Goal: Task Accomplishment & Management: Manage account settings

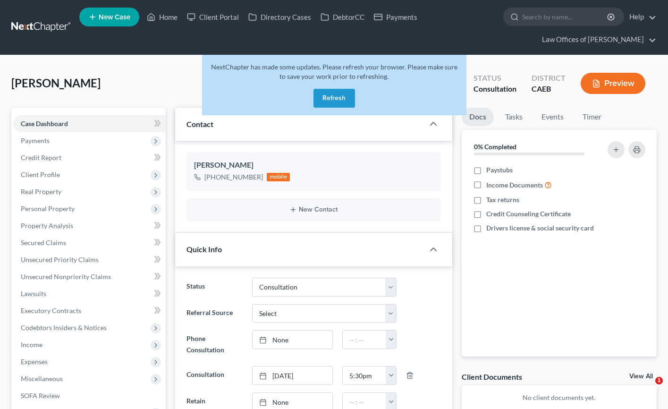
select select "2"
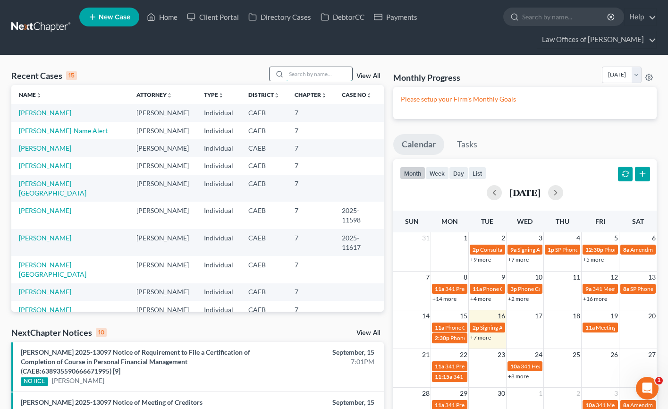
click at [307, 73] on input "search" at bounding box center [319, 74] width 66 height 14
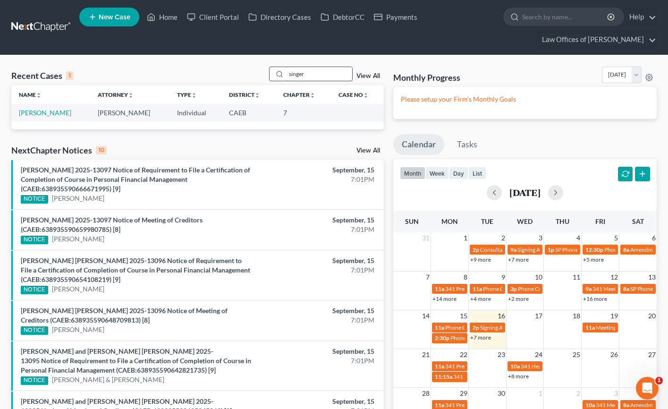
type input "singer"
click at [48, 113] on link "[PERSON_NAME]" at bounding box center [45, 113] width 52 height 8
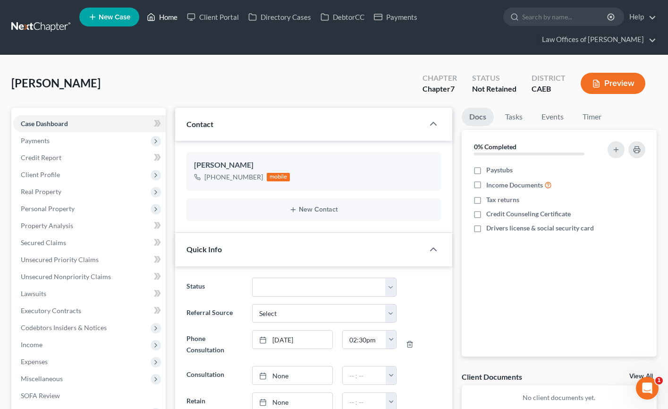
click at [166, 21] on link "Home" at bounding box center [162, 16] width 40 height 17
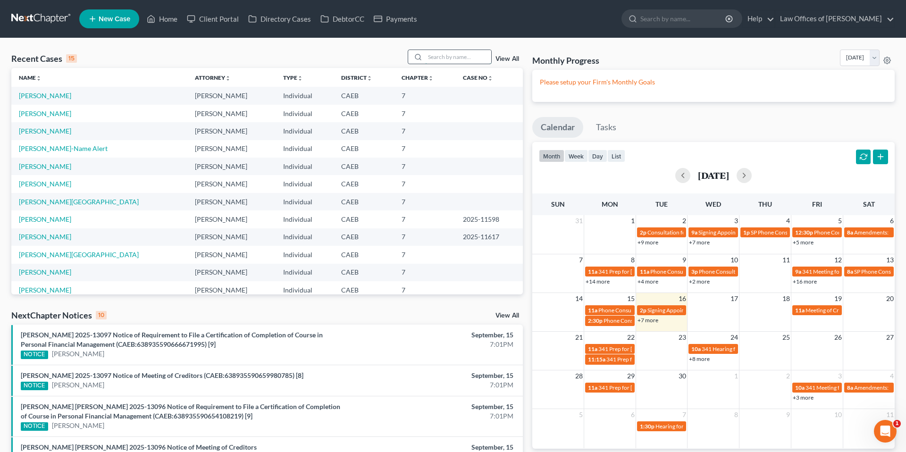
click at [450, 55] on input "search" at bounding box center [458, 57] width 66 height 14
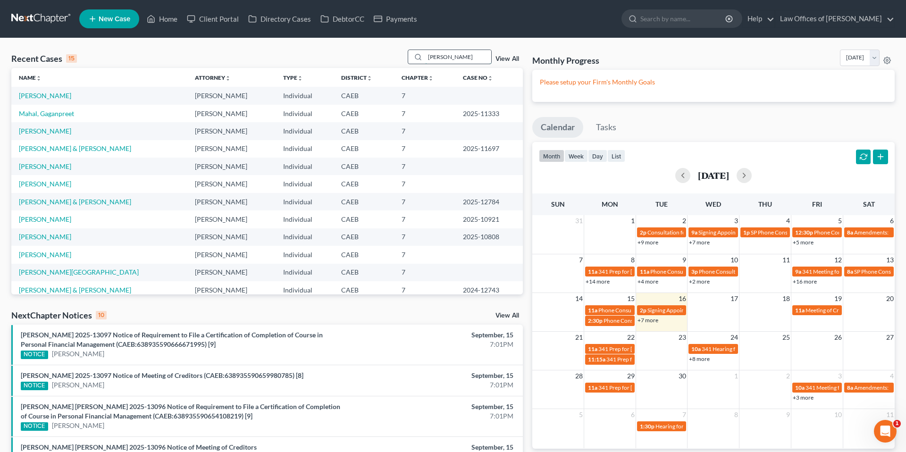
type input "[PERSON_NAME]"
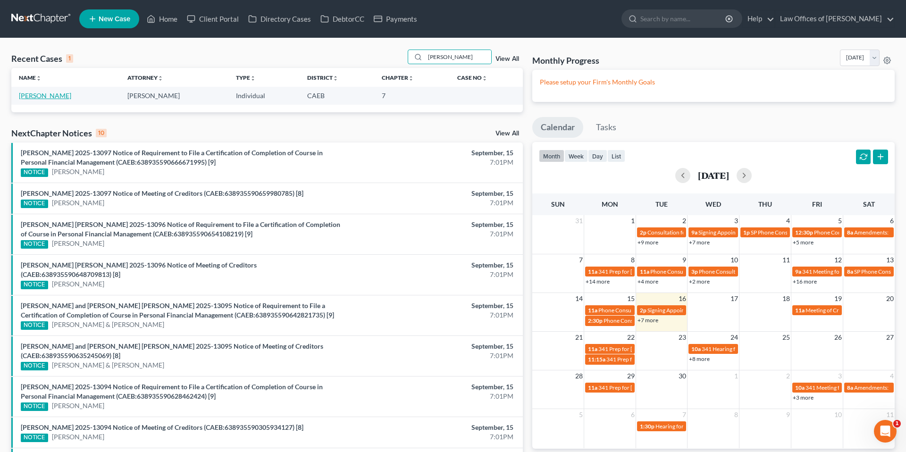
click at [46, 95] on link "[PERSON_NAME]" at bounding box center [45, 96] width 52 height 8
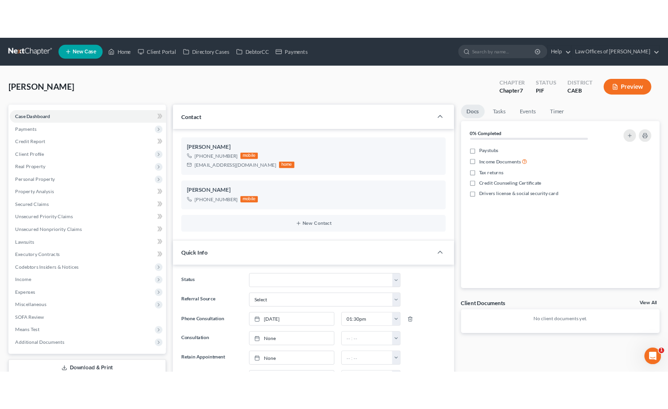
scroll to position [836, 0]
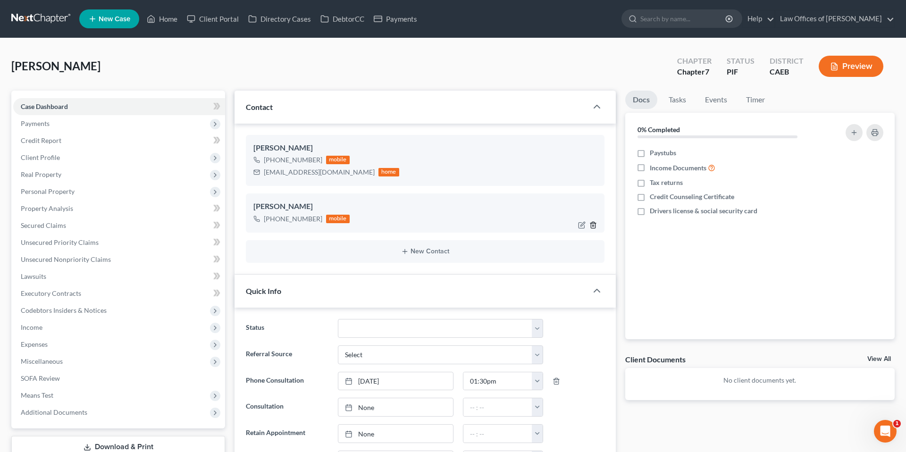
click at [594, 226] on line "button" at bounding box center [594, 226] width 0 height 2
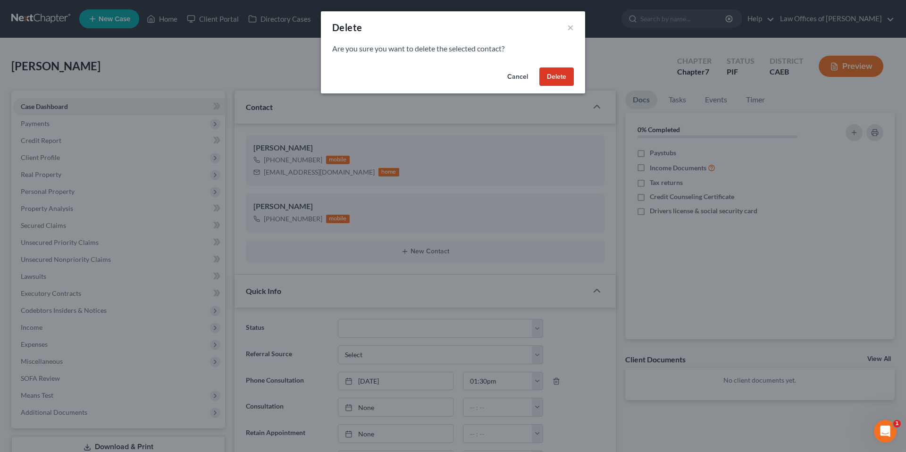
click at [561, 76] on button "Delete" at bounding box center [556, 76] width 34 height 19
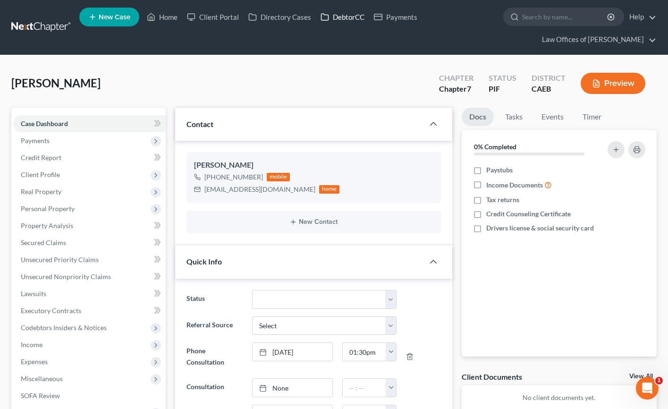
scroll to position [912, 0]
click at [51, 173] on span "Client Profile" at bounding box center [40, 174] width 39 height 8
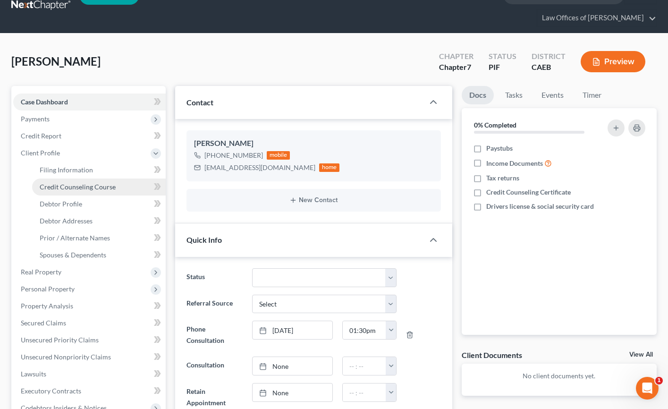
scroll to position [30, 0]
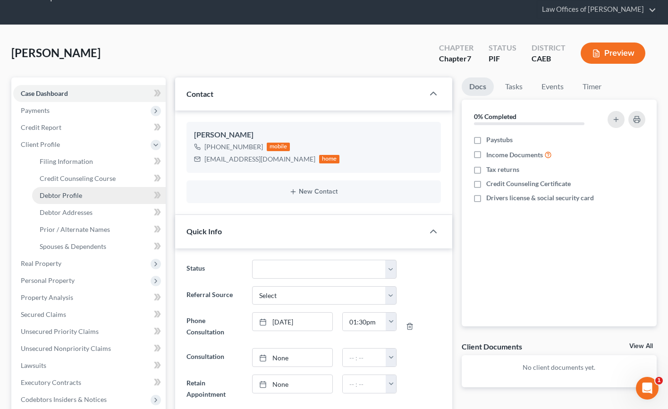
click at [78, 198] on span "Debtor Profile" at bounding box center [61, 195] width 42 height 8
select select "0"
select select "2"
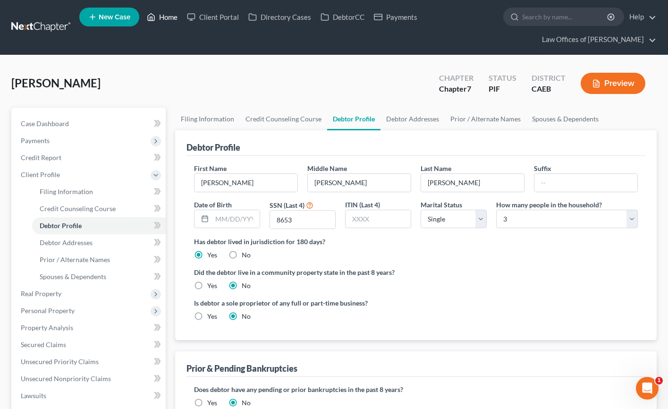
click at [170, 21] on link "Home" at bounding box center [162, 16] width 40 height 17
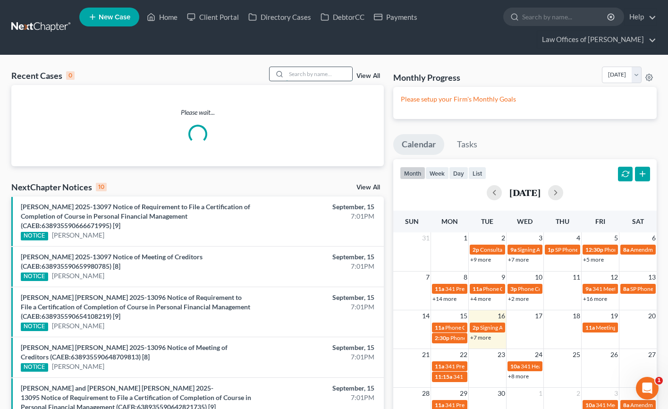
click at [325, 77] on input "search" at bounding box center [319, 74] width 66 height 14
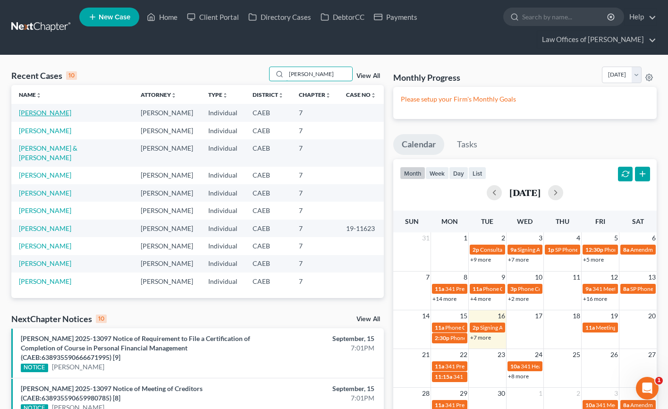
type input "[PERSON_NAME]"
click at [54, 114] on link "[PERSON_NAME]" at bounding box center [45, 113] width 52 height 8
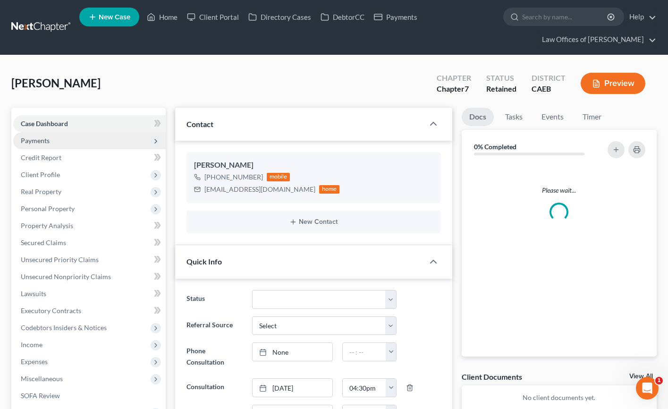
click at [40, 142] on span "Payments" at bounding box center [35, 140] width 29 height 8
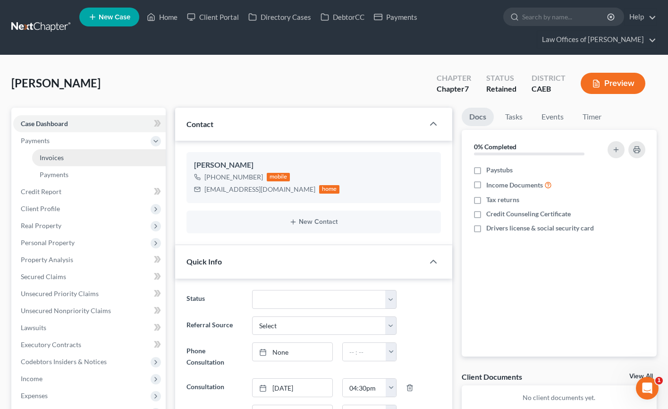
click at [49, 156] on span "Invoices" at bounding box center [52, 157] width 24 height 8
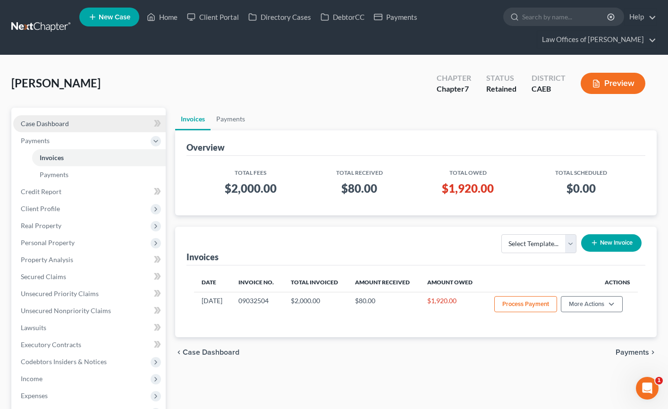
click at [63, 122] on span "Case Dashboard" at bounding box center [45, 123] width 48 height 8
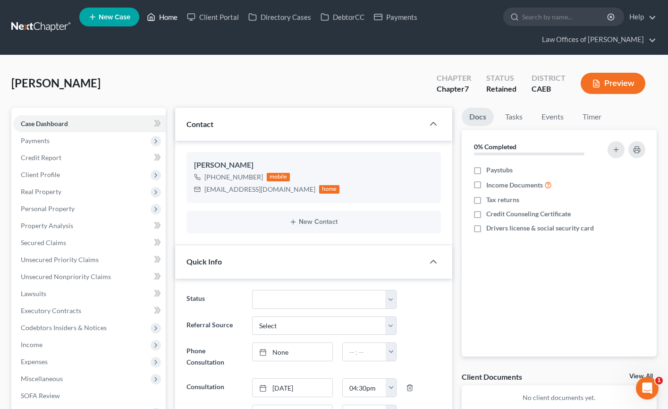
click at [176, 18] on link "Home" at bounding box center [162, 16] width 40 height 17
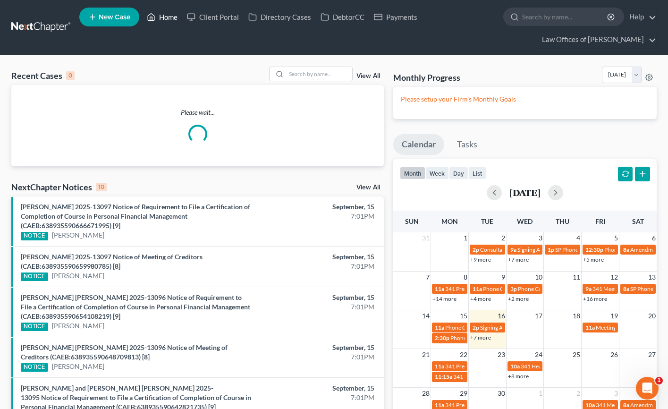
scroll to position [2, 0]
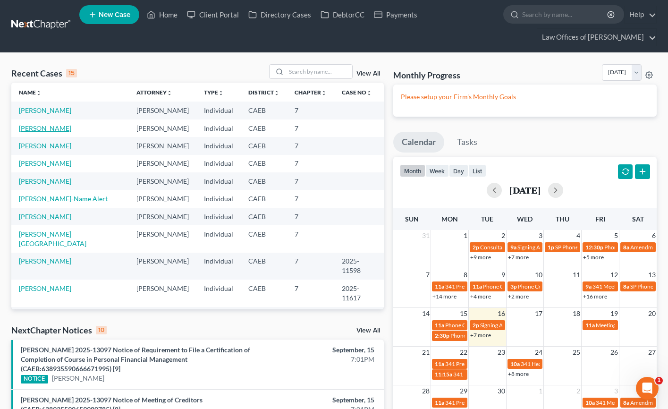
click at [49, 129] on link "[PERSON_NAME]" at bounding box center [45, 128] width 52 height 8
select select "0"
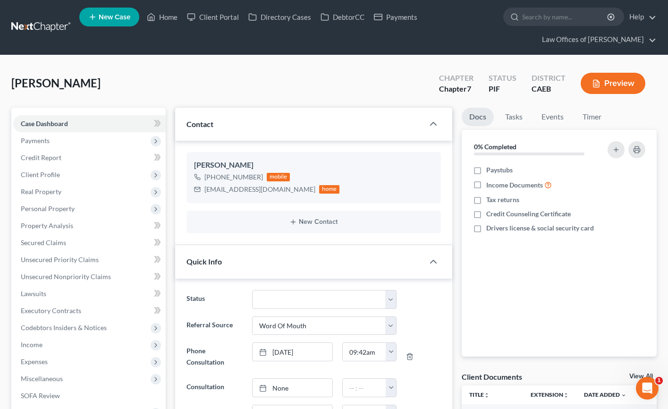
scroll to position [1, 0]
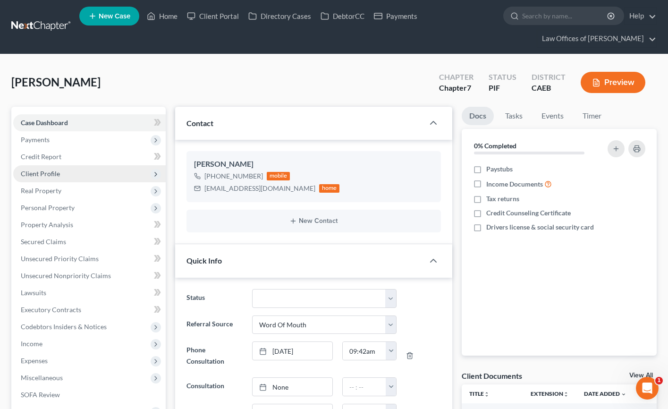
click at [57, 178] on span "Client Profile" at bounding box center [89, 173] width 152 height 17
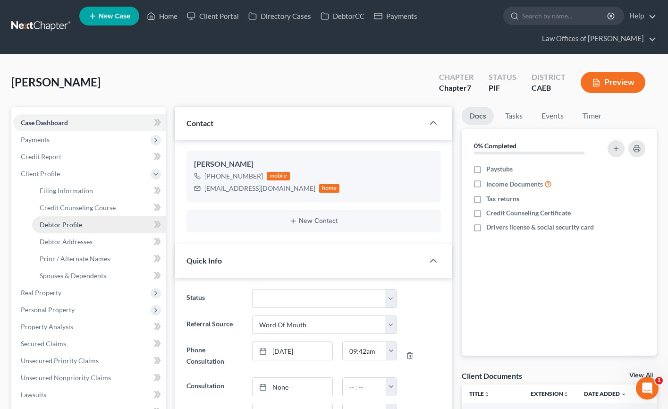
click at [74, 227] on span "Debtor Profile" at bounding box center [61, 224] width 42 height 8
select select "0"
select select "2"
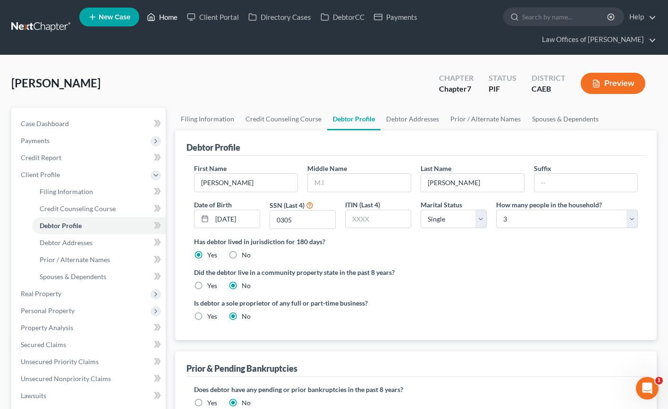
click at [171, 11] on link "Home" at bounding box center [162, 16] width 40 height 17
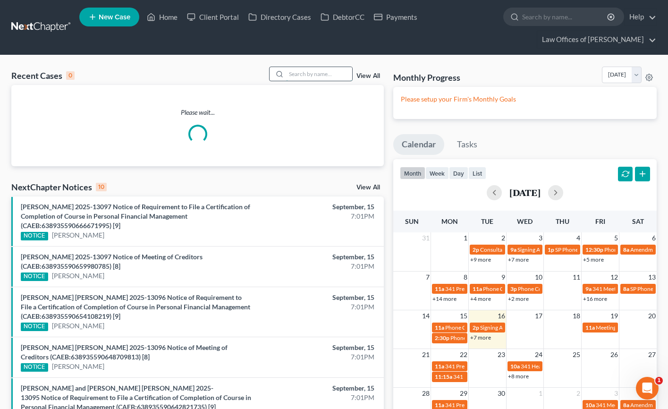
click at [320, 74] on input "search" at bounding box center [319, 74] width 66 height 14
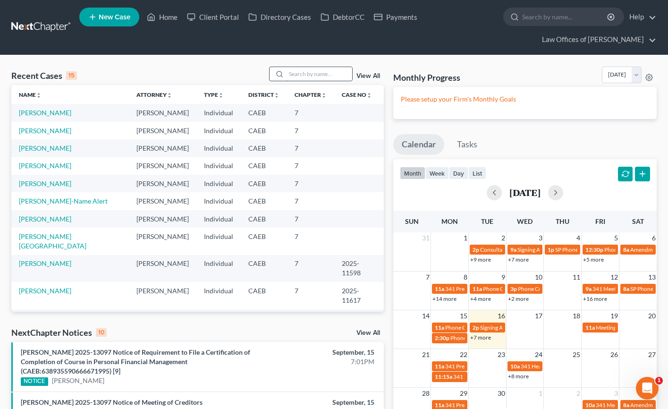
click at [299, 74] on input "search" at bounding box center [319, 74] width 66 height 14
click at [47, 148] on link "[PERSON_NAME]" at bounding box center [45, 148] width 52 height 8
select select "11"
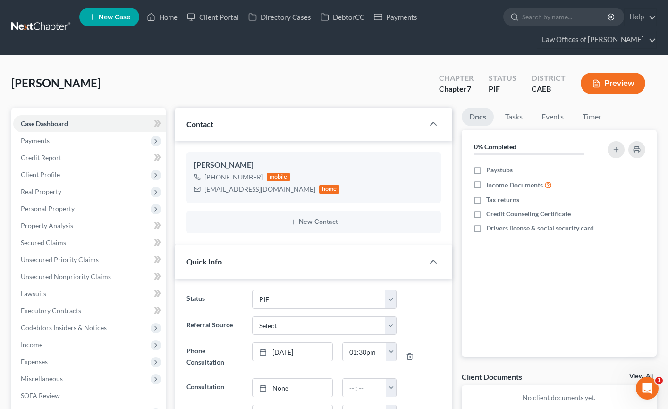
scroll to position [921, 0]
click at [180, 78] on div "[PERSON_NAME] Upgraded Chapter Chapter 7 Status PIF District CAEB Preview" at bounding box center [333, 87] width 645 height 41
click at [52, 174] on span "Client Profile" at bounding box center [40, 174] width 39 height 8
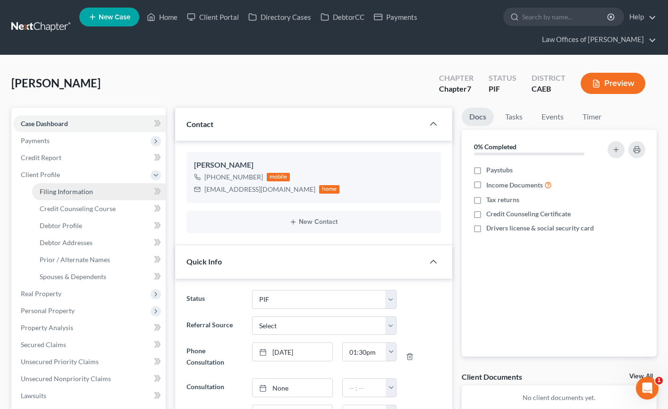
click at [76, 185] on link "Filing Information" at bounding box center [99, 191] width 134 height 17
select select "1"
select select "0"
select select "4"
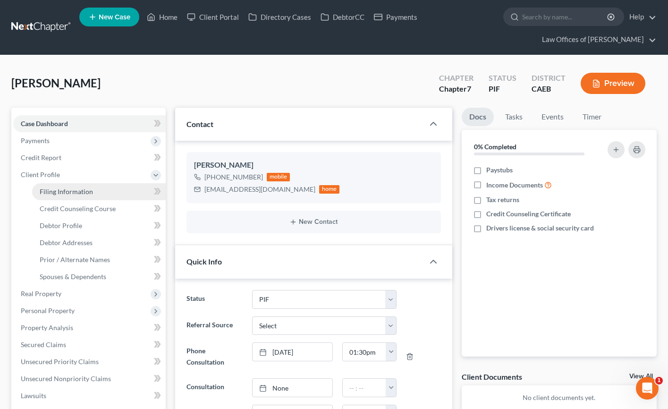
select select "0"
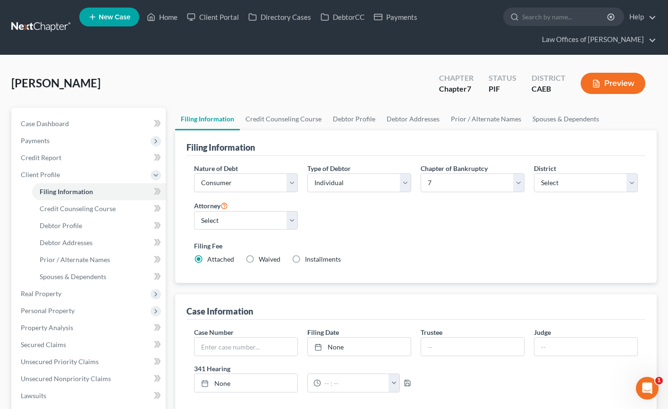
click at [305, 258] on label "Installments Installments" at bounding box center [323, 258] width 36 height 9
click at [309, 258] on input "Installments Installments" at bounding box center [312, 257] width 6 height 6
radio input "true"
radio input "false"
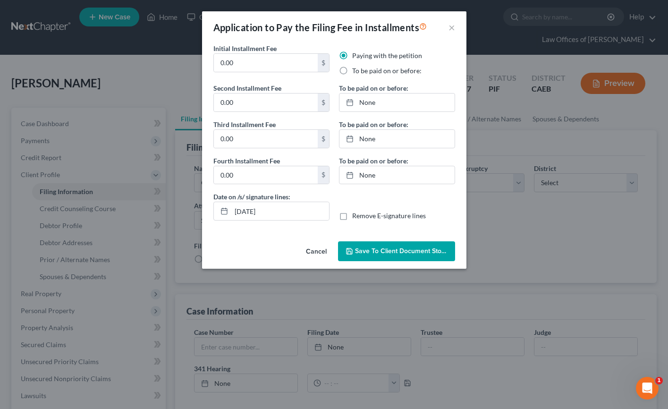
click at [310, 248] on button "Cancel" at bounding box center [316, 251] width 36 height 19
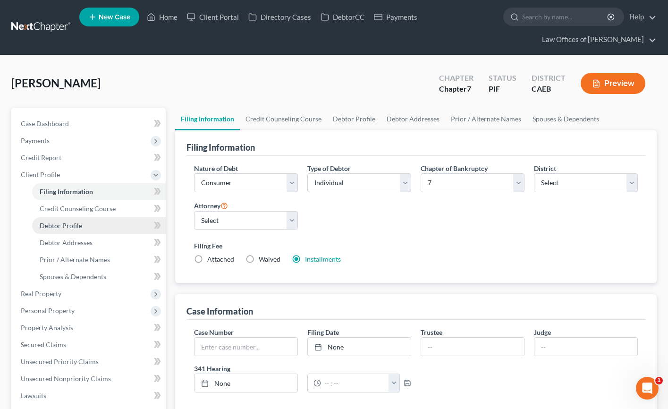
click at [79, 230] on link "Debtor Profile" at bounding box center [99, 225] width 134 height 17
select select "0"
select select "2"
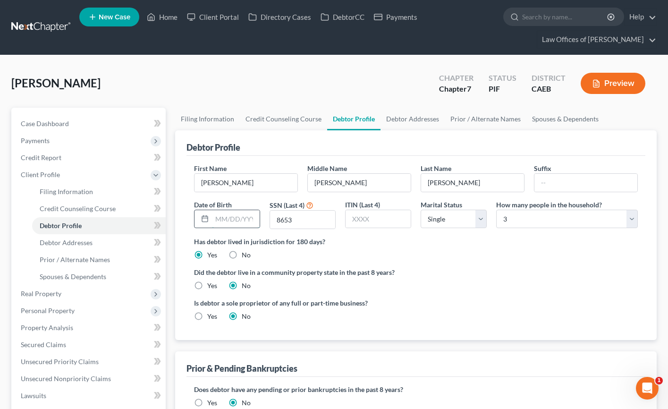
click at [235, 223] on input "text" at bounding box center [236, 219] width 48 height 18
type input "[DATE]"
click at [73, 122] on link "Case Dashboard" at bounding box center [89, 123] width 152 height 17
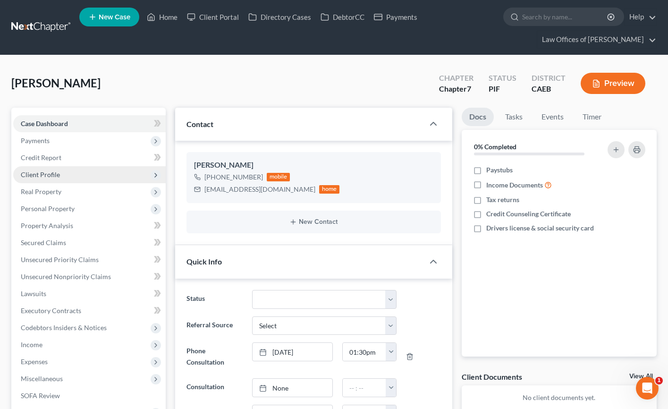
click at [48, 168] on span "Client Profile" at bounding box center [89, 174] width 152 height 17
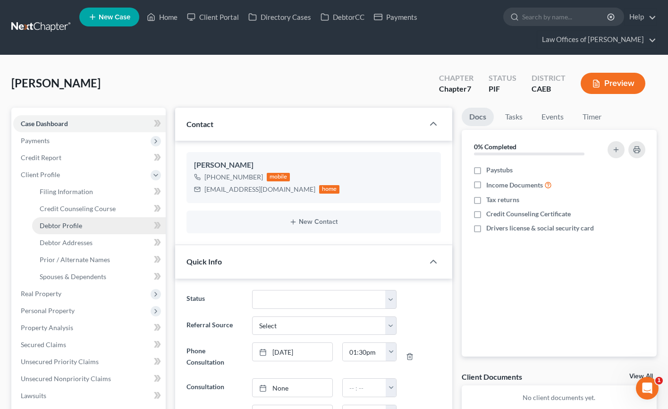
click at [80, 225] on span "Debtor Profile" at bounding box center [61, 225] width 42 height 8
select select "0"
select select "2"
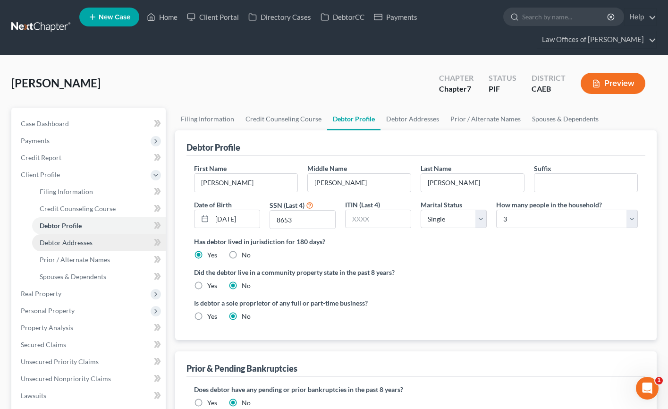
click at [90, 245] on span "Debtor Addresses" at bounding box center [66, 242] width 53 height 8
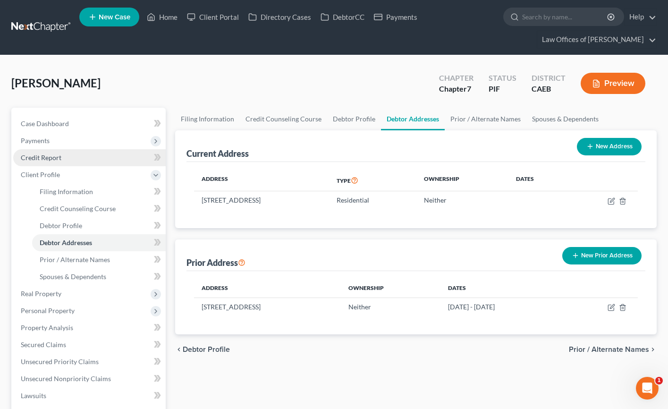
click at [54, 154] on span "Credit Report" at bounding box center [41, 157] width 41 height 8
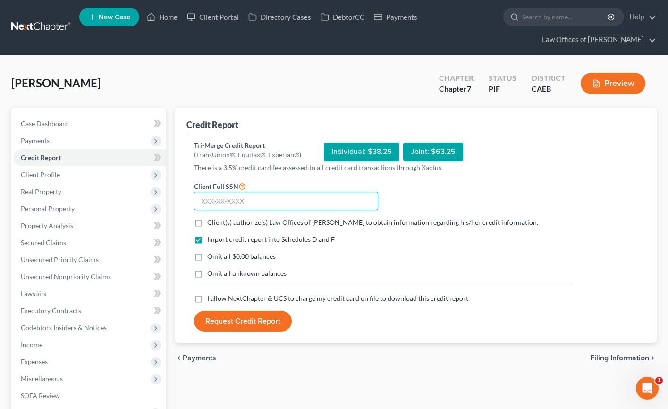
click at [221, 200] on input "text" at bounding box center [286, 201] width 184 height 19
click at [207, 224] on label "Client(s) authorize(s) Law Offices of [PERSON_NAME] to obtain information regar…" at bounding box center [372, 222] width 331 height 9
click at [211, 224] on input "Client(s) authorize(s) Law Offices of [PERSON_NAME] to obtain information regar…" at bounding box center [214, 221] width 6 height 6
checkbox input "true"
click at [207, 256] on label "Omit all $0.00 balances" at bounding box center [241, 256] width 68 height 9
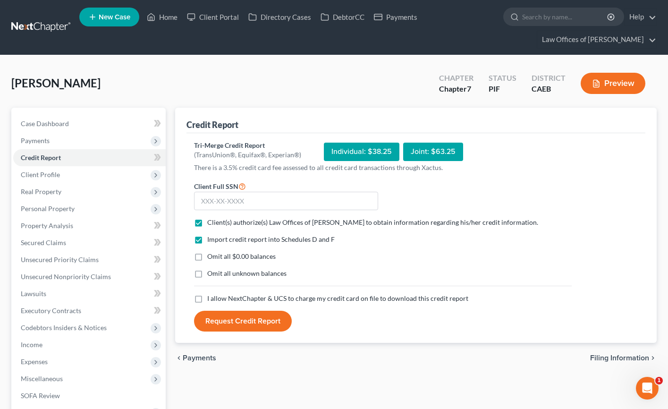
click at [211, 256] on input "Omit all $0.00 balances" at bounding box center [214, 255] width 6 height 6
checkbox input "true"
click at [207, 299] on label "I allow NextChapter & UCS to charge my credit card on file to download this cre…" at bounding box center [337, 298] width 261 height 9
click at [211, 299] on input "I allow NextChapter & UCS to charge my credit card on file to download this cre…" at bounding box center [214, 297] width 6 height 6
checkbox input "true"
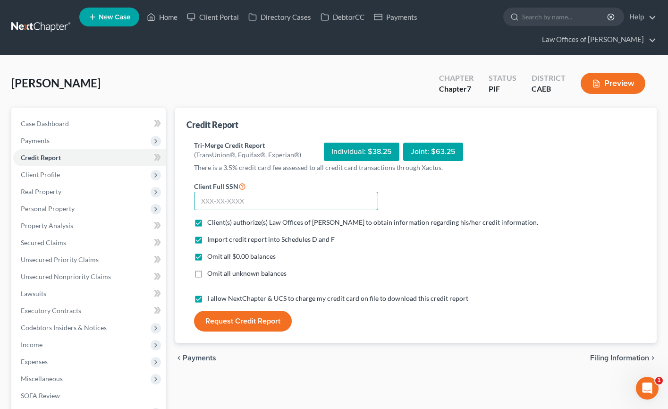
click at [222, 203] on input "text" at bounding box center [286, 201] width 184 height 19
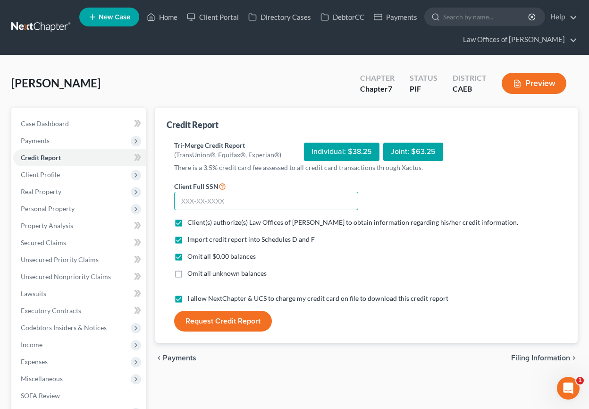
click at [211, 206] on input "text" at bounding box center [266, 201] width 184 height 19
type input "607-62-8653"
click at [248, 324] on button "Request Credit Report" at bounding box center [223, 321] width 98 height 21
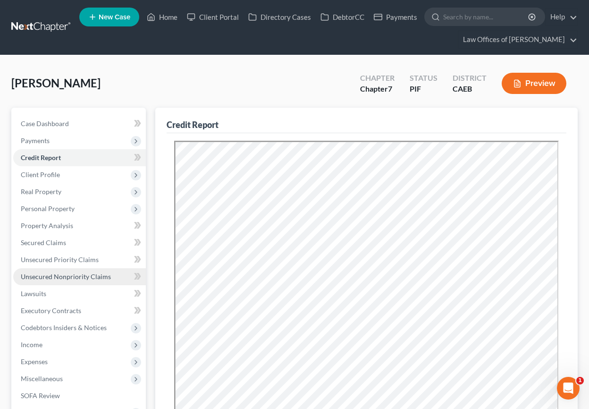
click at [64, 280] on link "Unsecured Nonpriority Claims" at bounding box center [79, 276] width 133 height 17
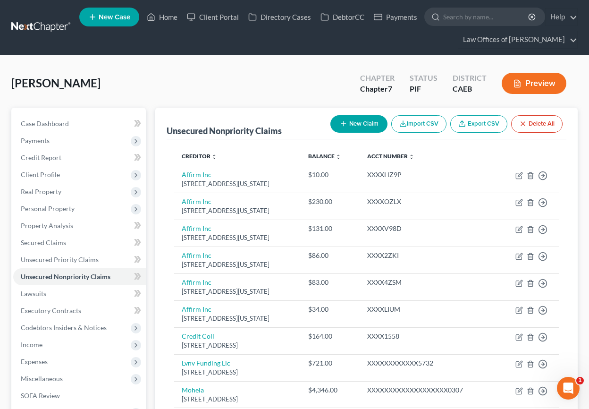
click at [528, 79] on button "Preview" at bounding box center [534, 83] width 65 height 21
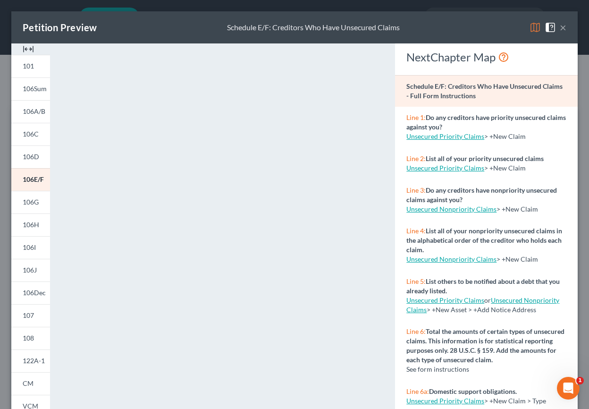
click at [563, 28] on button "×" at bounding box center [563, 27] width 7 height 11
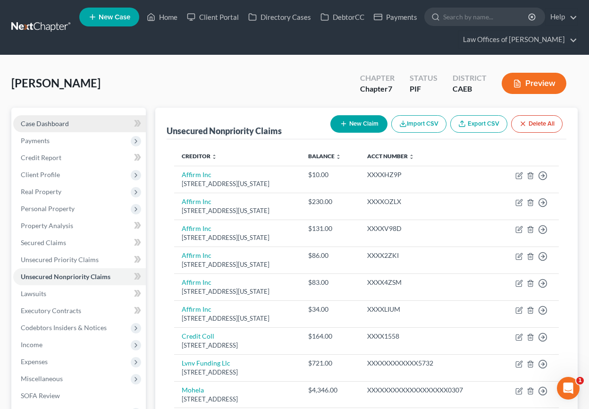
click at [56, 120] on span "Case Dashboard" at bounding box center [45, 123] width 48 height 8
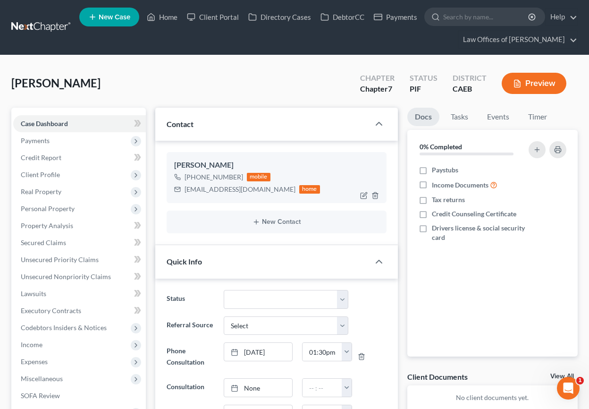
drag, startPoint x: 184, startPoint y: 190, endPoint x: 274, endPoint y: 193, distance: 90.2
click at [274, 193] on div "[EMAIL_ADDRESS][DOMAIN_NAME] home" at bounding box center [247, 189] width 146 height 12
copy div "[EMAIL_ADDRESS][DOMAIN_NAME]"
click at [169, 14] on link "Home" at bounding box center [162, 16] width 40 height 17
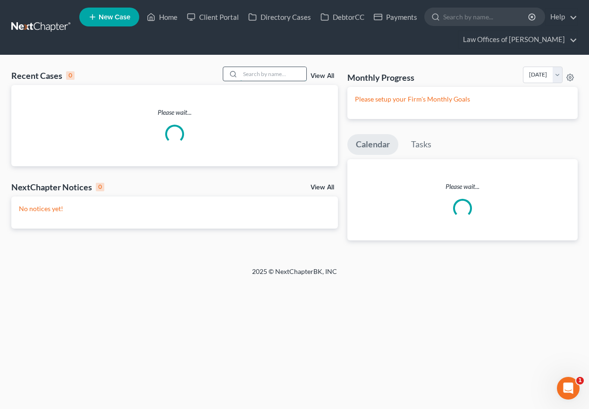
click at [279, 75] on input "search" at bounding box center [273, 74] width 66 height 14
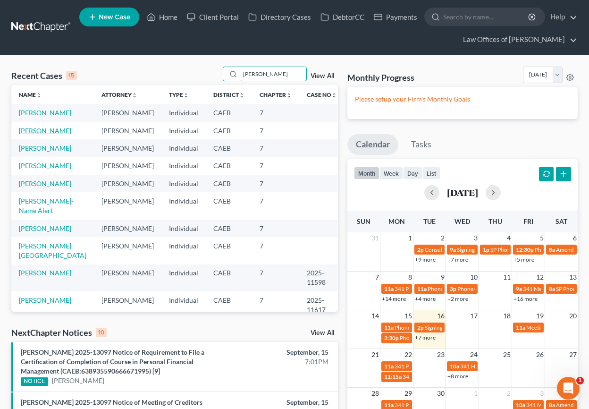
type input "[PERSON_NAME]"
click at [48, 128] on link "[PERSON_NAME]" at bounding box center [45, 130] width 52 height 8
select select "11"
select select "0"
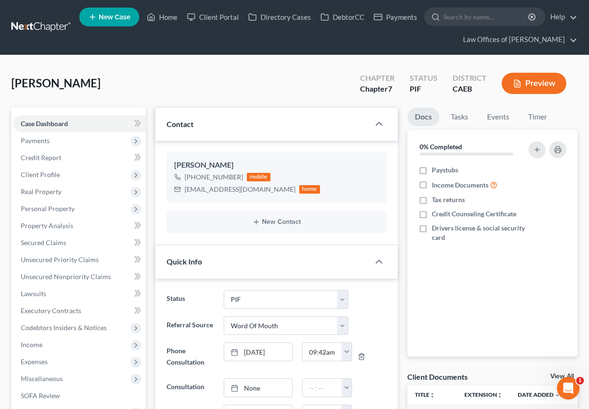
scroll to position [1226, 0]
click at [159, 13] on link "Home" at bounding box center [162, 16] width 40 height 17
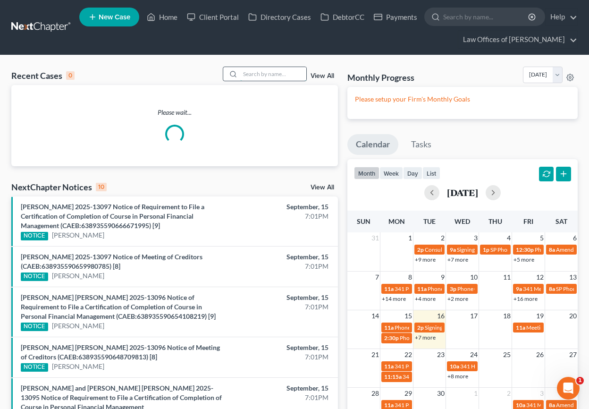
click at [295, 73] on input "search" at bounding box center [273, 74] width 66 height 14
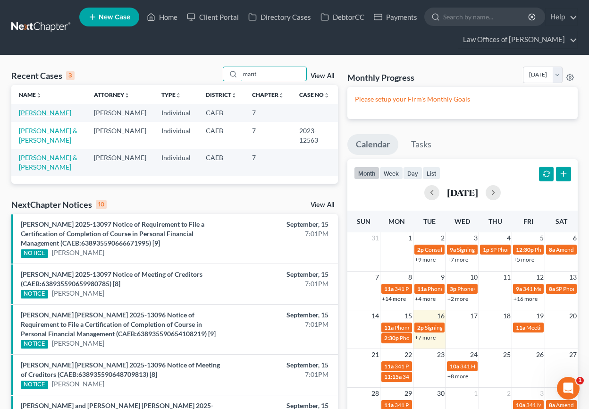
type input "marit"
click at [56, 114] on link "[PERSON_NAME]" at bounding box center [45, 113] width 52 height 8
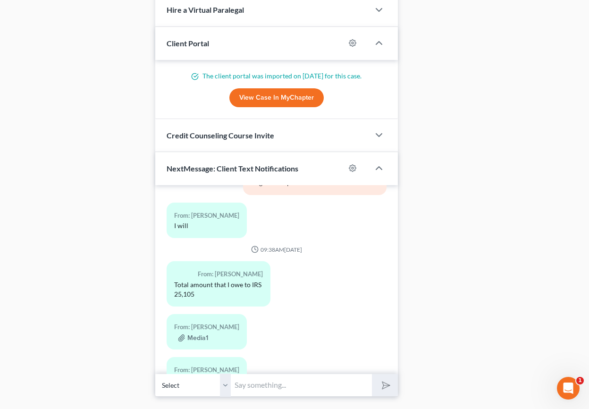
scroll to position [1012, 0]
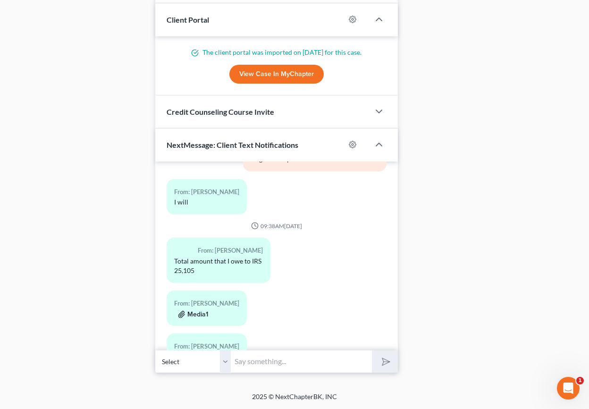
click at [197, 311] on button "Media1" at bounding box center [193, 315] width 30 height 8
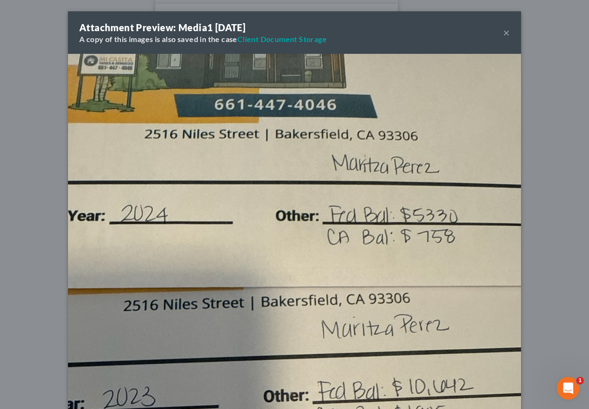
click at [2, 185] on div "Attachment Preview: Media1 [DATE] A copy of this images is also saved in the ca…" at bounding box center [294, 204] width 589 height 409
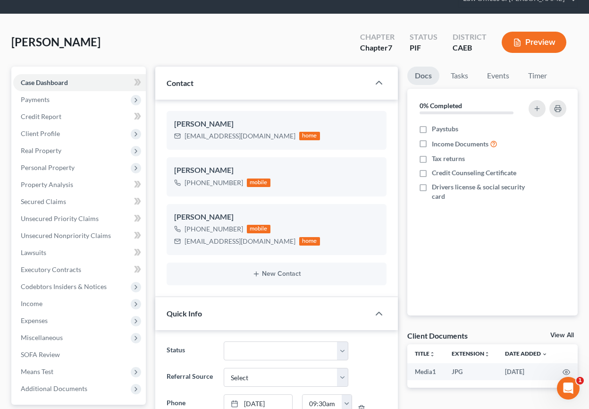
scroll to position [0, 0]
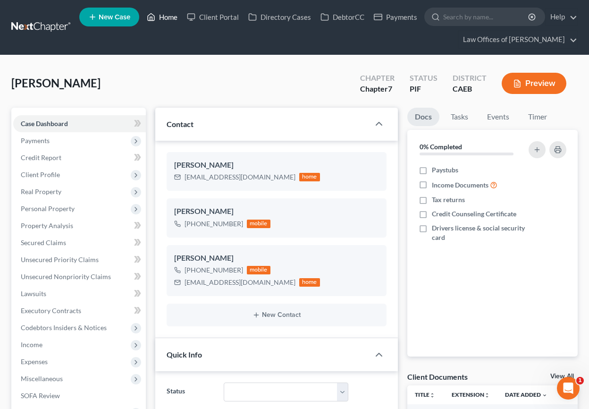
click at [161, 16] on link "Home" at bounding box center [162, 16] width 40 height 17
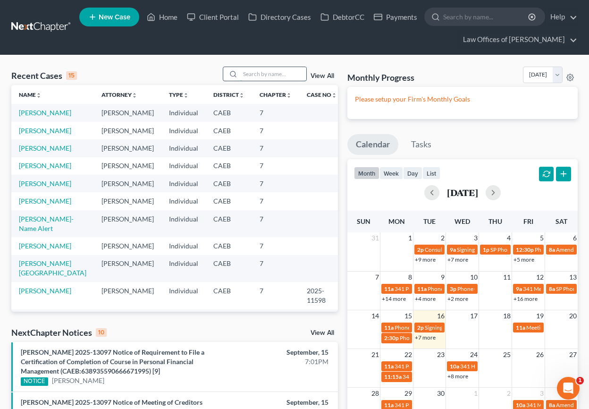
click at [285, 76] on input "search" at bounding box center [273, 74] width 66 height 14
type input "[PERSON_NAME]"
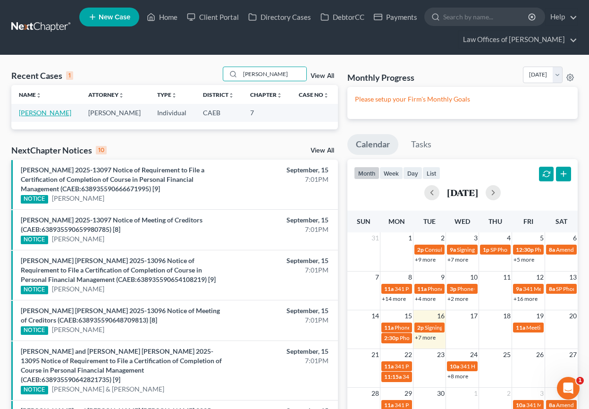
click at [61, 112] on link "[PERSON_NAME]" at bounding box center [45, 113] width 52 height 8
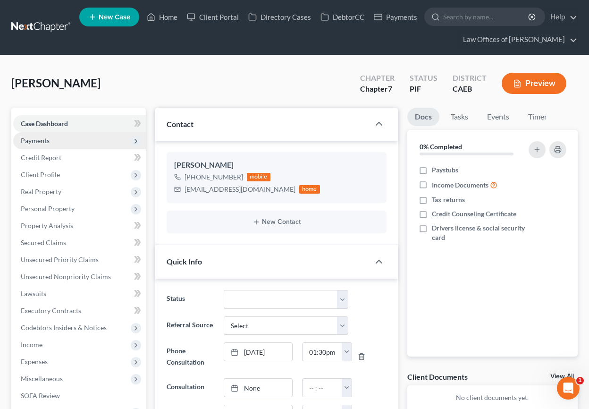
click at [44, 140] on span "Payments" at bounding box center [35, 140] width 29 height 8
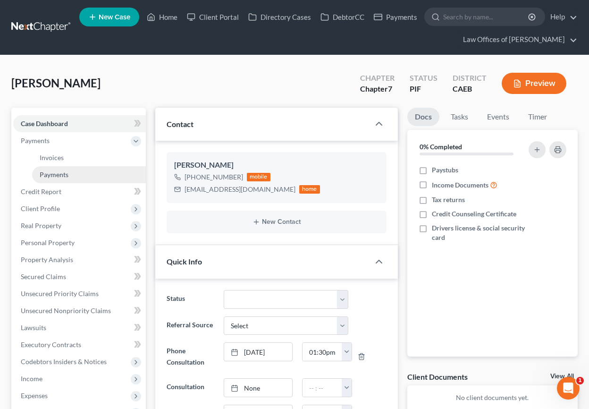
click at [64, 173] on span "Payments" at bounding box center [54, 174] width 29 height 8
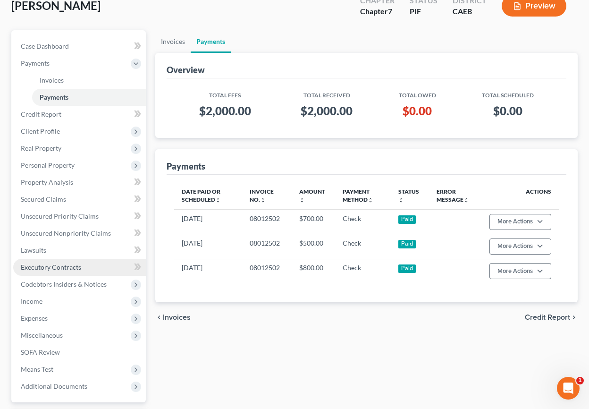
scroll to position [111, 0]
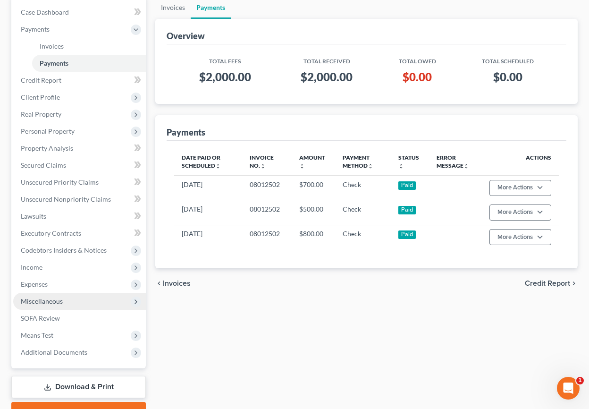
click at [59, 299] on span "Miscellaneous" at bounding box center [42, 301] width 42 height 8
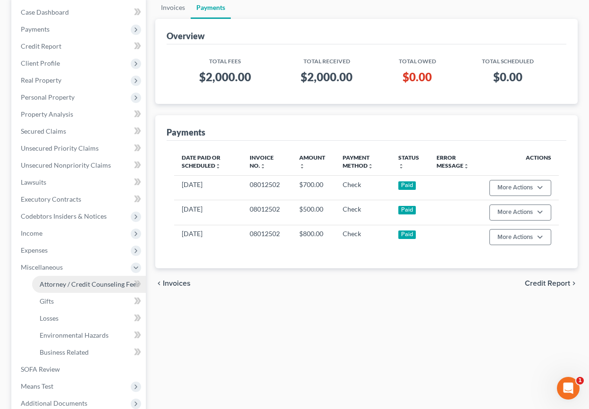
click at [78, 282] on span "Attorney / Credit Counseling Fees" at bounding box center [90, 284] width 100 height 8
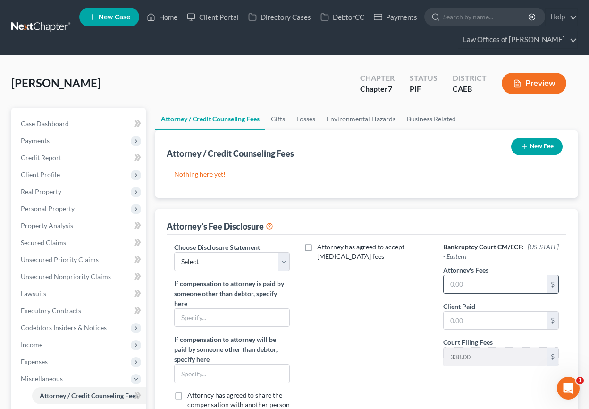
click at [487, 288] on input "text" at bounding box center [495, 284] width 103 height 18
type input "2,000"
click at [473, 323] on input "text" at bounding box center [495, 320] width 103 height 18
type input "2,000"
click at [525, 145] on icon "button" at bounding box center [525, 147] width 8 height 8
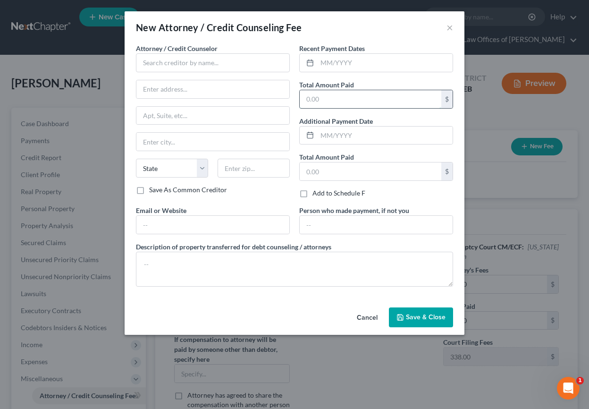
click at [339, 101] on input "text" at bounding box center [371, 99] width 142 height 18
type input "2,000"
click at [353, 62] on input "text" at bounding box center [384, 63] width 135 height 18
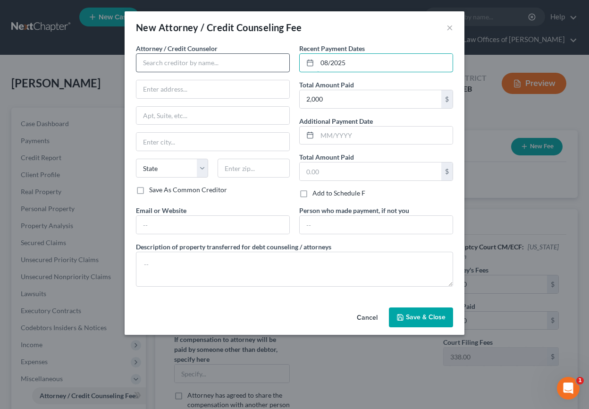
type input "08/2025"
click at [245, 61] on input "text" at bounding box center [213, 62] width 154 height 19
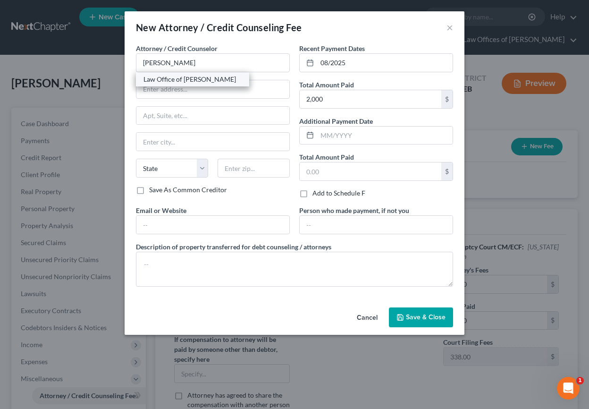
click at [213, 79] on div "Law Office of [PERSON_NAME]" at bounding box center [192, 79] width 98 height 9
type input "Law Office of [PERSON_NAME]"
type input "[STREET_ADDRESS]"
type input "[GEOGRAPHIC_DATA]"
select select "4"
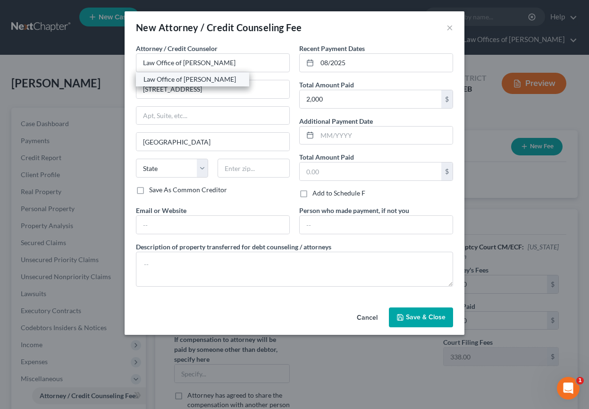
type input "93301"
click at [432, 317] on span "Save & Close" at bounding box center [426, 317] width 40 height 8
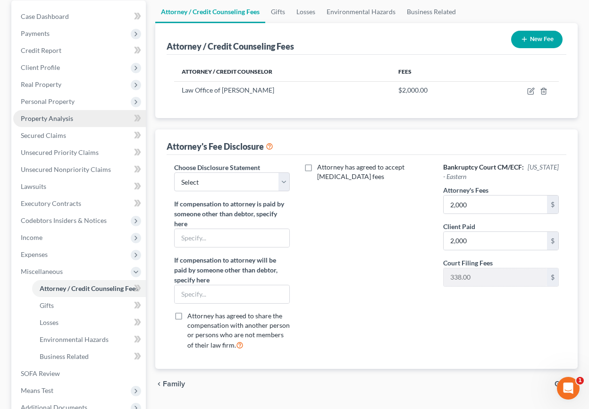
scroll to position [108, 0]
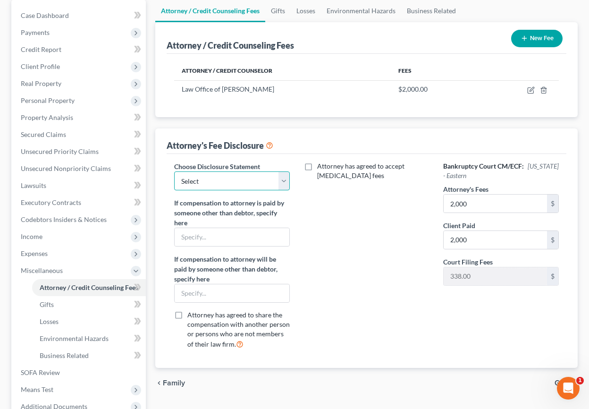
click at [196, 181] on select "Select Disclosure" at bounding box center [232, 180] width 116 height 19
select select "0"
click at [174, 171] on select "Select Disclosure" at bounding box center [232, 180] width 116 height 19
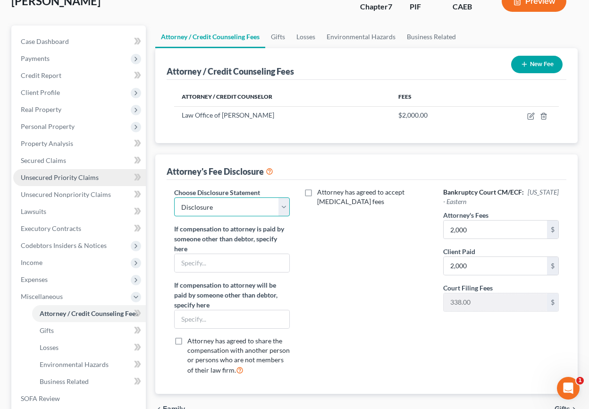
scroll to position [72, 0]
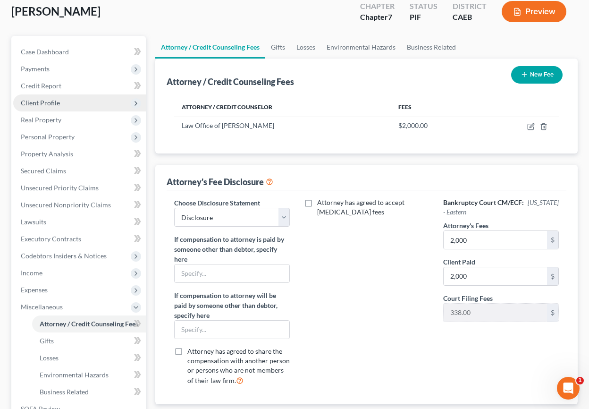
click at [58, 100] on span "Client Profile" at bounding box center [40, 103] width 39 height 8
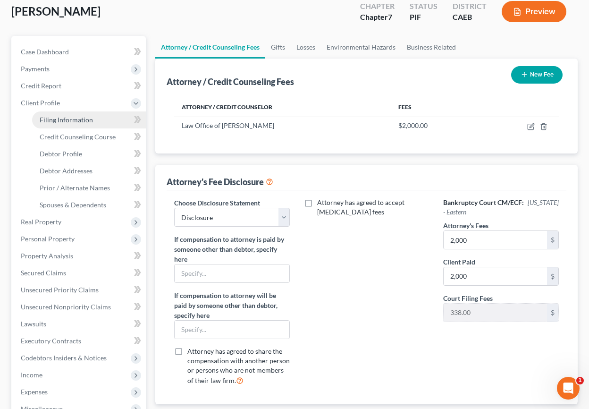
click at [72, 118] on span "Filing Information" at bounding box center [66, 120] width 53 height 8
select select "1"
select select "0"
select select "8"
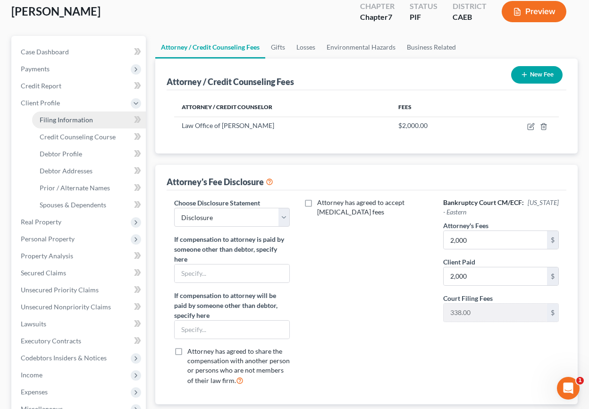
select select "0"
select select "4"
select select "0"
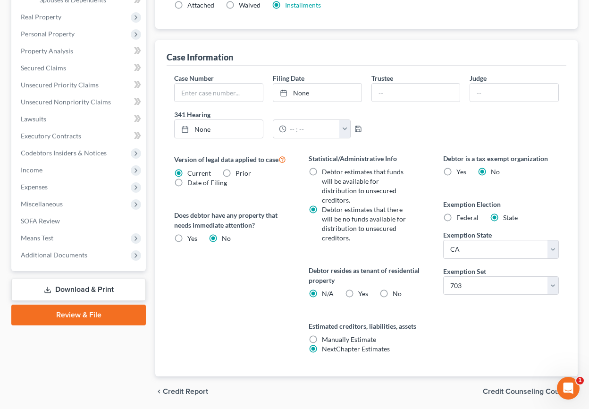
scroll to position [276, 0]
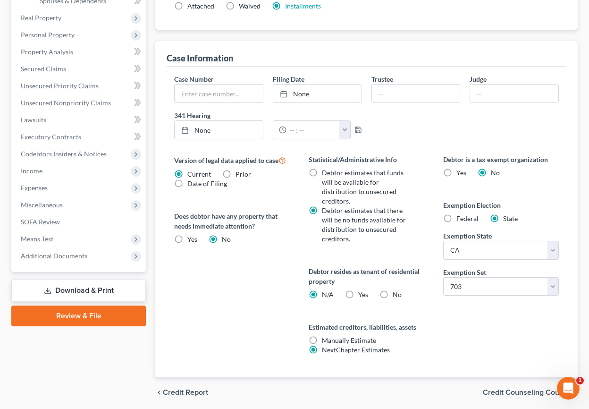
click at [358, 290] on label "Yes Yes" at bounding box center [363, 294] width 10 height 9
click at [362, 290] on input "Yes Yes" at bounding box center [365, 293] width 6 height 6
radio input "true"
radio input "false"
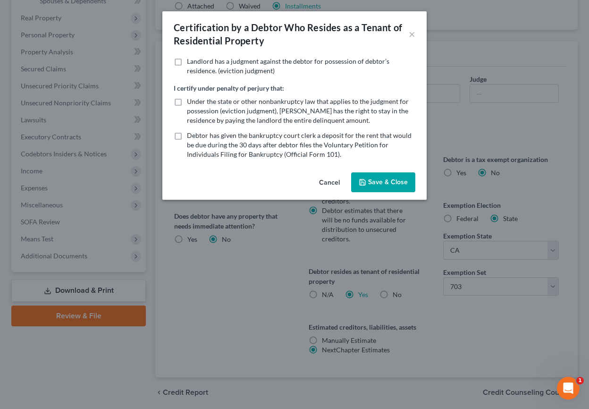
click at [331, 176] on button "Cancel" at bounding box center [329, 182] width 36 height 19
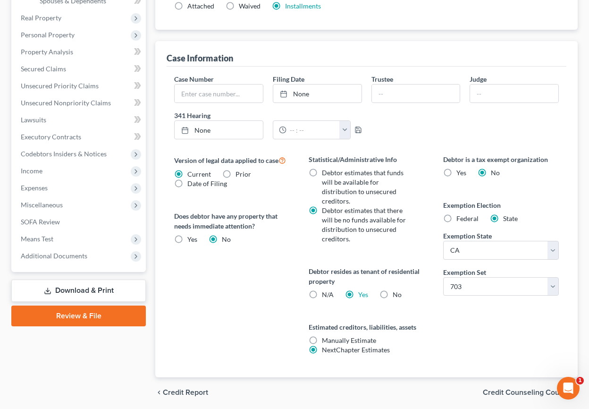
scroll to position [0, 0]
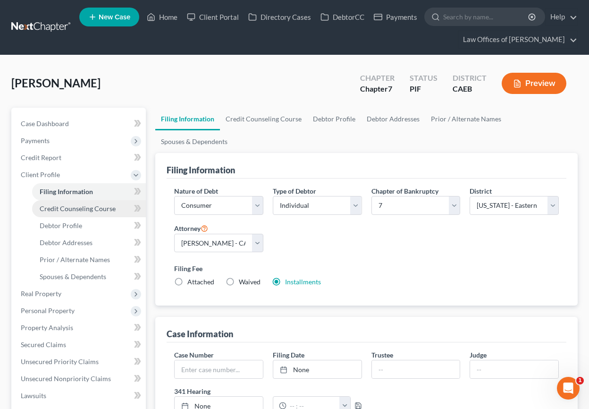
click at [80, 211] on span "Credit Counseling Course" at bounding box center [78, 208] width 76 height 8
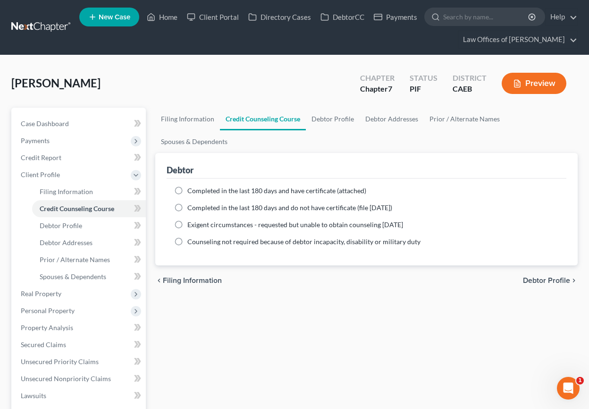
click at [187, 192] on label "Completed in the last 180 days and have certificate (attached)" at bounding box center [276, 190] width 179 height 9
click at [191, 192] on input "Completed in the last 180 days and have certificate (attached)" at bounding box center [194, 189] width 6 height 6
radio input "true"
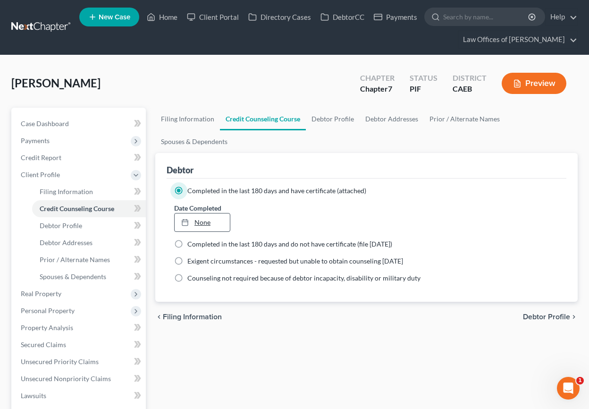
click at [206, 226] on link "None" at bounding box center [202, 222] width 55 height 18
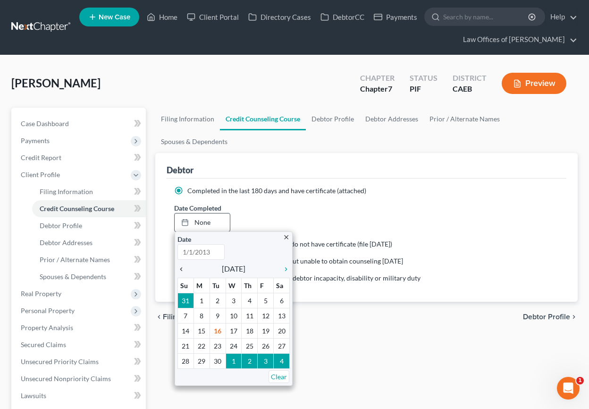
click at [179, 267] on icon "chevron_left" at bounding box center [183, 269] width 12 height 8
type input "[DATE]"
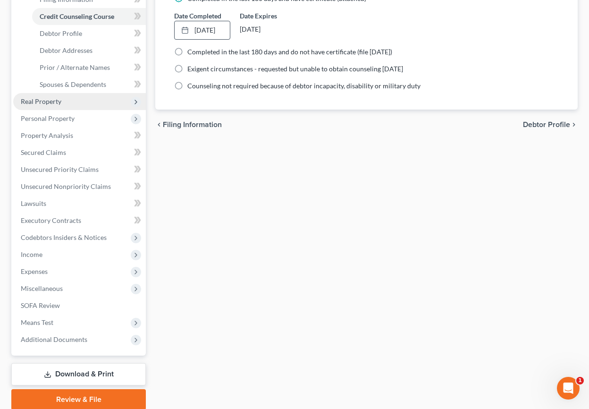
scroll to position [229, 0]
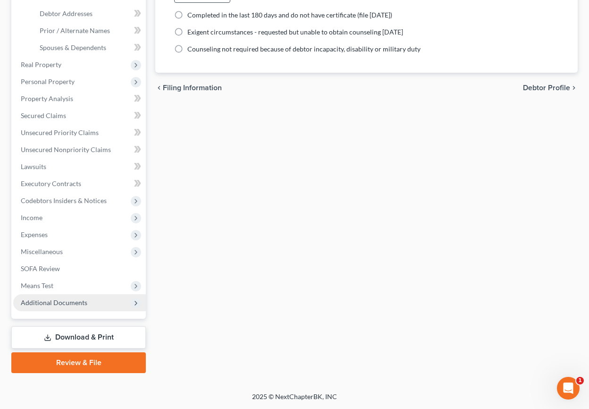
click at [68, 302] on span "Additional Documents" at bounding box center [54, 302] width 67 height 8
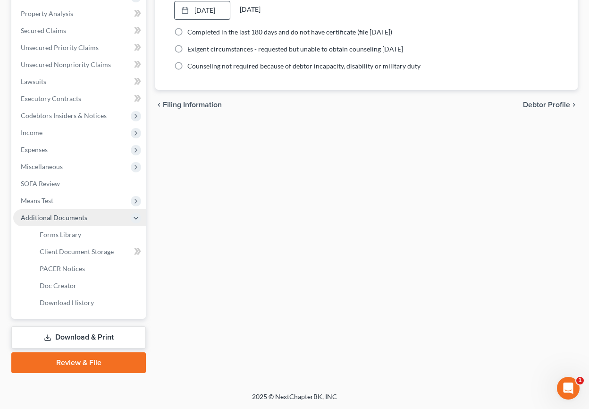
scroll to position [212, 0]
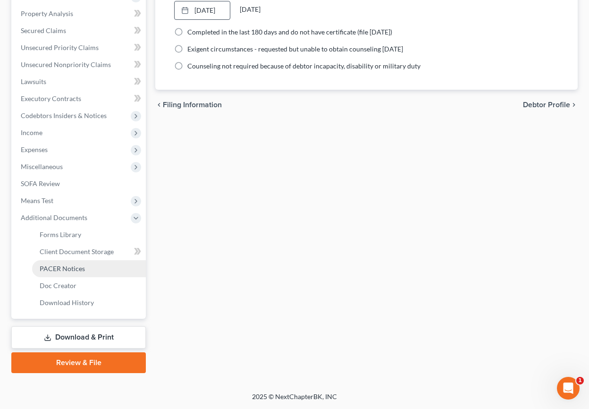
click at [75, 267] on span "PACER Notices" at bounding box center [62, 268] width 45 height 8
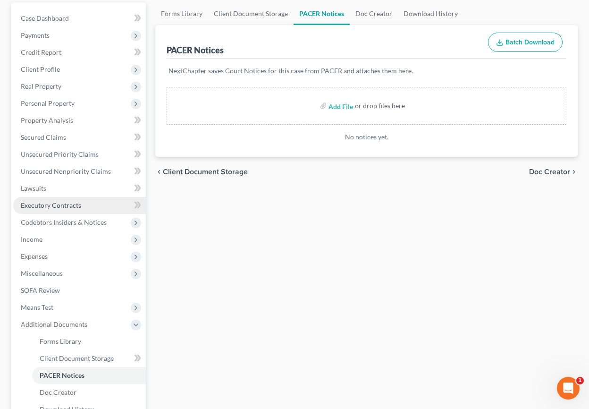
scroll to position [212, 0]
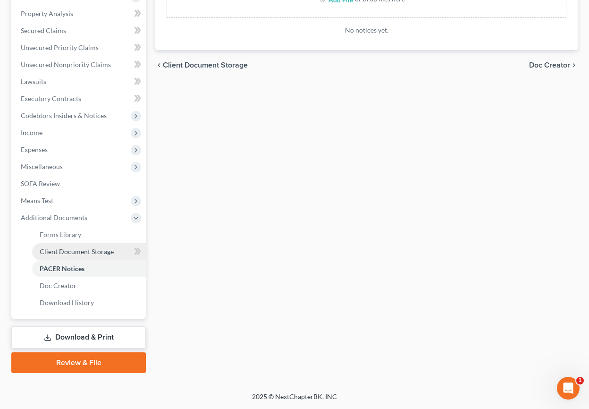
click at [77, 250] on span "Client Document Storage" at bounding box center [77, 251] width 74 height 8
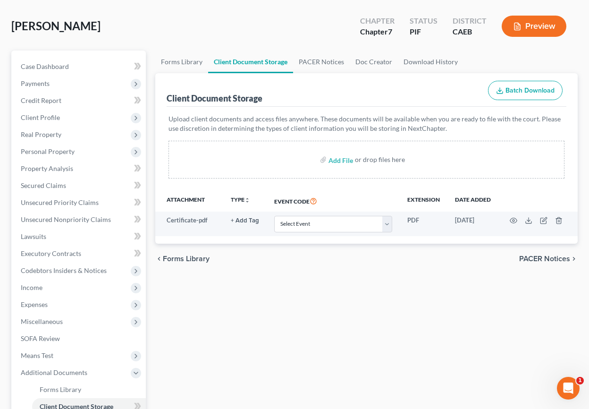
scroll to position [58, 0]
click at [55, 152] on span "Personal Property" at bounding box center [48, 151] width 54 height 8
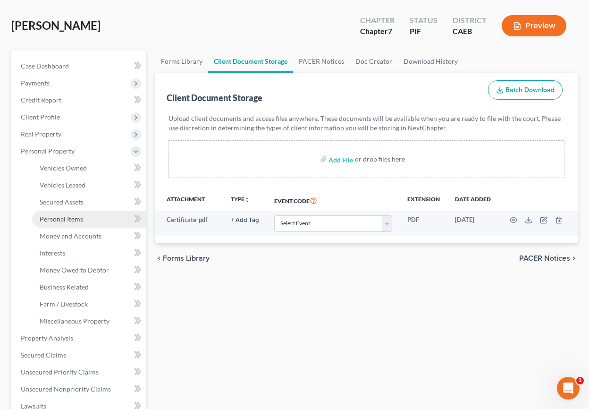
click at [65, 218] on span "Personal Items" at bounding box center [61, 219] width 43 height 8
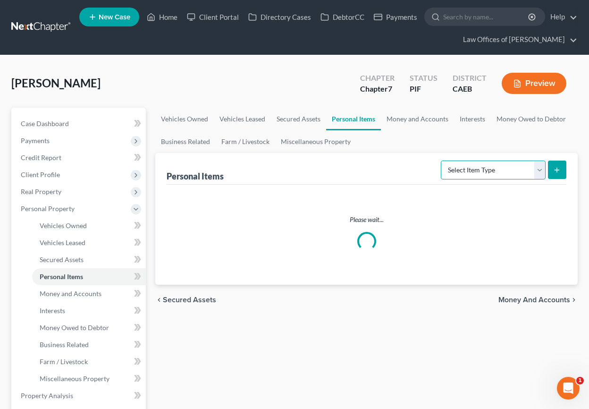
click at [496, 173] on select "Select Item Type Clothing Collectibles Of Value Electronics Firearms Household …" at bounding box center [493, 169] width 105 height 19
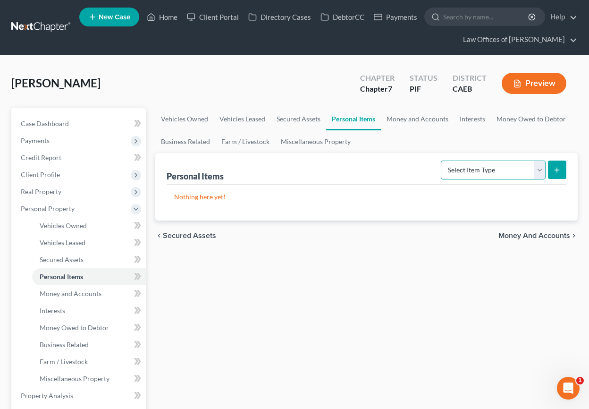
select select "clothing"
click at [442, 160] on select "Select Item Type Clothing Collectibles Of Value Electronics Firearms Household …" at bounding box center [493, 169] width 105 height 19
click at [557, 170] on line "submit" at bounding box center [557, 170] width 0 height 4
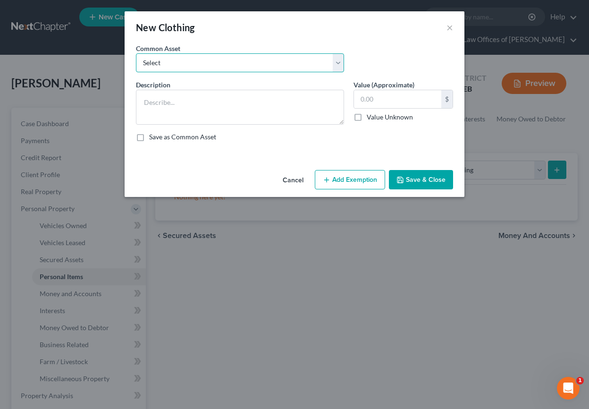
click at [277, 65] on select "Select Wardrobe" at bounding box center [240, 62] width 208 height 19
select select "0"
click at [136, 53] on select "Select Wardrobe" at bounding box center [240, 62] width 208 height 19
type textarea "Wardrobe"
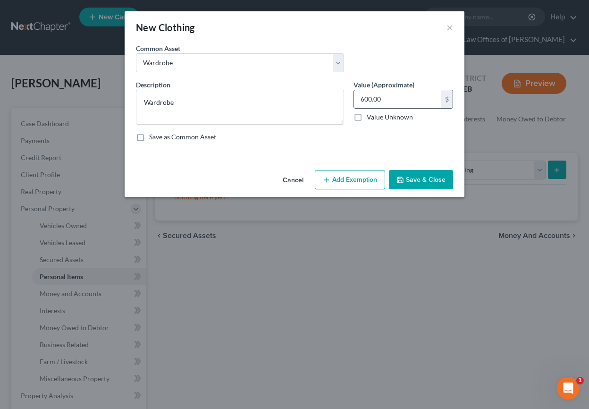
click at [370, 101] on input "600.00" at bounding box center [397, 99] width 87 height 18
type input "700"
click at [354, 181] on button "Add Exemption" at bounding box center [350, 180] width 70 height 20
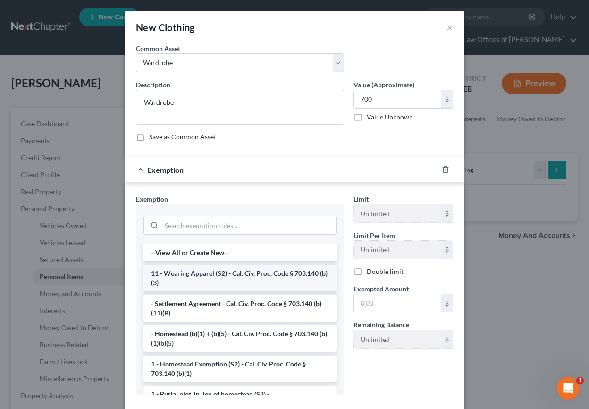
click at [221, 277] on li "11 - Wearing Apparel (S2) - Cal. Civ. Proc. Code § 703.140 (b)(3)" at bounding box center [239, 278] width 193 height 26
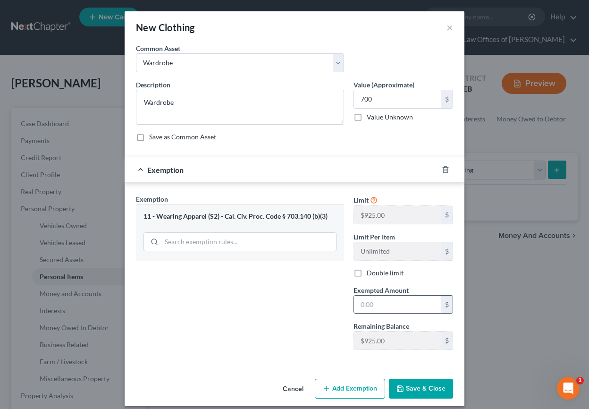
click at [396, 308] on input "text" at bounding box center [397, 304] width 87 height 18
type input "700"
click at [261, 306] on div "Exemption Set must be selected for CA. Exemption * 11 - Wearing Apparel (S2) - …" at bounding box center [240, 275] width 218 height 163
click at [428, 390] on button "Save & Close" at bounding box center [421, 388] width 64 height 20
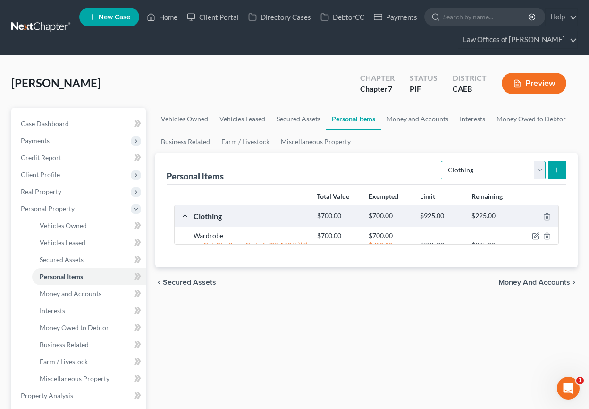
click at [484, 170] on select "Select Item Type Clothing Collectibles Of Value Electronics Firearms Household …" at bounding box center [493, 169] width 105 height 19
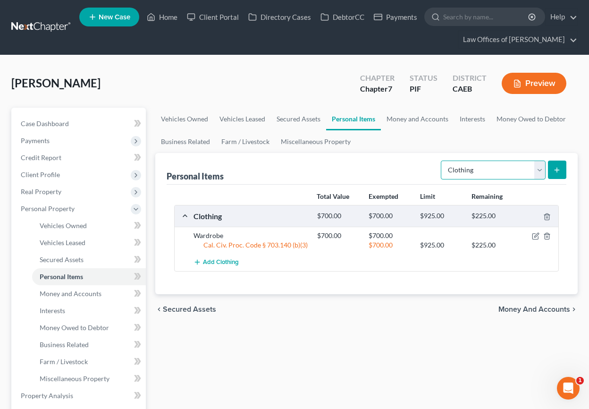
select select "electronics"
click at [442, 160] on select "Select Item Type Clothing Collectibles Of Value Electronics Firearms Household …" at bounding box center [493, 169] width 105 height 19
click at [562, 168] on button "submit" at bounding box center [557, 169] width 18 height 18
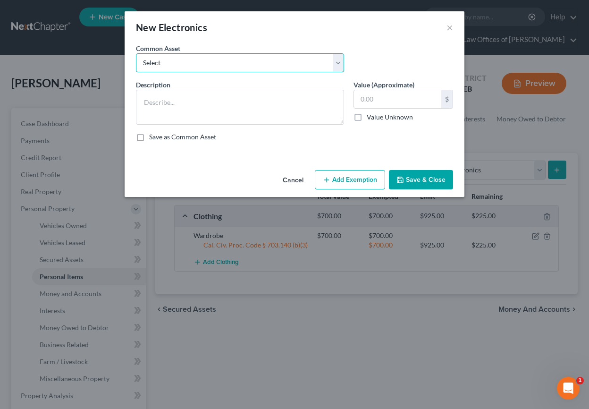
click at [217, 61] on select "Select Miscellaneous Electronic Items" at bounding box center [240, 62] width 208 height 19
select select "0"
click at [136, 53] on select "Select Miscellaneous Electronic Items" at bounding box center [240, 62] width 208 height 19
type textarea "Miscellaneous Electronic Items"
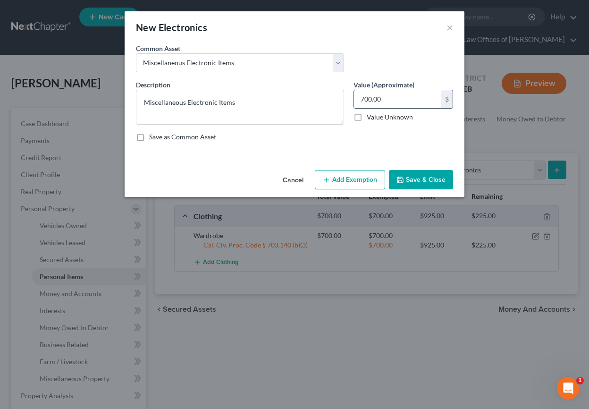
click at [370, 100] on input "700.00" at bounding box center [397, 99] width 87 height 18
type input "800"
click at [361, 182] on button "Add Exemption" at bounding box center [350, 180] width 70 height 20
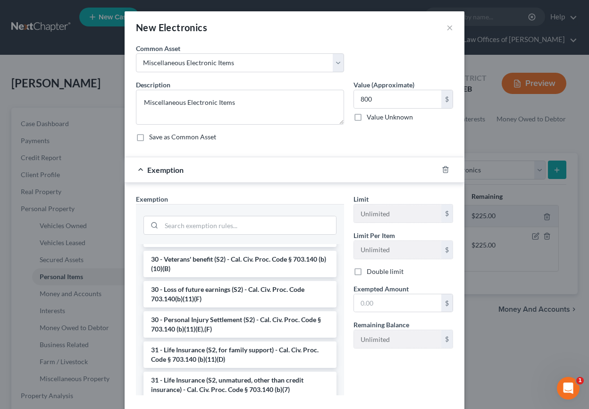
scroll to position [751, 0]
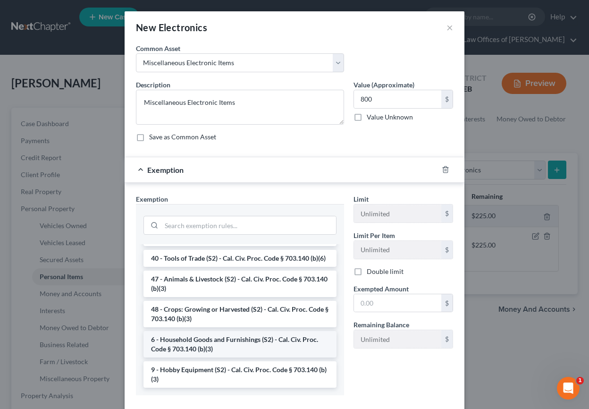
click at [198, 341] on li "6 - Household Goods and Furnishings (S2) - Cal. Civ. Proc. Code § 703.140 (b)(3)" at bounding box center [239, 344] width 193 height 26
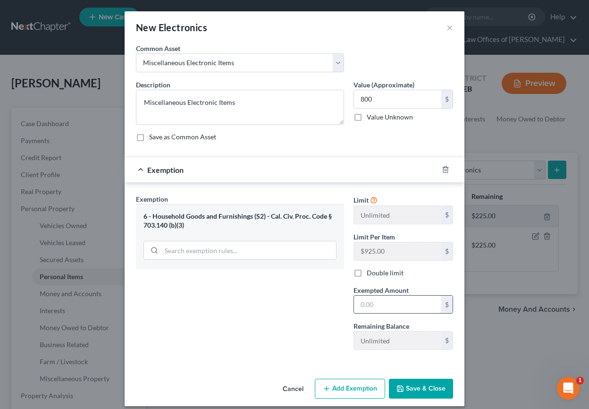
click at [398, 298] on input "text" at bounding box center [397, 304] width 87 height 18
type input "800"
click at [338, 299] on div "Exemption Set must be selected for CA. Exemption * 6 - Household Goods and Furn…" at bounding box center [240, 275] width 218 height 163
click at [417, 390] on button "Save & Close" at bounding box center [421, 388] width 64 height 20
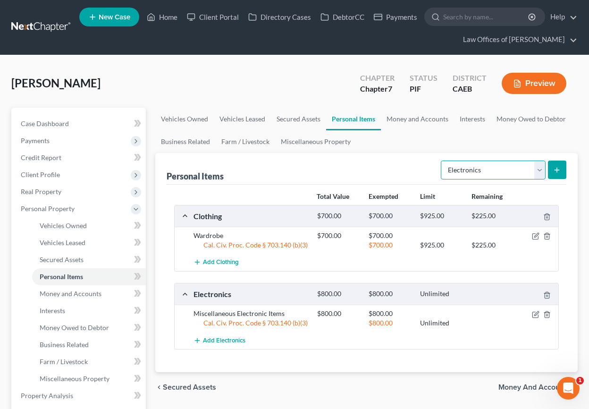
click at [506, 172] on select "Select Item Type Clothing Collectibles Of Value Electronics Firearms Household …" at bounding box center [493, 169] width 105 height 19
select select "household_goods"
click at [442, 160] on select "Select Item Type Clothing Collectibles Of Value Electronics Firearms Household …" at bounding box center [493, 169] width 105 height 19
click at [558, 160] on button "submit" at bounding box center [557, 169] width 18 height 18
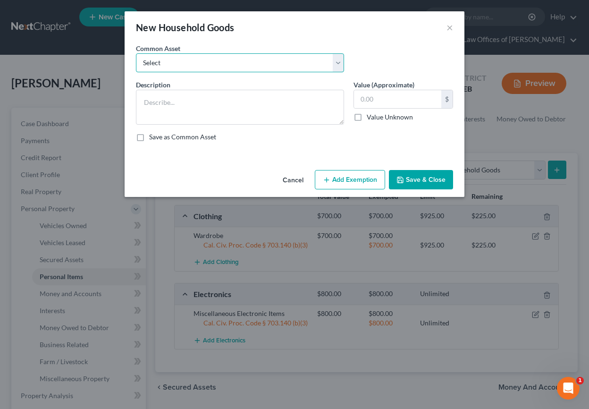
click at [251, 65] on select "Select Furniture and furnishings" at bounding box center [240, 62] width 208 height 19
select select "0"
click at [136, 53] on select "Select Furniture and furnishings" at bounding box center [240, 62] width 208 height 19
type textarea "Furniture and furnishings"
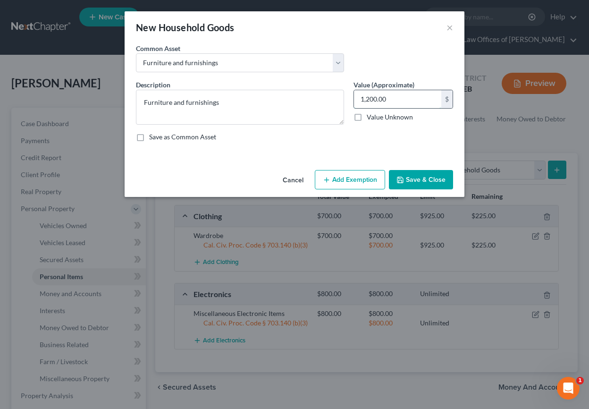
click at [361, 101] on input "1,200.00" at bounding box center [397, 99] width 87 height 18
type input "1,300"
click at [338, 180] on button "Add Exemption" at bounding box center [350, 180] width 70 height 20
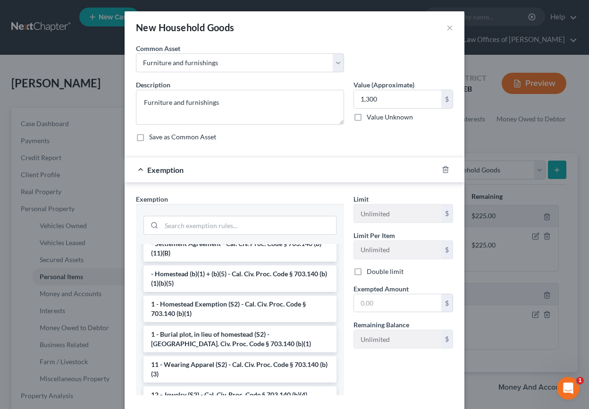
scroll to position [0, 0]
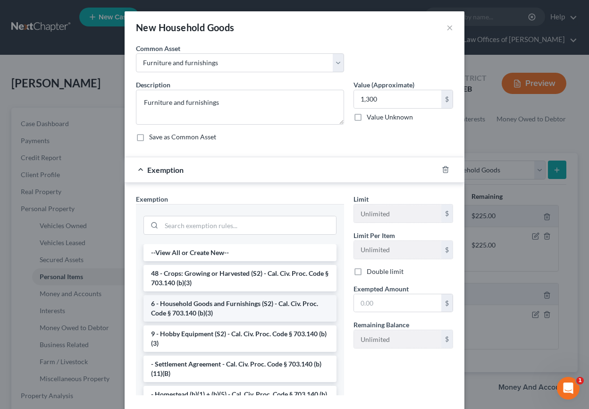
click at [235, 307] on li "6 - Household Goods and Furnishings (S2) - Cal. Civ. Proc. Code § 703.140 (b)(3)" at bounding box center [239, 308] width 193 height 26
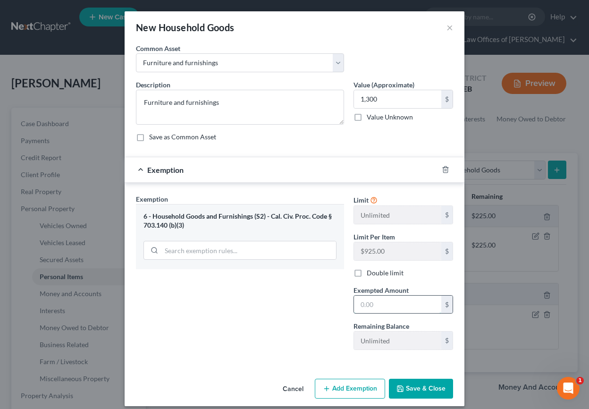
click at [402, 305] on input "text" at bounding box center [397, 304] width 87 height 18
type input "1,300"
click at [275, 306] on div "Exemption Set must be selected for CA. Exemption * 6 - Household Goods and Furn…" at bounding box center [240, 275] width 218 height 163
click at [407, 386] on button "Save & Close" at bounding box center [421, 388] width 64 height 20
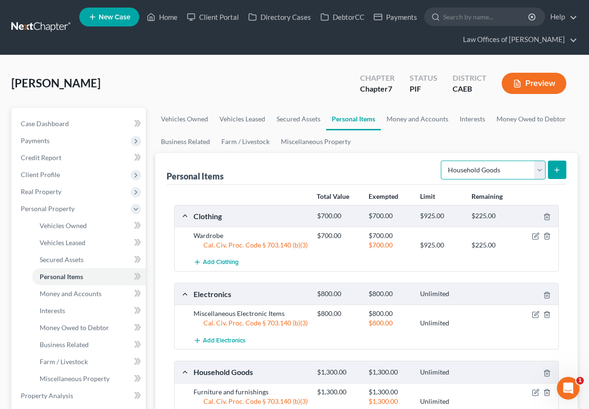
click at [473, 174] on select "Select Item Type Clothing Collectibles Of Value Electronics Firearms Household …" at bounding box center [493, 169] width 105 height 19
select select "jewelry"
click at [442, 160] on select "Select Item Type Clothing Collectibles Of Value Electronics Firearms Household …" at bounding box center [493, 169] width 105 height 19
click at [554, 168] on icon "submit" at bounding box center [557, 170] width 8 height 8
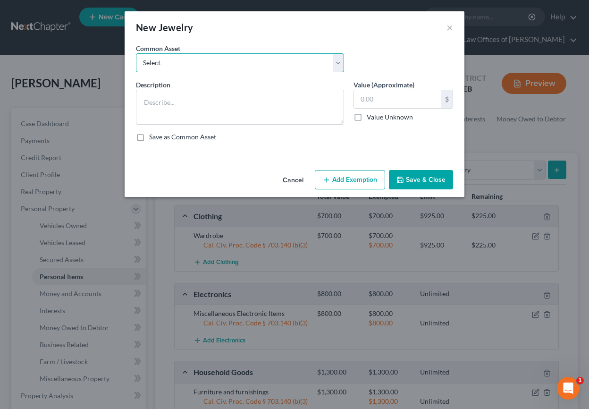
click at [275, 67] on select "Select Miscellaneous Jewelry" at bounding box center [240, 62] width 208 height 19
select select "0"
click at [136, 53] on select "Select Miscellaneous Jewelry" at bounding box center [240, 62] width 208 height 19
type textarea "Miscellaneous Jewelry"
type input "100.00"
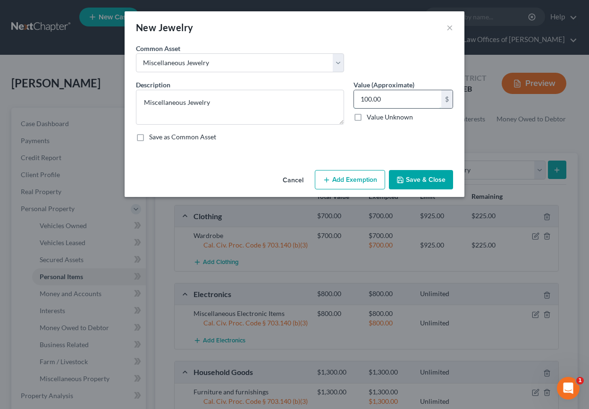
click at [373, 101] on input "100.00" at bounding box center [397, 99] width 87 height 18
click at [363, 184] on button "Add Exemption" at bounding box center [350, 180] width 70 height 20
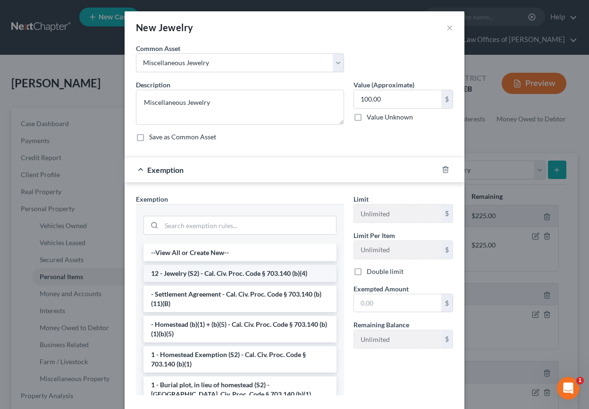
click at [233, 275] on li "12 - Jewelry (S2) - Cal. Civ. Proc. Code § 703.140 (b)(4)" at bounding box center [239, 273] width 193 height 17
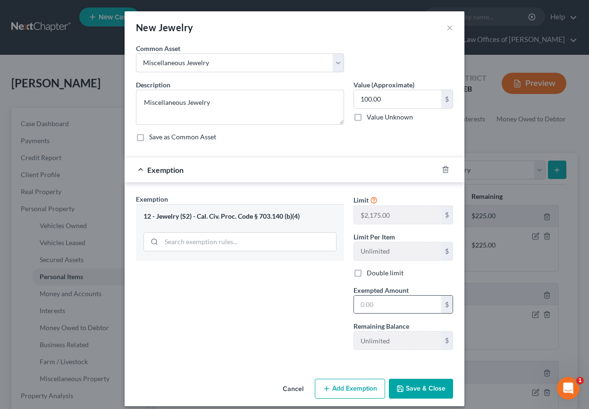
click at [367, 295] on div "$" at bounding box center [403, 304] width 100 height 19
click at [377, 311] on input "text" at bounding box center [397, 304] width 87 height 18
type input "100"
click at [289, 316] on div "Exemption Set must be selected for CA. Exemption * 12 - Jewelry (S2) - Cal. Civ…" at bounding box center [240, 275] width 218 height 163
click at [428, 392] on button "Save & Close" at bounding box center [421, 388] width 64 height 20
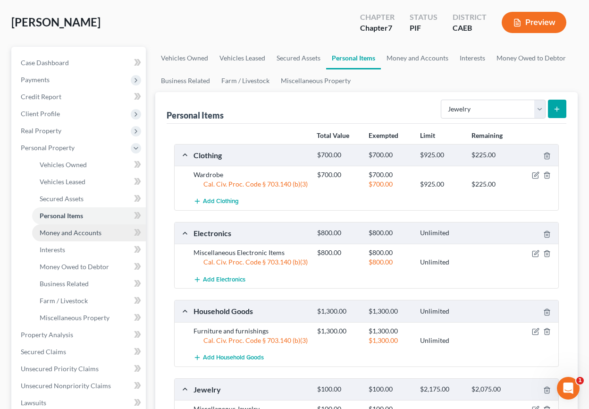
click at [82, 231] on span "Money and Accounts" at bounding box center [71, 232] width 62 height 8
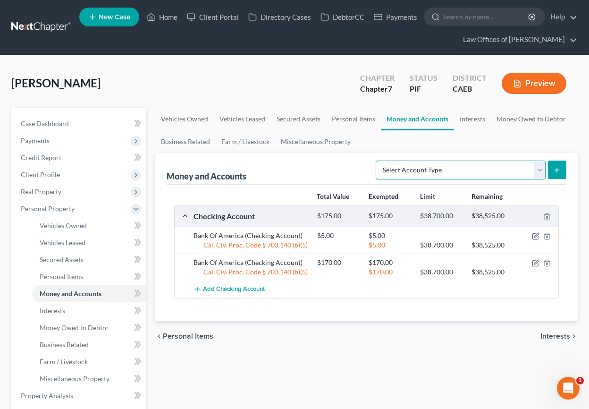
click at [423, 170] on select "Select Account Type Brokerage Cash on Hand Certificates of Deposit Checking Acc…" at bounding box center [461, 169] width 170 height 19
select select "cash_on_hand"
click at [378, 160] on select "Select Account Type Brokerage Cash on Hand Certificates of Deposit Checking Acc…" at bounding box center [461, 169] width 170 height 19
click at [559, 171] on icon "submit" at bounding box center [557, 170] width 8 height 8
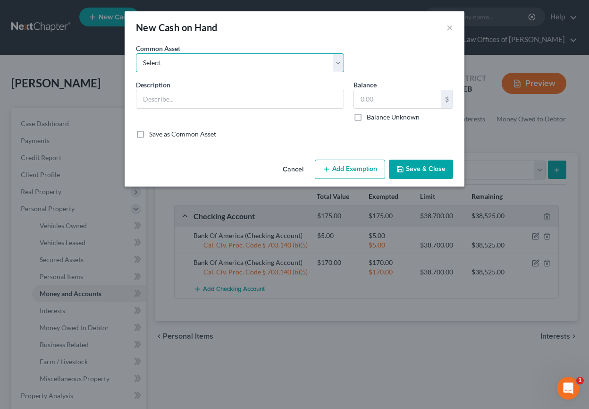
click at [247, 53] on select "Select Cash on Hand" at bounding box center [240, 62] width 208 height 19
select select "0"
click at [136, 53] on select "Select Cash on Hand" at bounding box center [240, 62] width 208 height 19
type input "Cash on Hand"
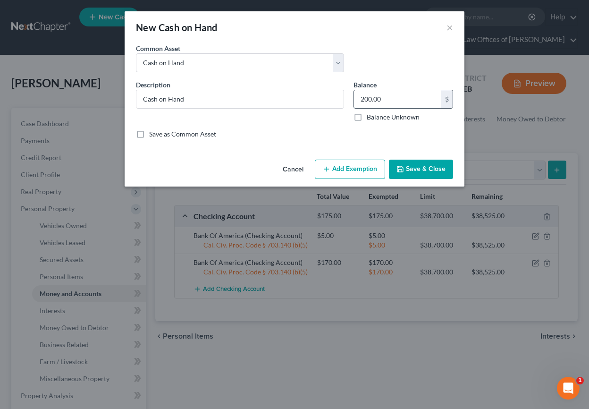
click at [361, 101] on input "200.00" at bounding box center [397, 99] width 87 height 18
type input "45"
click at [364, 158] on div "Cancel Add Exemption Save & Close" at bounding box center [295, 171] width 340 height 31
click at [363, 168] on button "Add Exemption" at bounding box center [350, 170] width 70 height 20
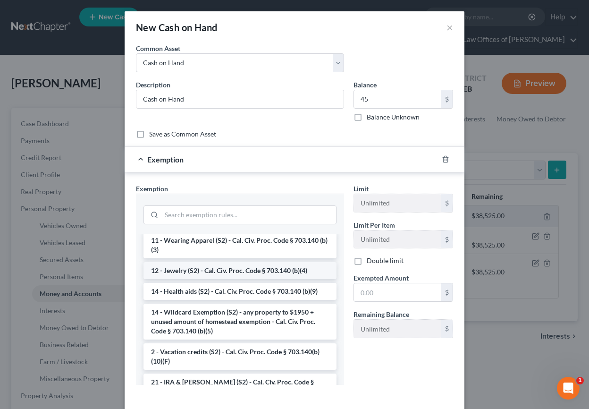
scroll to position [166, 0]
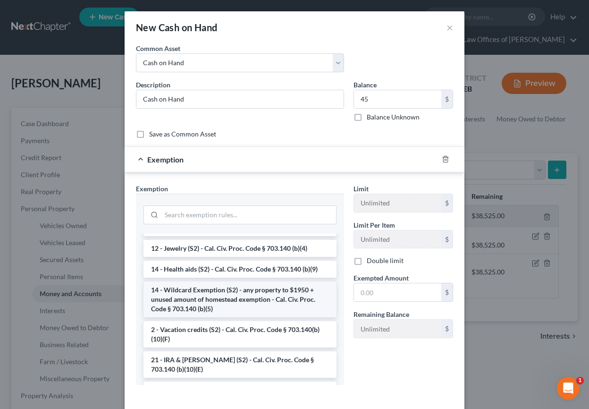
click at [269, 292] on li "14 - Wildcard Exemption (S2) - any property to $1950 + unused amount of homeste…" at bounding box center [239, 299] width 193 height 36
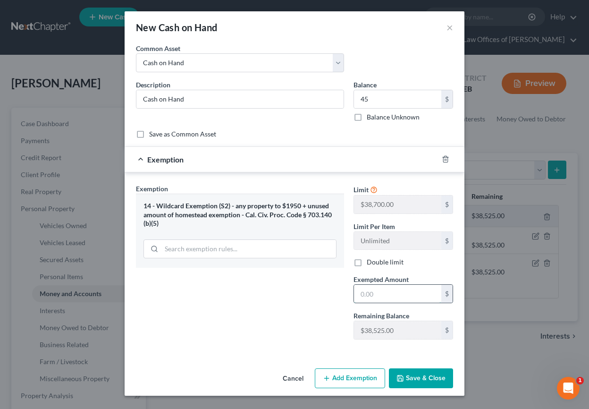
click at [405, 296] on input "text" at bounding box center [397, 294] width 87 height 18
type input "1"
type input "45"
click at [313, 303] on div "Exemption Set must be selected for CA. Exemption * 14 - Wildcard Exemption (S2)…" at bounding box center [240, 265] width 218 height 163
click at [421, 383] on button "Save & Close" at bounding box center [421, 378] width 64 height 20
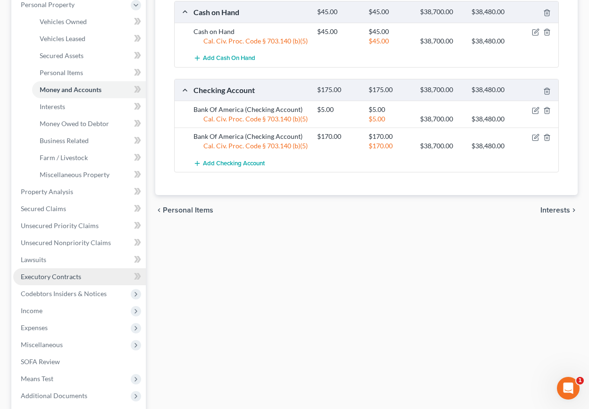
scroll to position [205, 0]
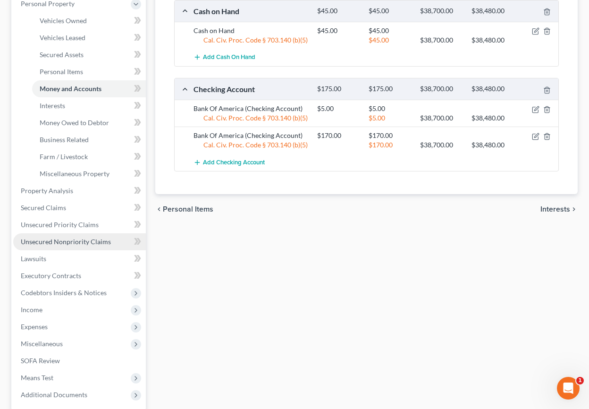
click at [79, 241] on span "Unsecured Nonpriority Claims" at bounding box center [66, 241] width 90 height 8
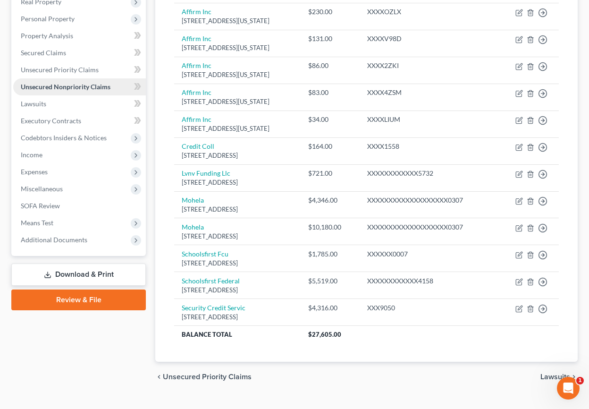
scroll to position [191, 0]
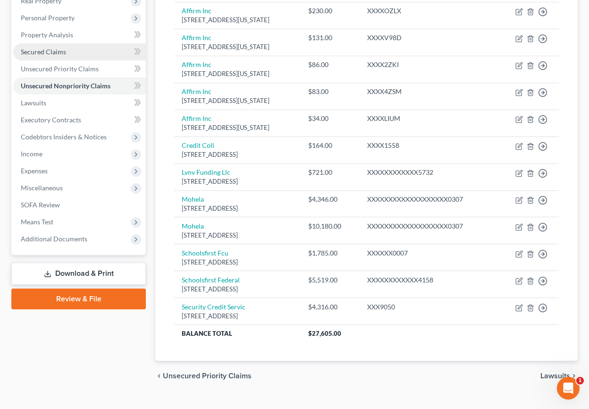
click at [47, 51] on span "Secured Claims" at bounding box center [43, 52] width 45 height 8
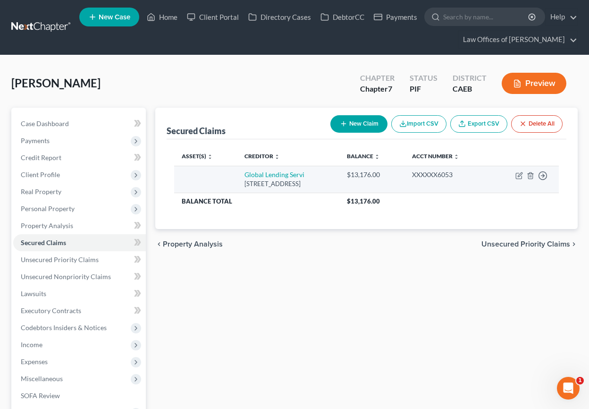
click at [523, 177] on td "Move to E Move to F Move to G Move to Notice Only" at bounding box center [523, 179] width 69 height 27
click at [519, 175] on icon "button" at bounding box center [519, 176] width 8 height 8
select select "10"
select select "0"
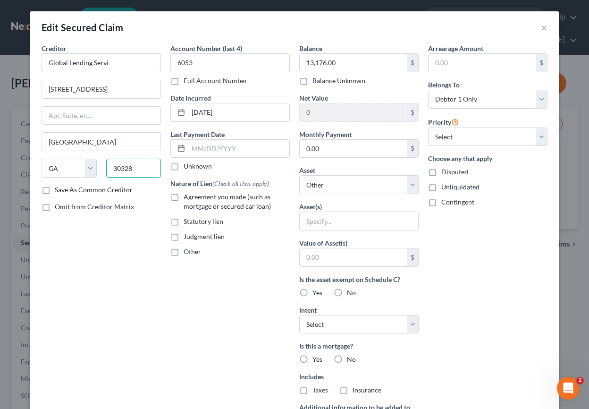
click at [135, 168] on input "30328" at bounding box center [133, 168] width 55 height 19
click at [141, 90] on input "[STREET_ADDRESS]" at bounding box center [101, 89] width 118 height 18
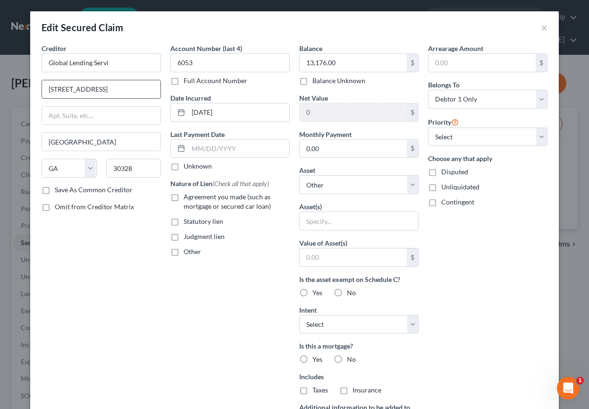
click at [141, 90] on input "[STREET_ADDRESS]" at bounding box center [101, 89] width 118 height 18
type input "[STREET_ADDRESS]"
click at [82, 118] on input "text" at bounding box center [101, 116] width 118 height 18
type input "Suite 500"
click at [124, 165] on input "30328" at bounding box center [133, 168] width 55 height 19
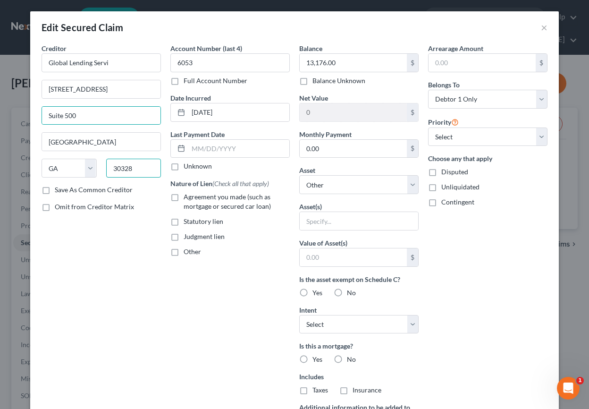
click at [124, 165] on input "30328" at bounding box center [133, 168] width 55 height 19
type input "30326"
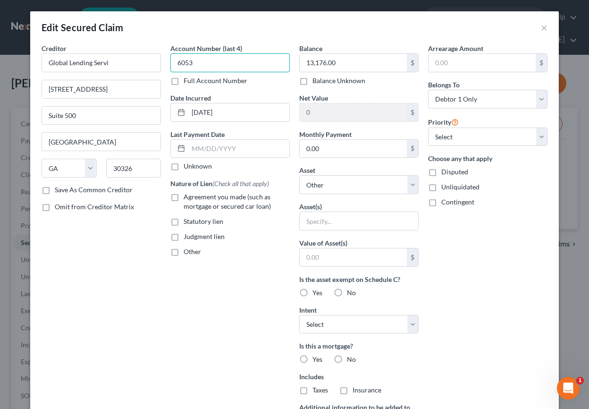
click at [253, 59] on input "6053" at bounding box center [229, 62] width 119 height 19
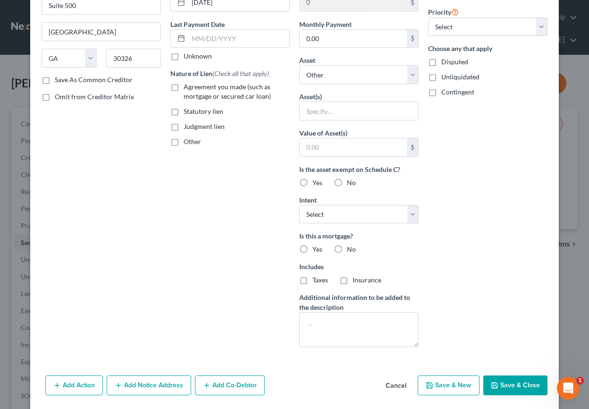
scroll to position [123, 0]
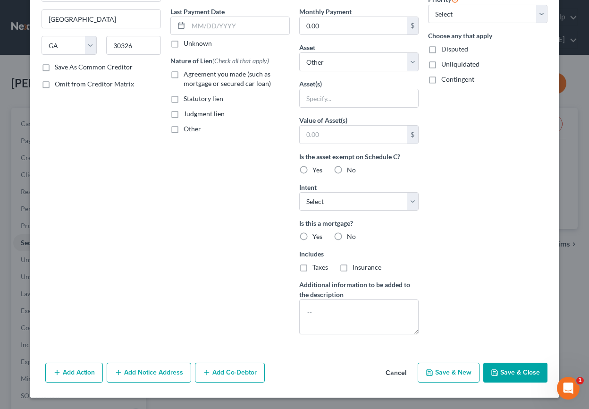
click at [512, 371] on button "Save & Close" at bounding box center [515, 372] width 64 height 20
select select
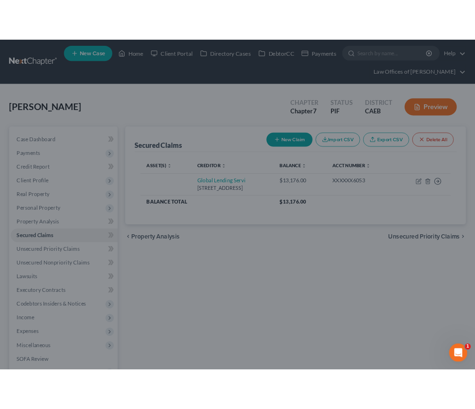
scroll to position [20, 0]
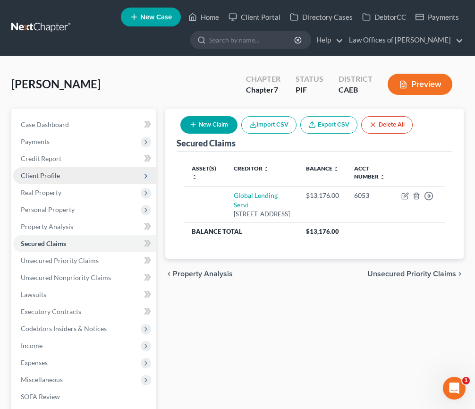
click at [47, 173] on span "Client Profile" at bounding box center [40, 175] width 39 height 8
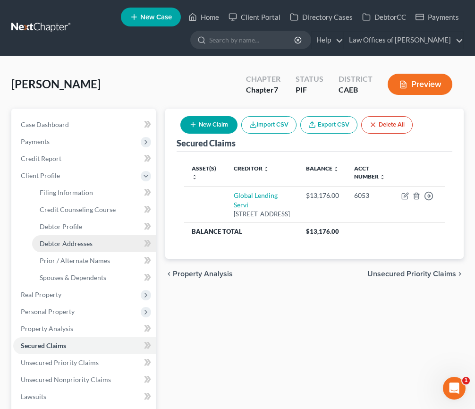
click at [73, 247] on link "Debtor Addresses" at bounding box center [94, 243] width 124 height 17
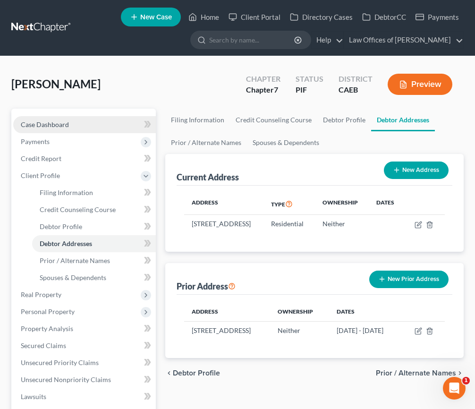
click at [58, 128] on span "Case Dashboard" at bounding box center [45, 124] width 48 height 8
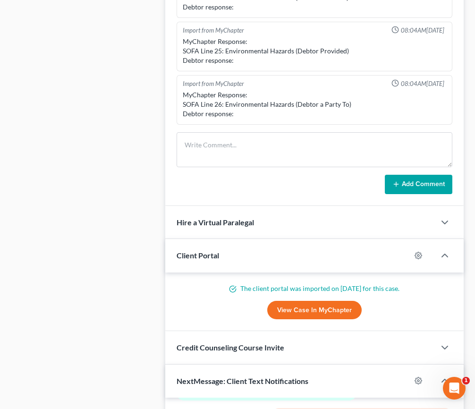
scroll to position [664, 0]
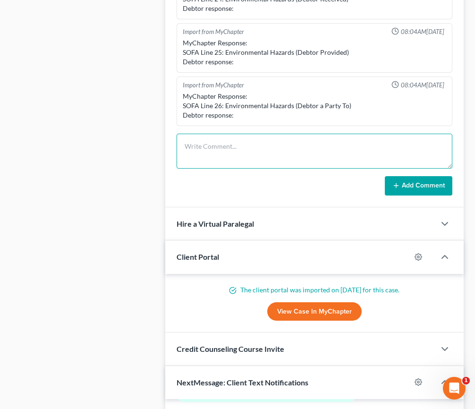
click at [282, 155] on textarea at bounding box center [314, 151] width 276 height 35
type textarea "Pre-petition complete."
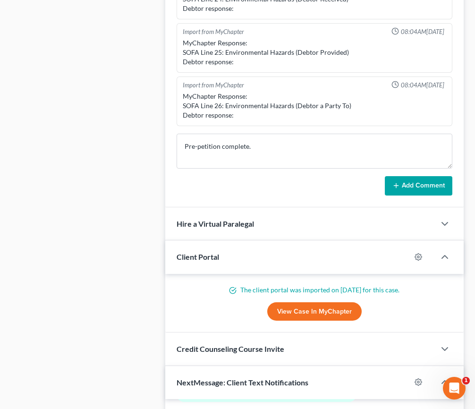
click at [413, 189] on button "Add Comment" at bounding box center [418, 186] width 67 height 20
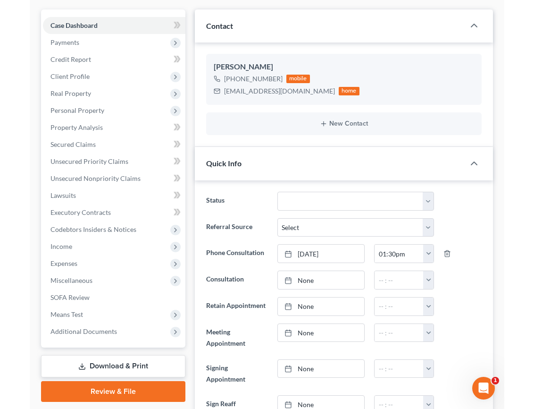
scroll to position [0, 0]
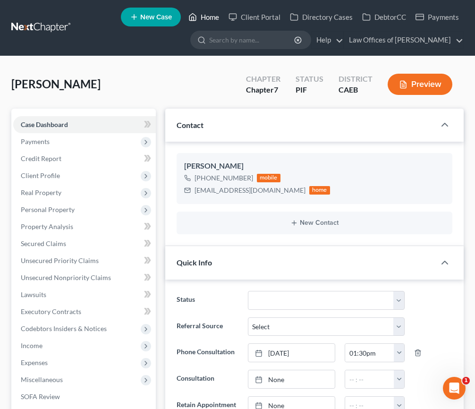
drag, startPoint x: 212, startPoint y: 20, endPoint x: 40, endPoint y: 100, distance: 189.6
click at [212, 20] on link "Home" at bounding box center [204, 16] width 40 height 17
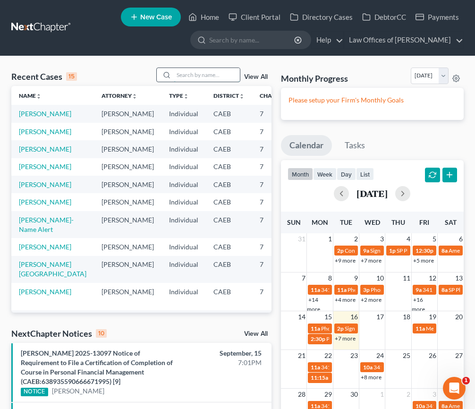
click at [192, 74] on input "search" at bounding box center [207, 75] width 66 height 14
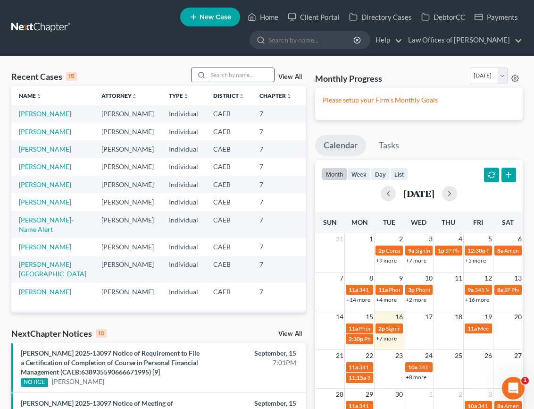
click at [240, 75] on input "search" at bounding box center [241, 75] width 66 height 14
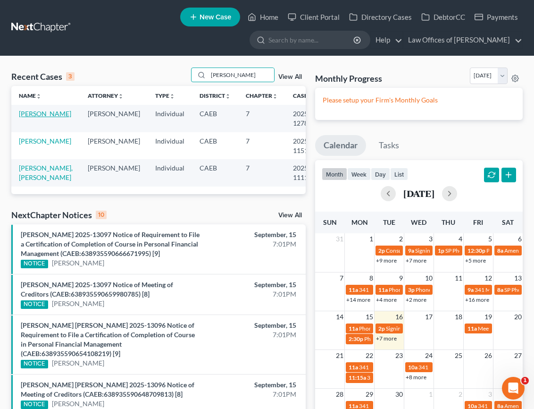
click at [29, 118] on link "[PERSON_NAME]" at bounding box center [45, 113] width 52 height 8
click at [241, 73] on input "[PERSON_NAME]" at bounding box center [241, 75] width 66 height 14
click at [238, 76] on input "[PERSON_NAME]" at bounding box center [241, 75] width 66 height 14
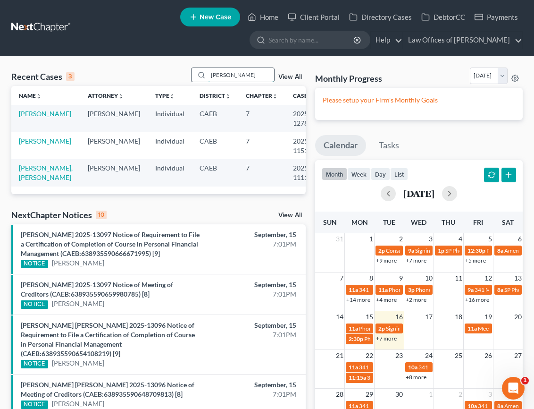
click at [238, 76] on input "[PERSON_NAME]" at bounding box center [241, 75] width 66 height 14
type input "[PERSON_NAME]"
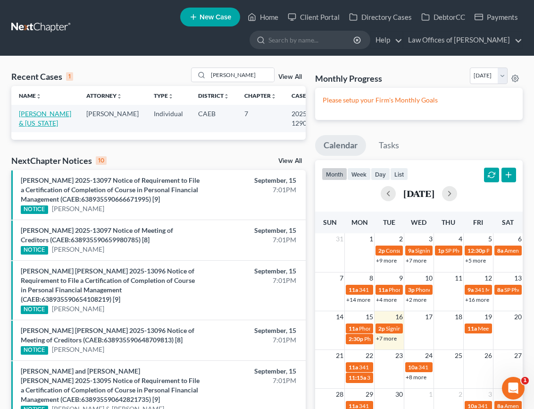
click at [42, 122] on link "[PERSON_NAME] & [US_STATE]" at bounding box center [45, 117] width 52 height 17
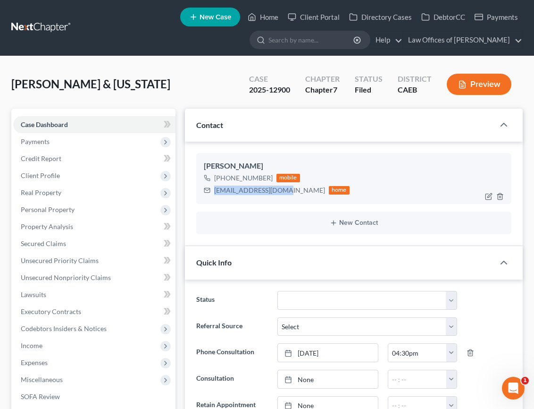
scroll to position [1621, 0]
drag, startPoint x: 214, startPoint y: 192, endPoint x: 286, endPoint y: 189, distance: 71.8
click at [286, 189] on div "[EMAIL_ADDRESS][DOMAIN_NAME] home" at bounding box center [277, 190] width 146 height 12
copy div "[EMAIL_ADDRESS][DOMAIN_NAME]"
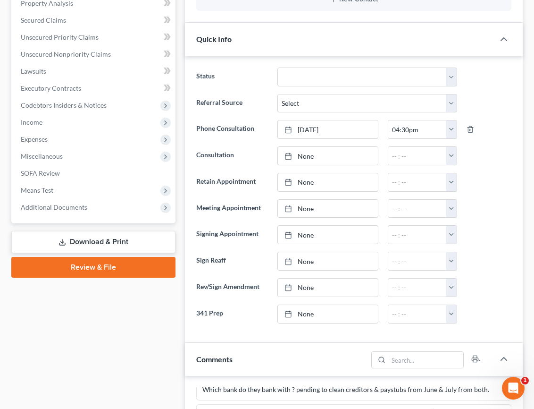
scroll to position [230, 0]
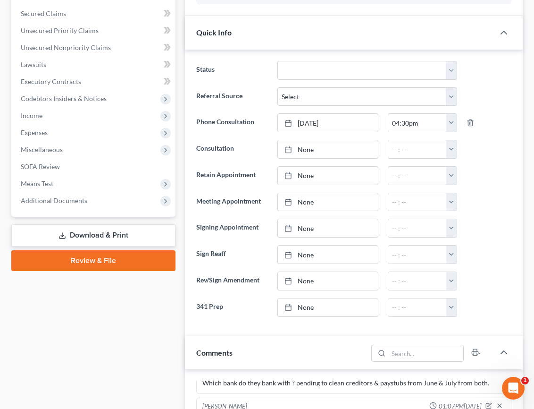
drag, startPoint x: 66, startPoint y: 200, endPoint x: 176, endPoint y: 160, distance: 116.7
click at [66, 200] on span "Additional Documents" at bounding box center [54, 200] width 67 height 8
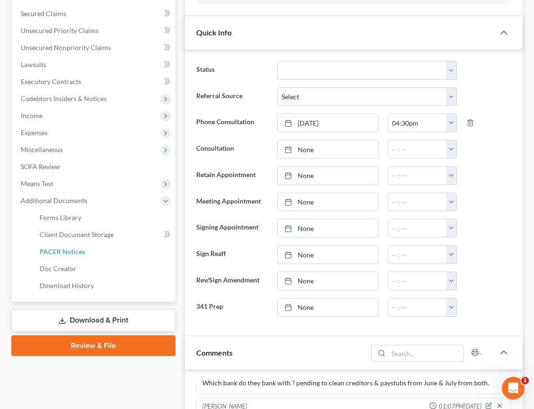
drag, startPoint x: 73, startPoint y: 249, endPoint x: 271, endPoint y: 0, distance: 317.3
click at [73, 249] on span "PACER Notices" at bounding box center [62, 251] width 45 height 8
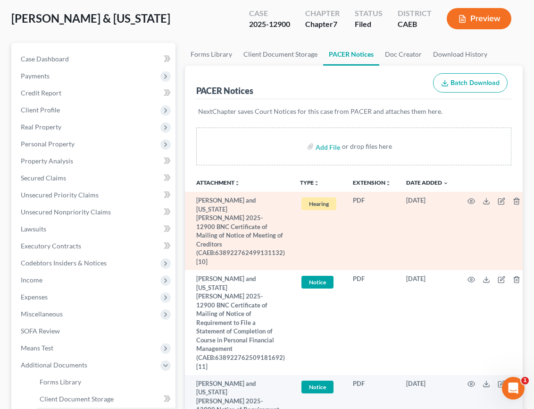
scroll to position [66, 0]
click at [472, 200] on icon "button" at bounding box center [472, 201] width 8 height 8
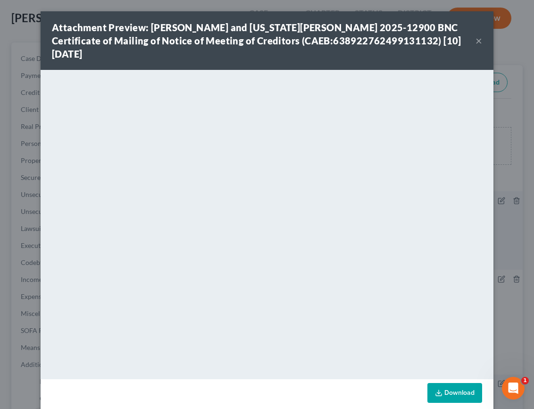
click at [479, 42] on button "×" at bounding box center [479, 40] width 7 height 11
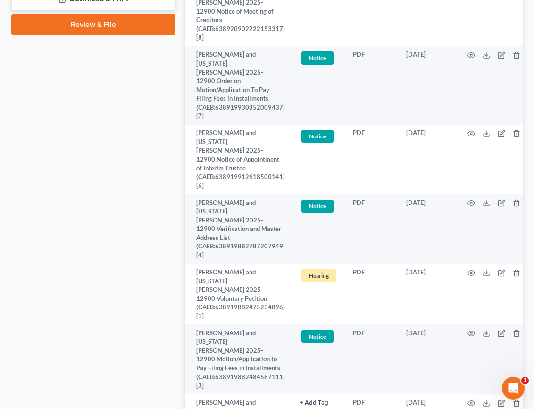
scroll to position [551, 0]
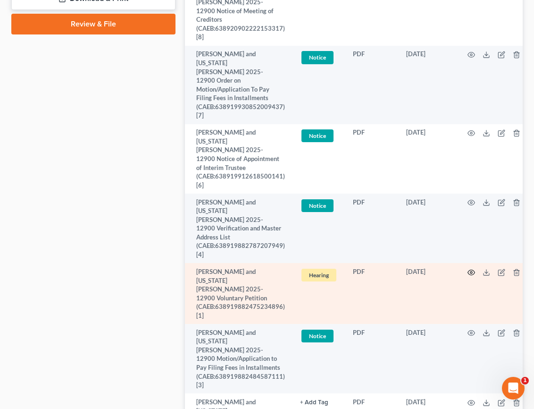
click at [468, 269] on icon "button" at bounding box center [472, 273] width 8 height 8
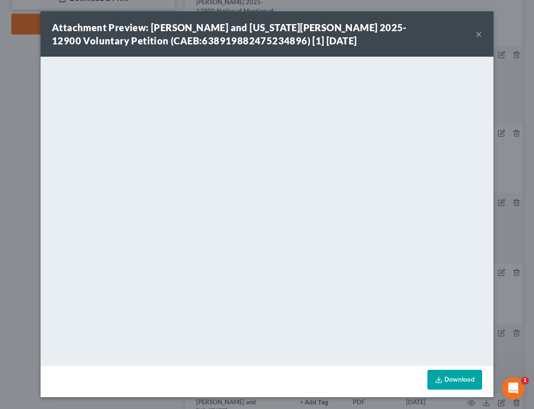
click at [481, 36] on button "×" at bounding box center [479, 33] width 7 height 11
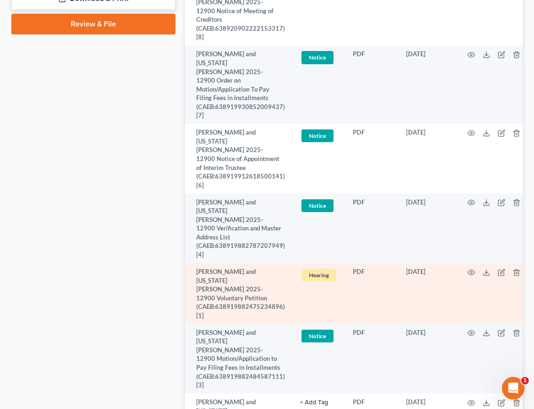
scroll to position [591, 0]
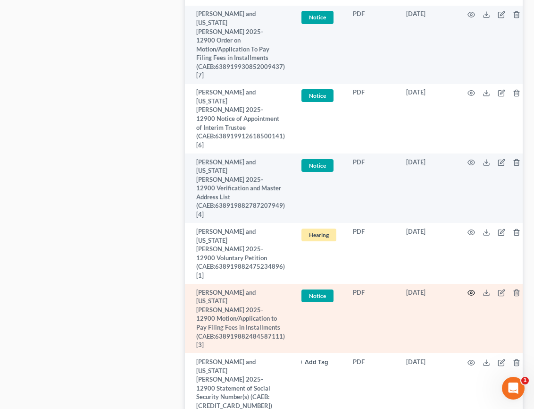
click at [470, 292] on circle "button" at bounding box center [471, 293] width 2 height 2
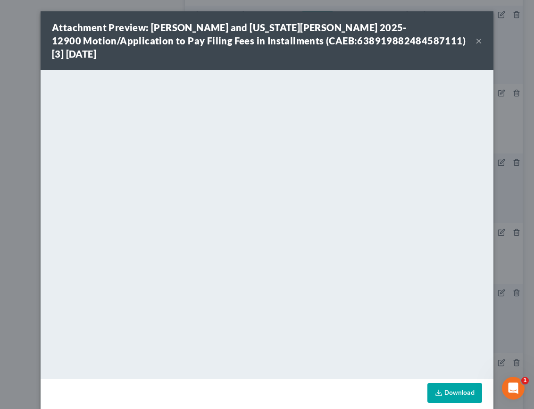
click at [479, 41] on button "×" at bounding box center [479, 40] width 7 height 11
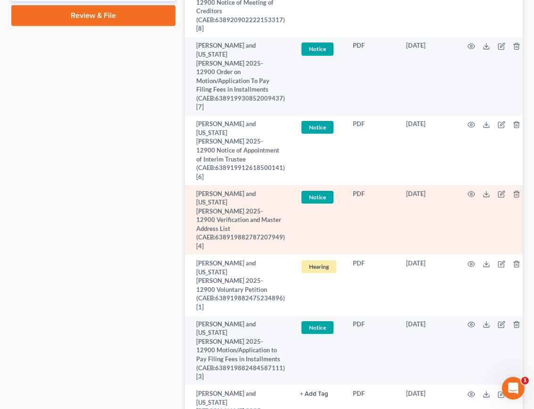
scroll to position [559, 0]
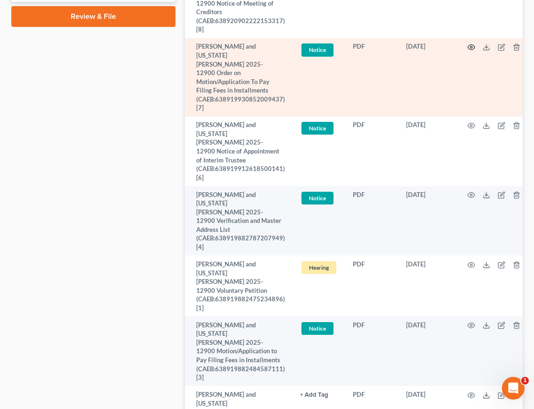
click at [468, 43] on icon "button" at bounding box center [472, 47] width 8 height 8
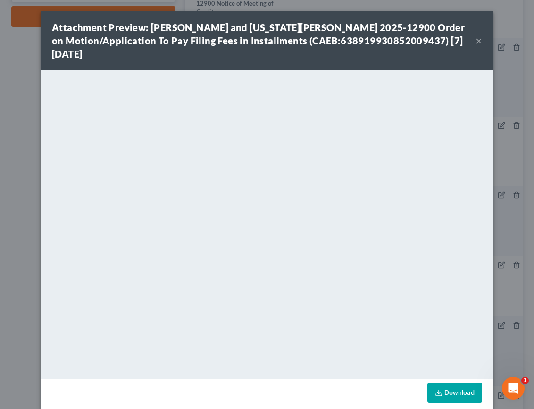
click at [479, 42] on button "×" at bounding box center [479, 40] width 7 height 11
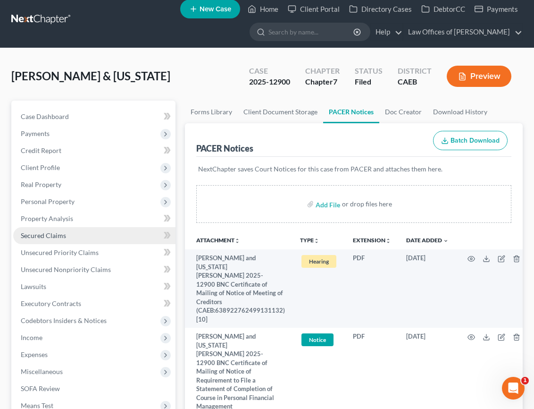
scroll to position [7, 0]
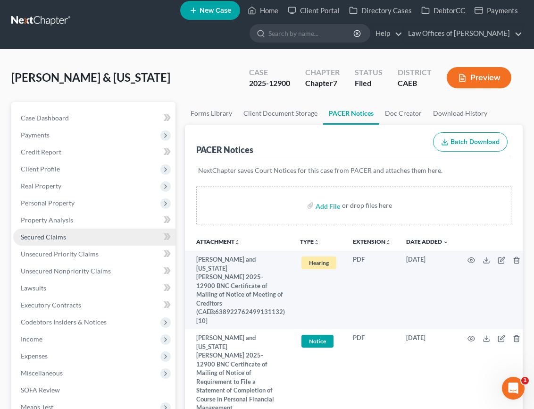
click at [52, 238] on span "Secured Claims" at bounding box center [43, 237] width 45 height 8
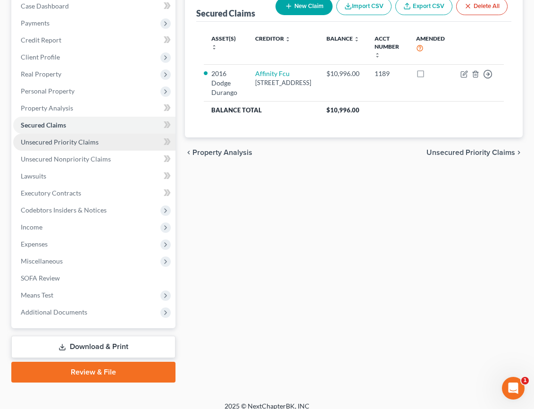
scroll to position [122, 0]
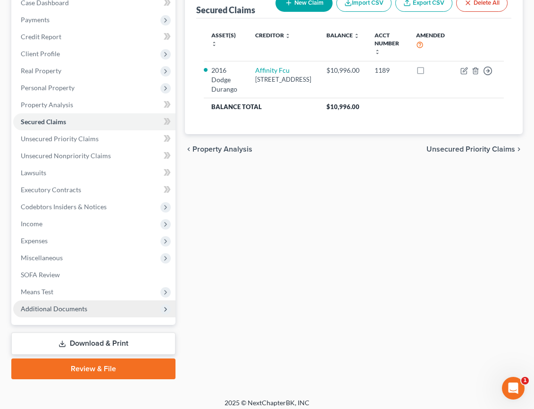
click at [68, 311] on span "Additional Documents" at bounding box center [54, 308] width 67 height 8
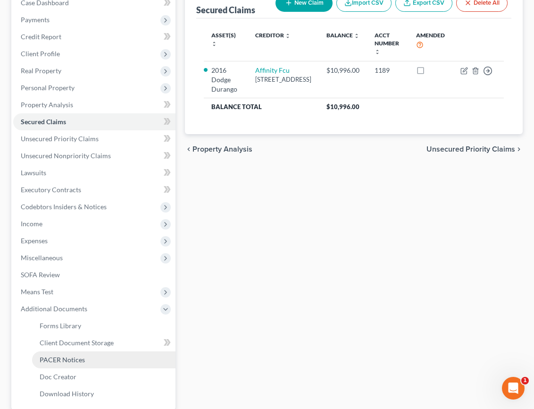
click at [63, 362] on span "PACER Notices" at bounding box center [62, 359] width 45 height 8
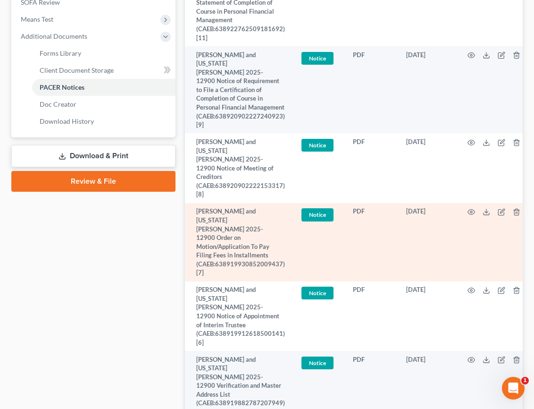
scroll to position [398, 0]
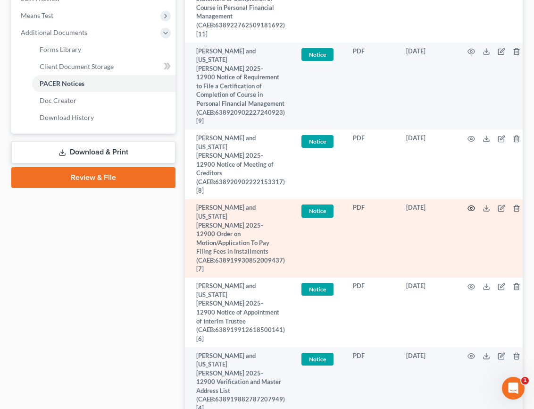
click at [468, 204] on icon "button" at bounding box center [472, 208] width 8 height 8
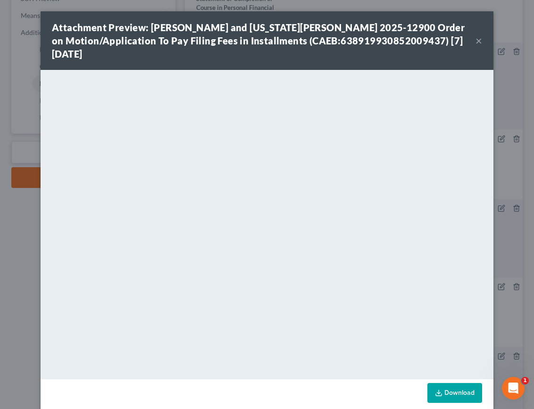
click at [478, 40] on button "×" at bounding box center [479, 40] width 7 height 11
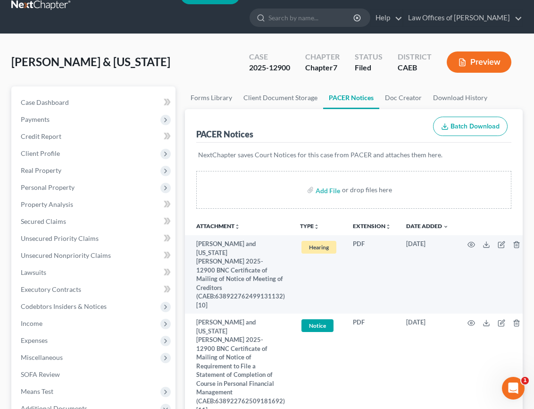
scroll to position [0, 0]
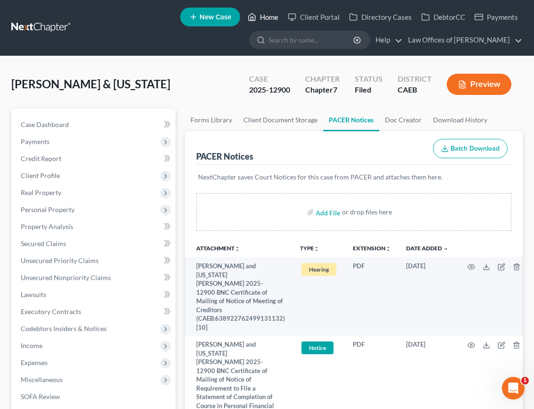
click at [258, 22] on link "Home" at bounding box center [263, 16] width 40 height 17
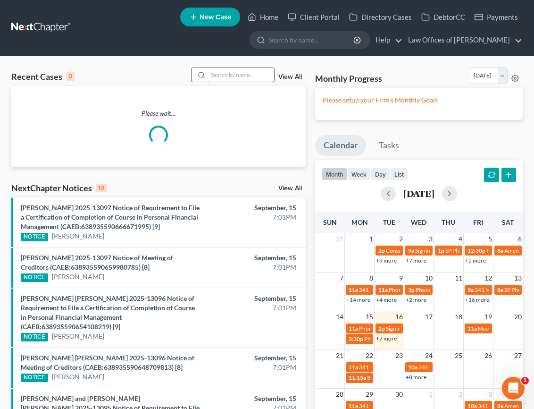
click at [232, 75] on input "search" at bounding box center [241, 75] width 66 height 14
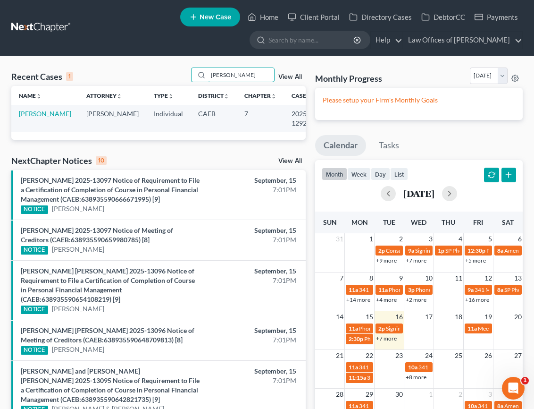
type input "[PERSON_NAME]"
click at [34, 118] on td "[PERSON_NAME]" at bounding box center [44, 118] width 67 height 27
click at [34, 118] on link "[PERSON_NAME]" at bounding box center [45, 113] width 52 height 8
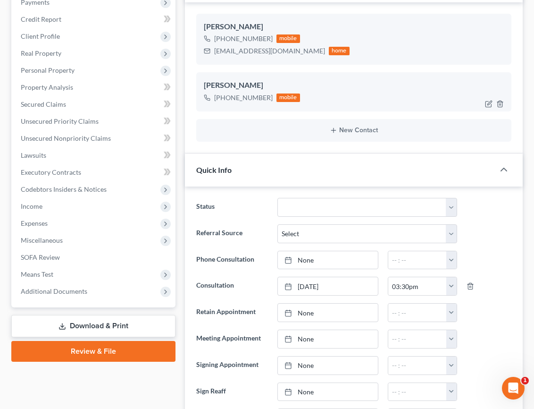
scroll to position [1355, 0]
drag, startPoint x: 214, startPoint y: 51, endPoint x: 291, endPoint y: 52, distance: 76.9
click at [291, 52] on div "[EMAIL_ADDRESS][DOMAIN_NAME] home" at bounding box center [277, 51] width 146 height 12
copy div "[EMAIL_ADDRESS][DOMAIN_NAME]"
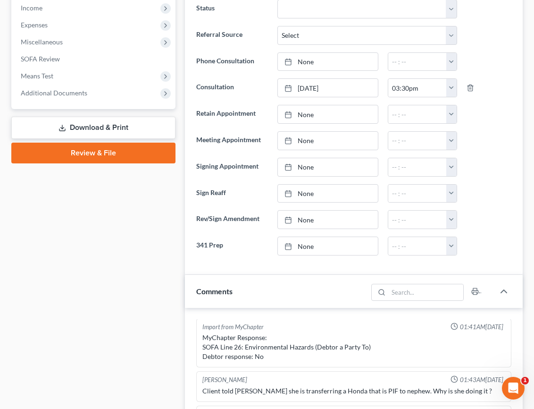
scroll to position [343, 0]
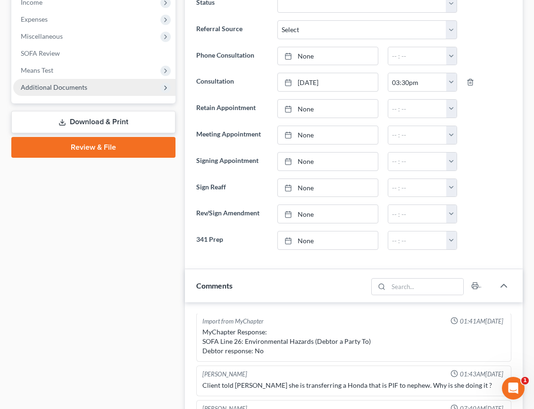
click at [66, 92] on span "Additional Documents" at bounding box center [94, 87] width 162 height 17
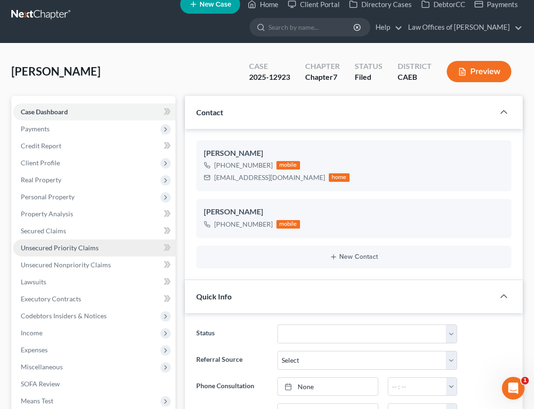
scroll to position [16, 0]
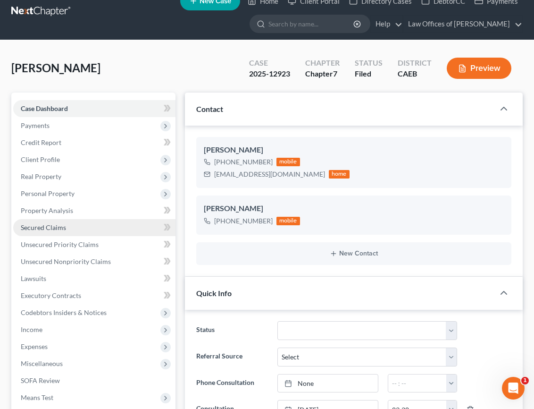
click at [55, 227] on span "Secured Claims" at bounding box center [43, 227] width 45 height 8
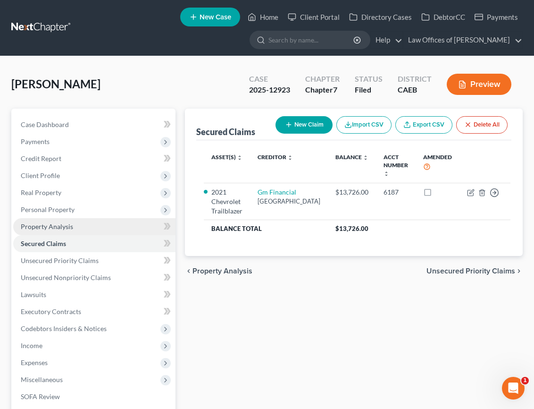
scroll to position [128, 0]
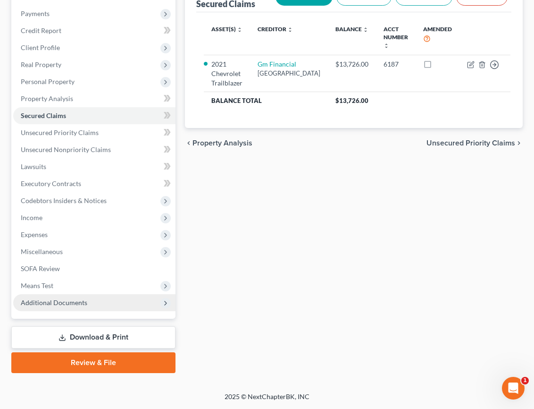
click at [48, 300] on span "Additional Documents" at bounding box center [54, 302] width 67 height 8
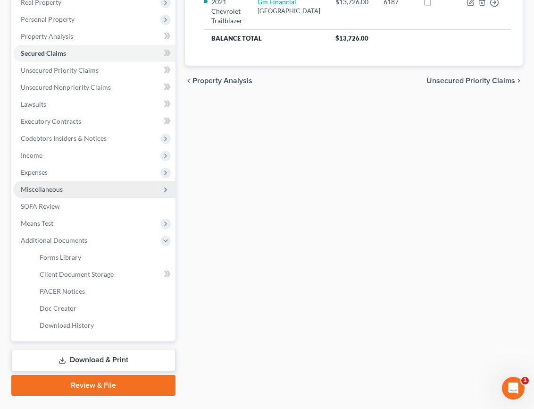
scroll to position [213, 0]
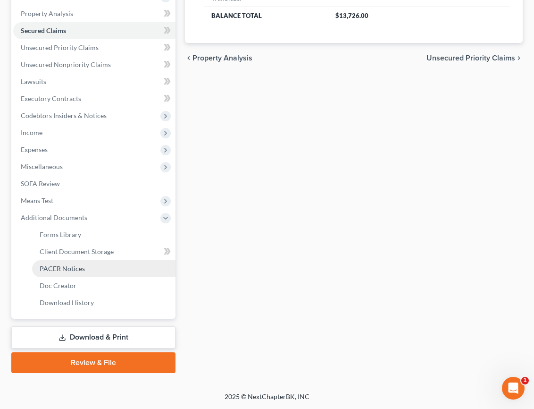
click at [67, 268] on span "PACER Notices" at bounding box center [62, 268] width 45 height 8
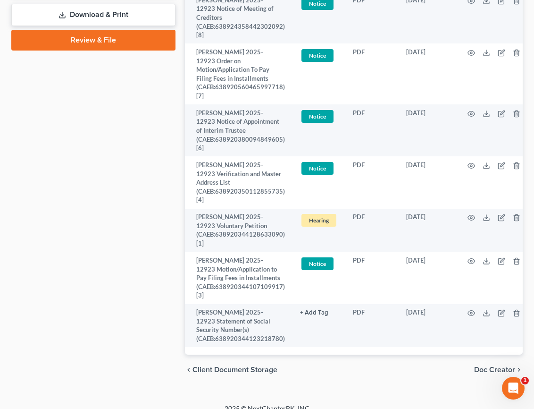
scroll to position [539, 0]
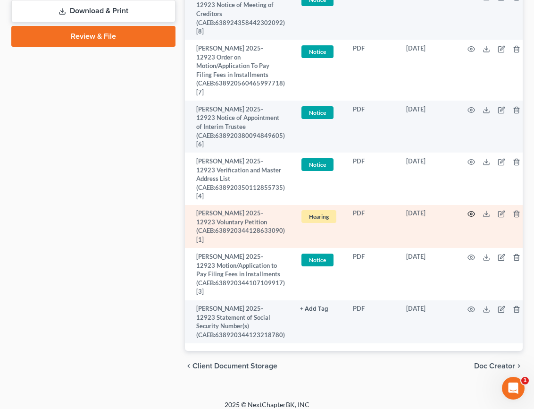
click at [470, 218] on icon "button" at bounding box center [472, 214] width 8 height 8
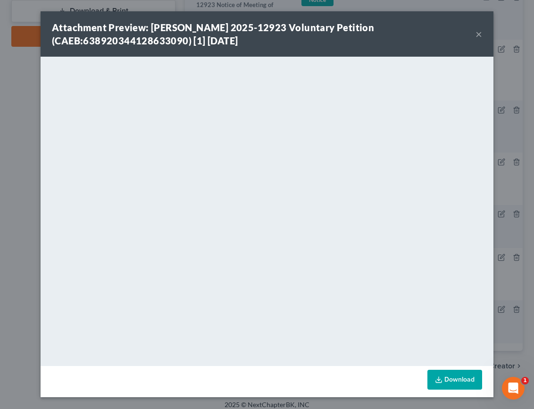
click at [480, 35] on button "×" at bounding box center [479, 33] width 7 height 11
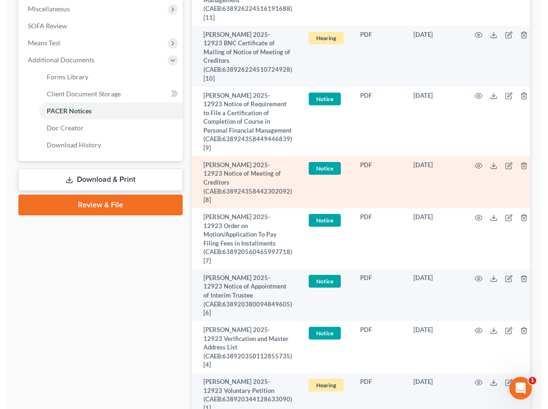
scroll to position [371, 0]
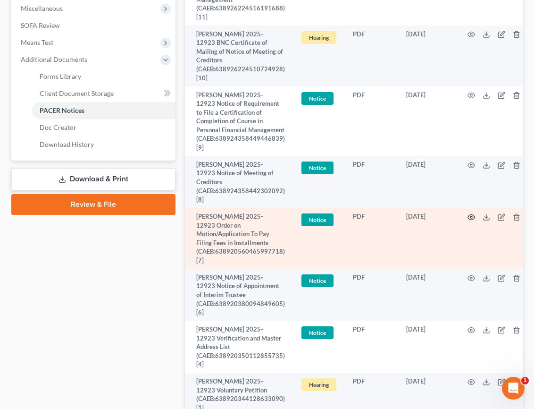
click at [468, 219] on icon "button" at bounding box center [471, 216] width 7 height 5
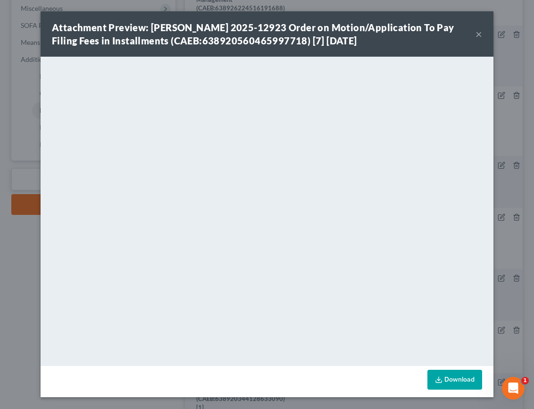
click at [479, 34] on button "×" at bounding box center [479, 33] width 7 height 11
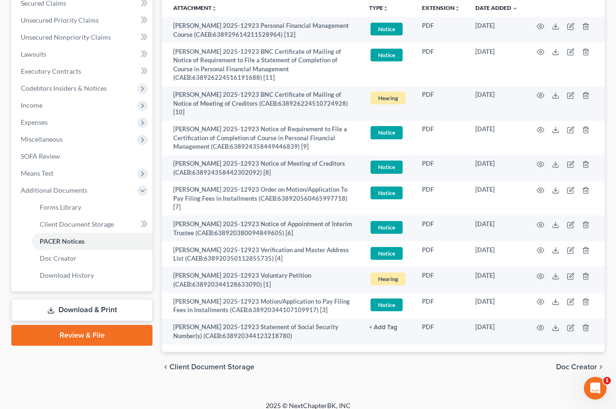
scroll to position [0, 0]
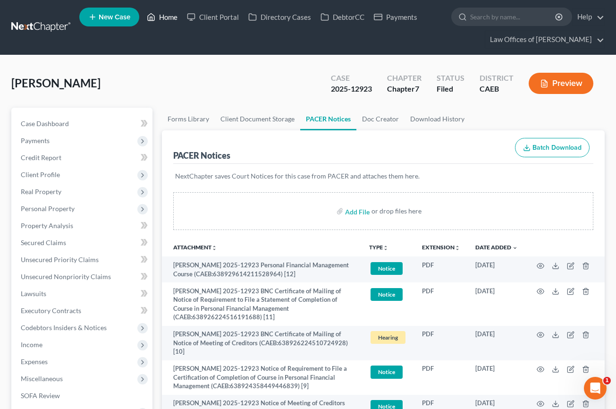
click at [167, 15] on link "Home" at bounding box center [162, 16] width 40 height 17
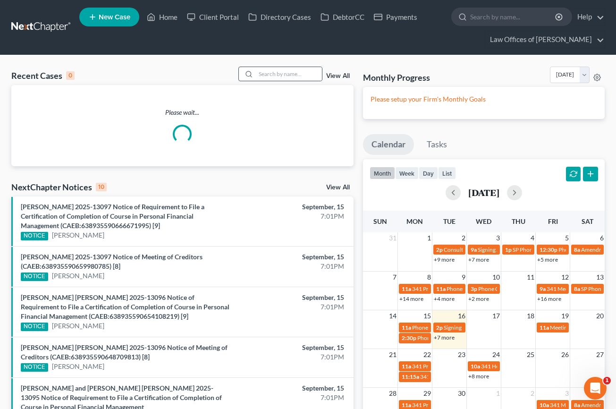
click at [298, 81] on div at bounding box center [280, 74] width 84 height 15
click at [294, 76] on input "search" at bounding box center [289, 74] width 66 height 14
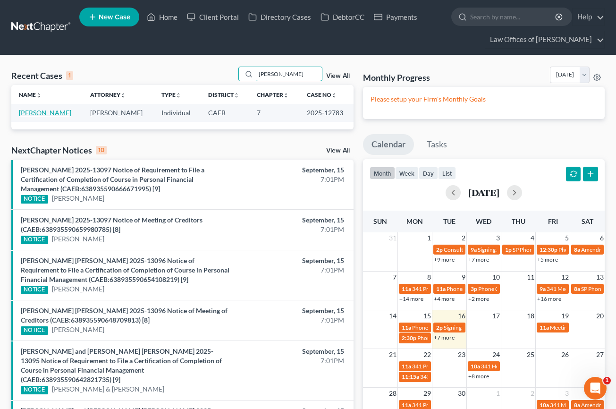
type input "[PERSON_NAME]"
click at [62, 111] on link "[PERSON_NAME]" at bounding box center [45, 113] width 52 height 8
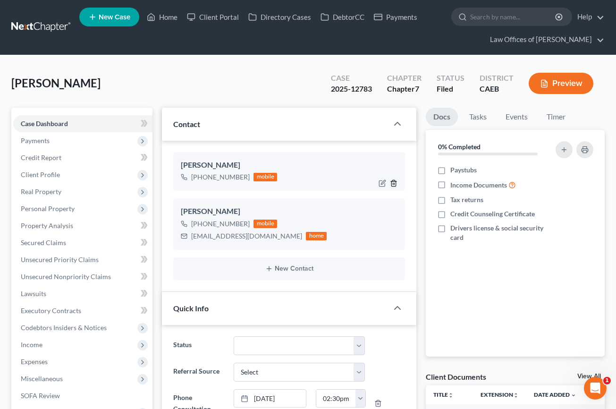
click at [394, 181] on icon "button" at bounding box center [394, 183] width 8 height 8
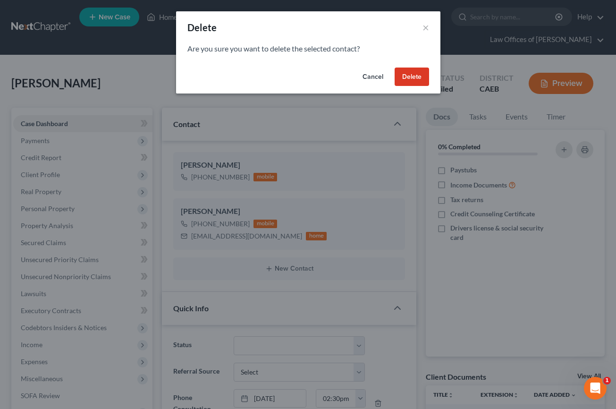
click at [419, 80] on button "Delete" at bounding box center [412, 76] width 34 height 19
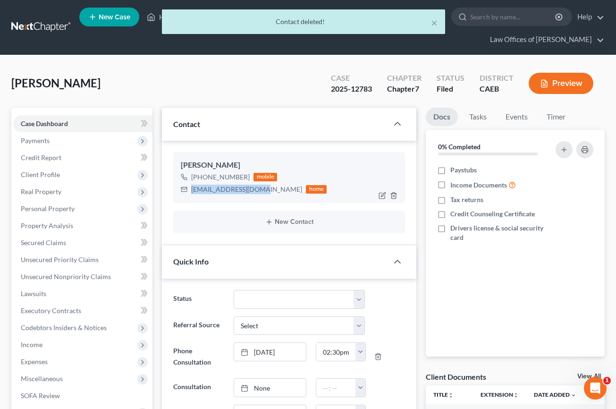
drag, startPoint x: 191, startPoint y: 190, endPoint x: 258, endPoint y: 188, distance: 67.0
click at [258, 188] on div "[EMAIL_ADDRESS][DOMAIN_NAME]" at bounding box center [246, 189] width 111 height 9
copy div "[EMAIL_ADDRESS][DOMAIN_NAME]"
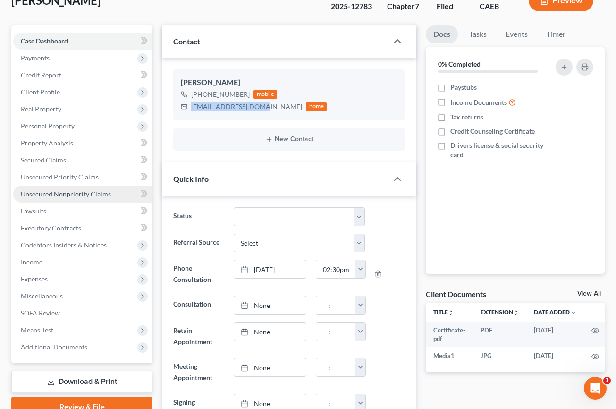
scroll to position [83, 0]
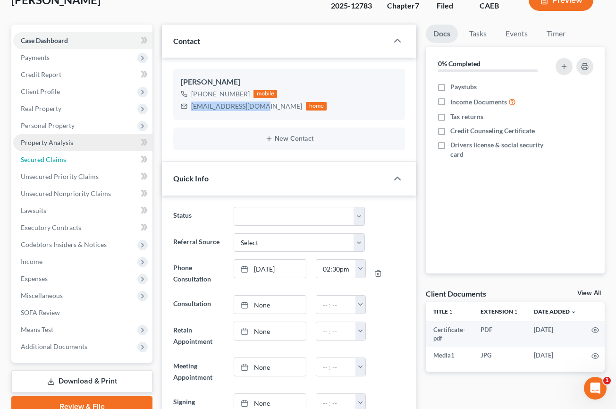
click at [49, 158] on span "Secured Claims" at bounding box center [43, 159] width 45 height 8
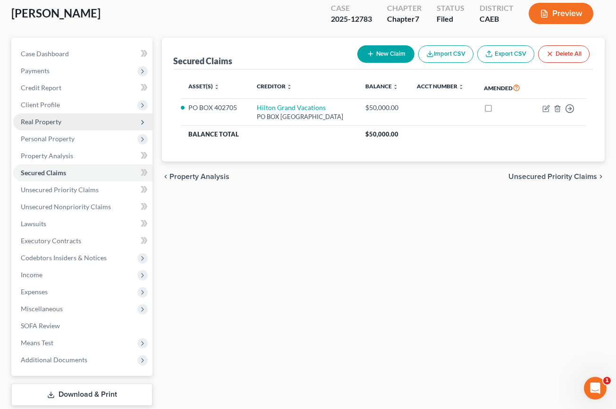
scroll to position [77, 0]
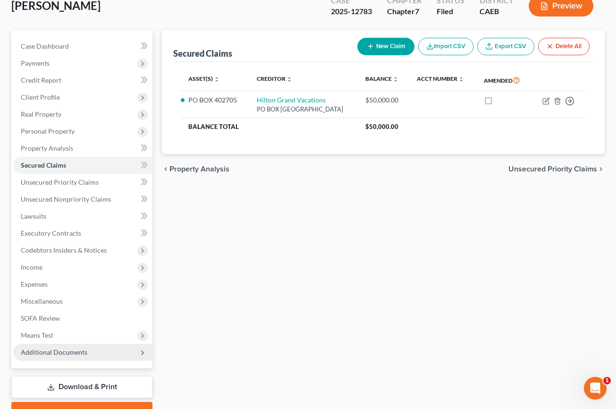
click at [52, 351] on span "Additional Documents" at bounding box center [54, 352] width 67 height 8
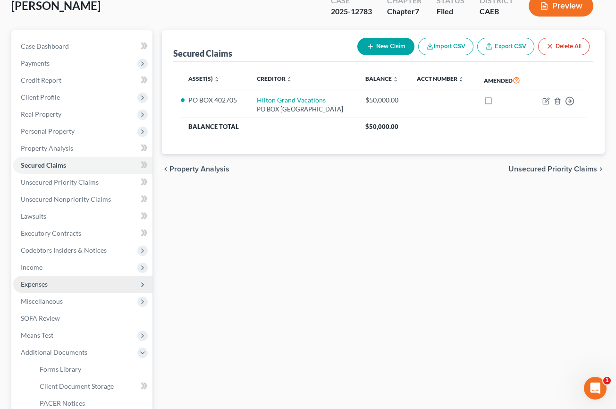
scroll to position [172, 0]
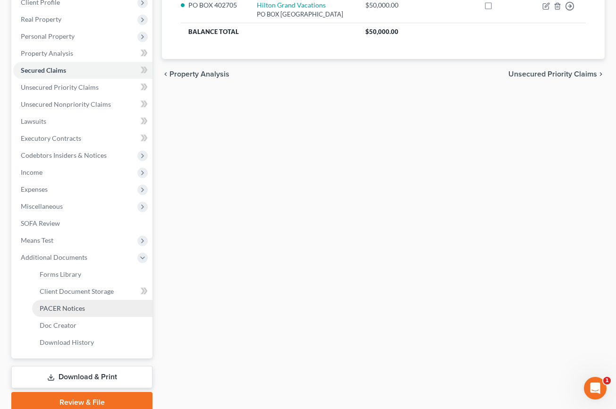
click at [77, 310] on span "PACER Notices" at bounding box center [62, 308] width 45 height 8
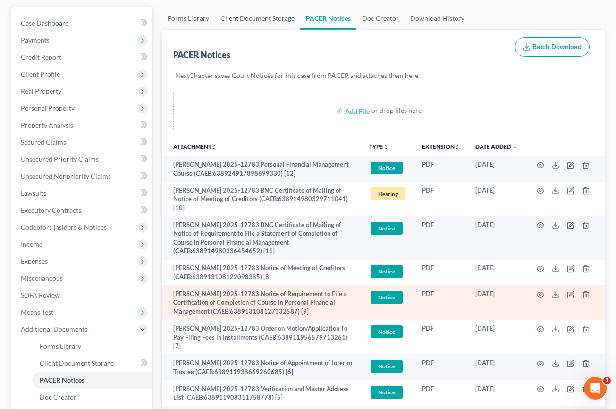
scroll to position [104, 0]
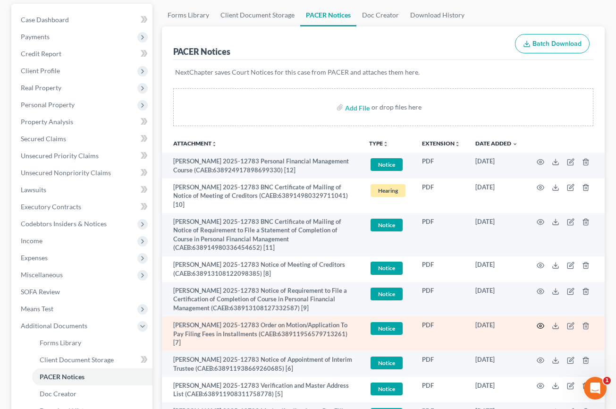
click at [542, 325] on icon "button" at bounding box center [541, 326] width 8 height 8
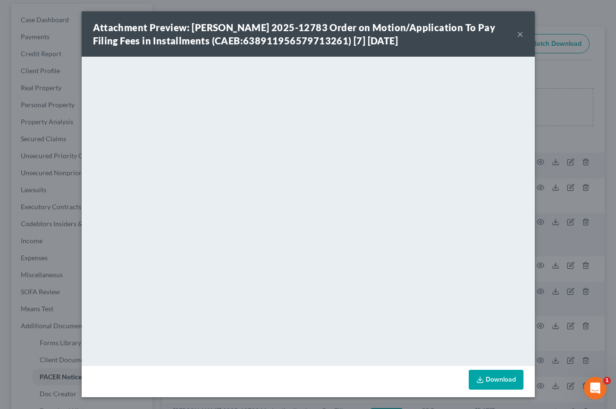
click at [518, 33] on button "×" at bounding box center [520, 33] width 7 height 11
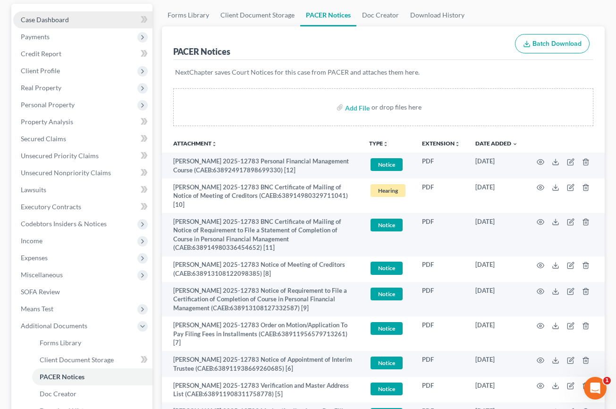
click at [61, 16] on span "Case Dashboard" at bounding box center [45, 20] width 48 height 8
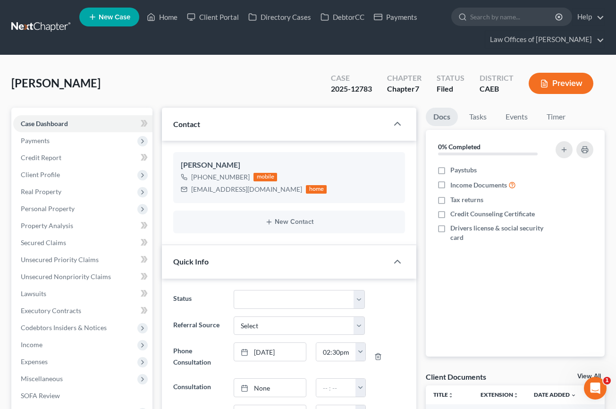
scroll to position [4685, 0]
click at [168, 11] on link "Home" at bounding box center [162, 16] width 40 height 17
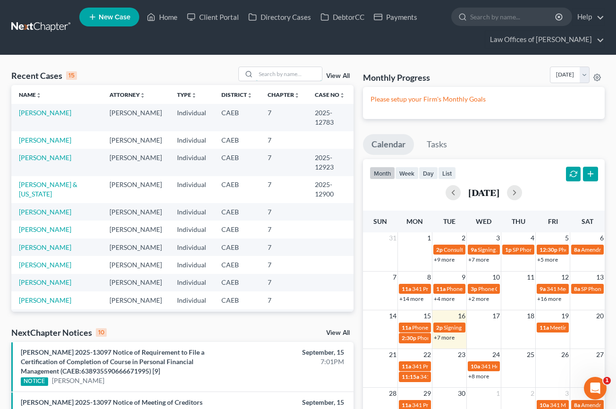
drag, startPoint x: 272, startPoint y: 75, endPoint x: 267, endPoint y: 84, distance: 10.8
click at [267, 82] on div "Recent Cases 15 View All" at bounding box center [182, 76] width 342 height 18
type input "apresa"
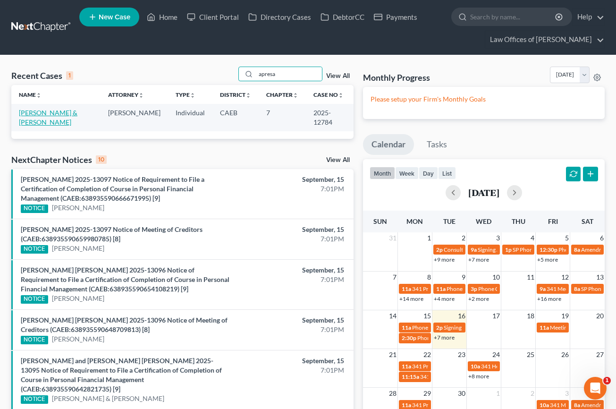
click at [50, 113] on link "[PERSON_NAME] & [PERSON_NAME]" at bounding box center [48, 117] width 59 height 17
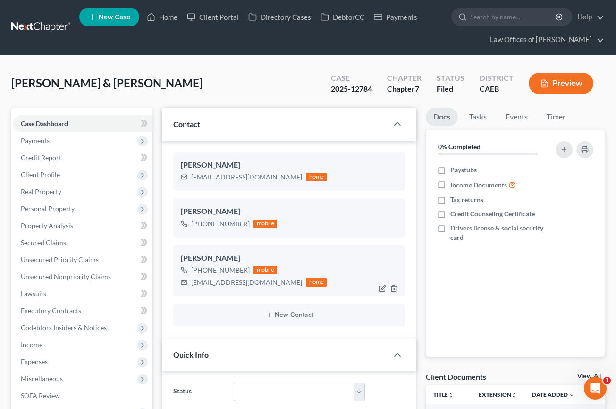
scroll to position [3216, 0]
click at [391, 182] on icon "button" at bounding box center [393, 183] width 4 height 6
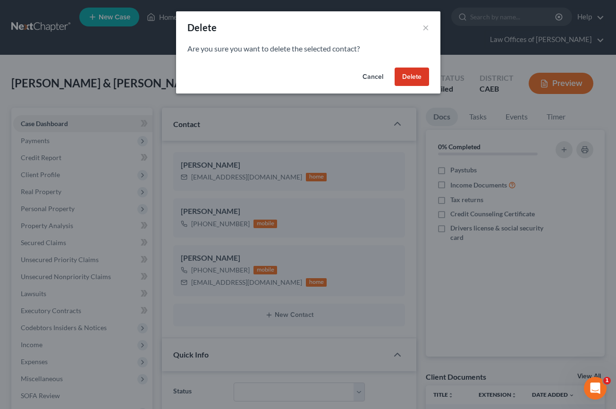
drag, startPoint x: 407, startPoint y: 80, endPoint x: 373, endPoint y: 194, distance: 119.6
click at [407, 79] on button "Delete" at bounding box center [412, 76] width 34 height 19
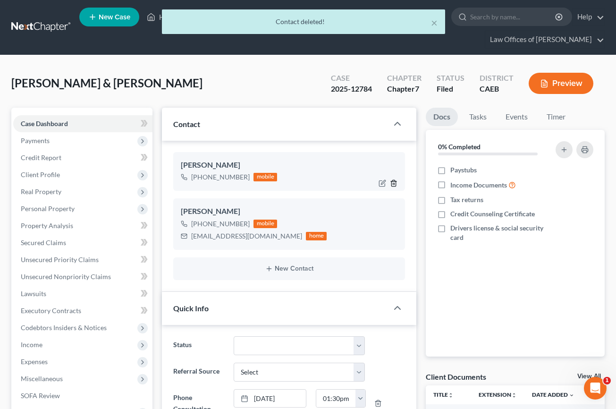
click at [394, 182] on icon "button" at bounding box center [394, 183] width 8 height 8
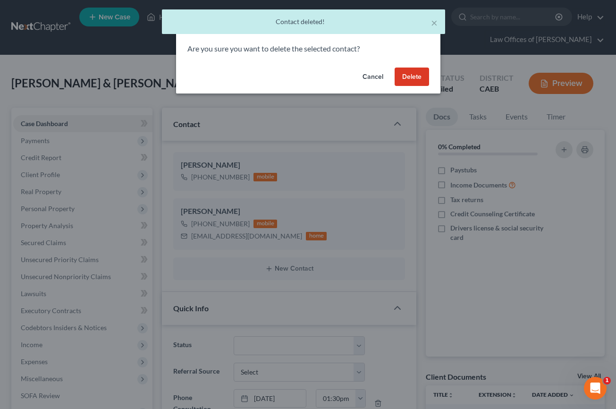
click at [409, 79] on button "Delete" at bounding box center [412, 76] width 34 height 19
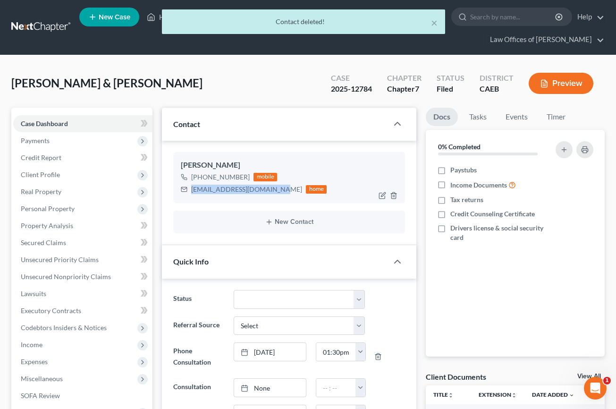
drag, startPoint x: 192, startPoint y: 188, endPoint x: 276, endPoint y: 189, distance: 84.0
click at [276, 189] on div "[EMAIL_ADDRESS][DOMAIN_NAME] home" at bounding box center [254, 189] width 146 height 12
copy div "[EMAIL_ADDRESS][DOMAIN_NAME]"
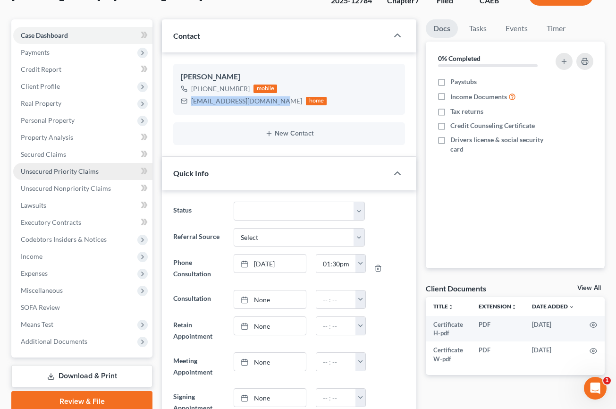
scroll to position [124, 0]
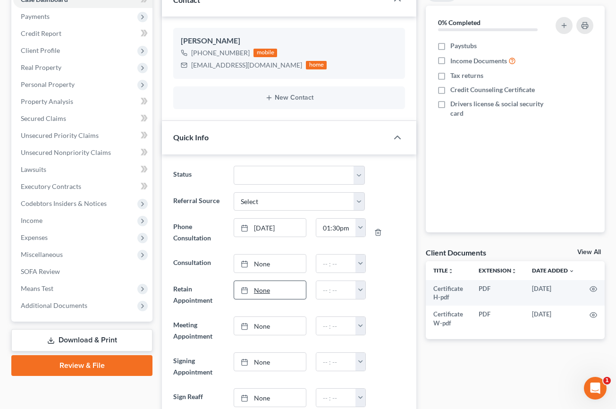
drag, startPoint x: 67, startPoint y: 308, endPoint x: 235, endPoint y: 285, distance: 169.6
click at [67, 308] on span "Additional Documents" at bounding box center [54, 305] width 67 height 8
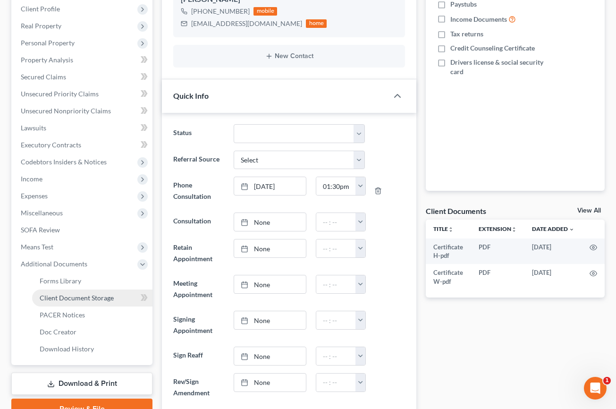
scroll to position [181, 0]
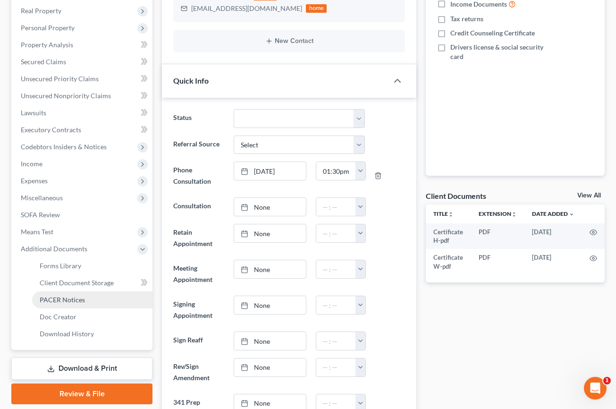
click at [77, 302] on span "PACER Notices" at bounding box center [62, 299] width 45 height 8
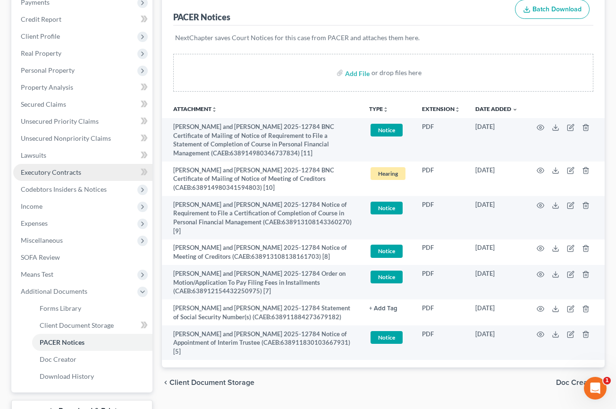
scroll to position [139, 0]
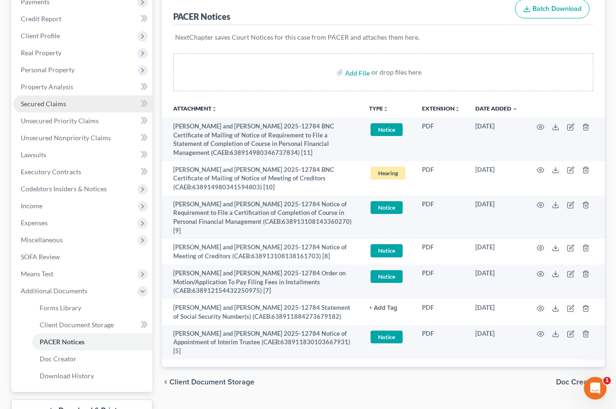
click at [50, 103] on span "Secured Claims" at bounding box center [43, 104] width 45 height 8
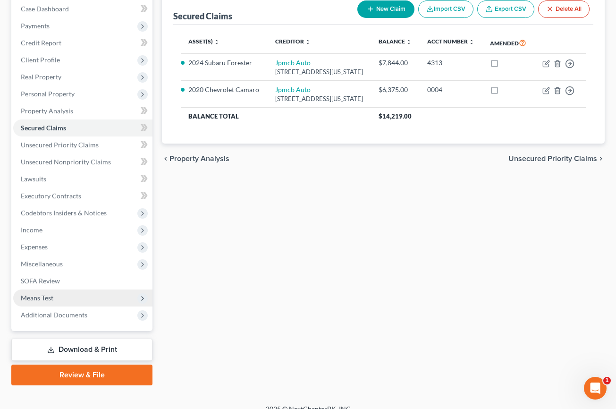
scroll to position [127, 0]
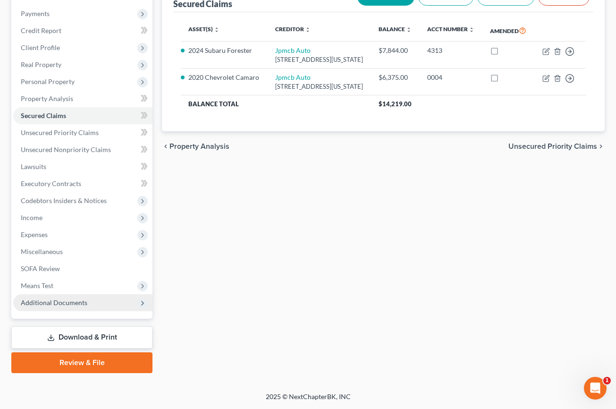
click at [61, 303] on span "Additional Documents" at bounding box center [54, 302] width 67 height 8
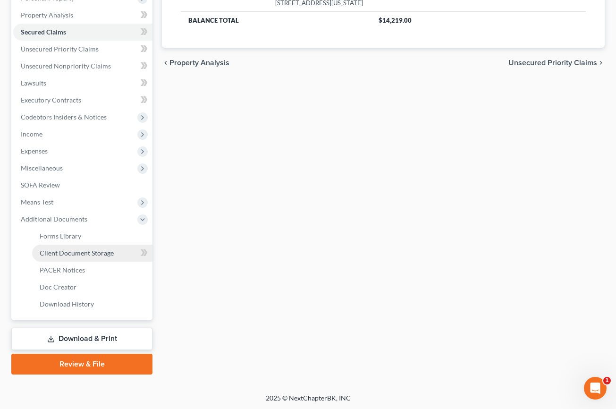
scroll to position [212, 0]
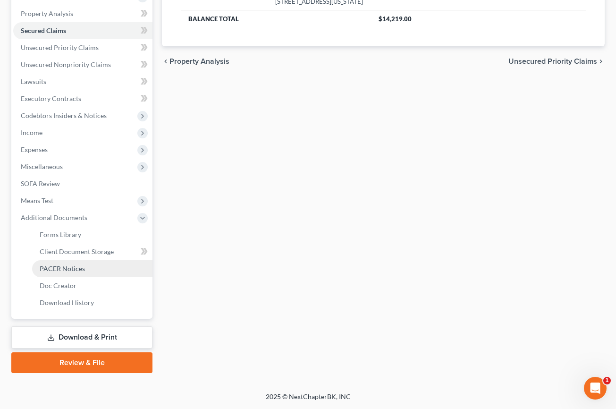
click at [71, 269] on span "PACER Notices" at bounding box center [62, 268] width 45 height 8
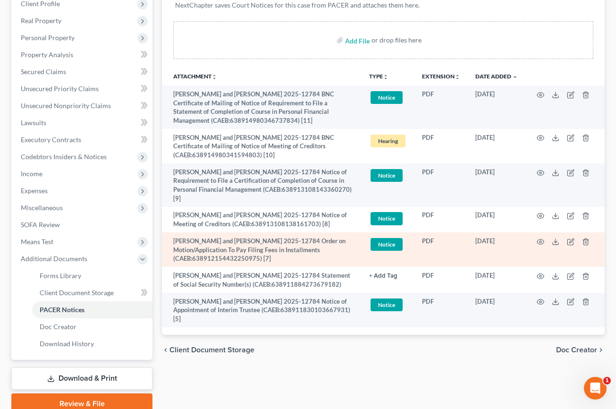
scroll to position [174, 0]
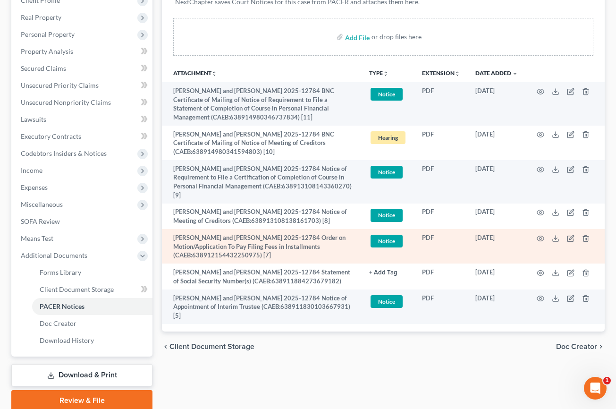
click at [545, 246] on td at bounding box center [564, 246] width 79 height 34
click at [541, 239] on circle "button" at bounding box center [540, 238] width 2 height 2
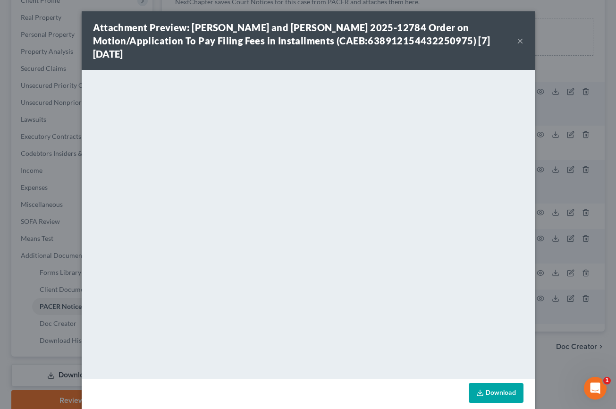
click at [523, 42] on button "×" at bounding box center [520, 40] width 7 height 11
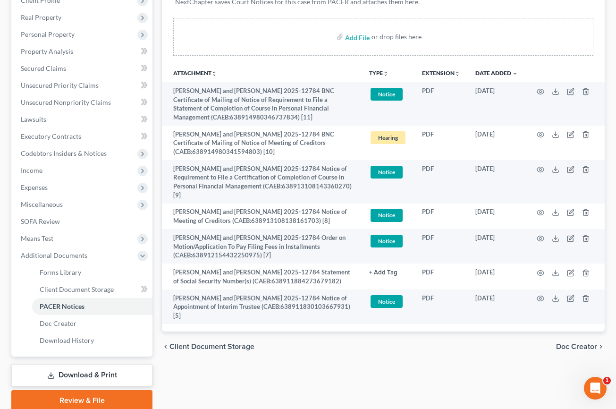
scroll to position [0, 0]
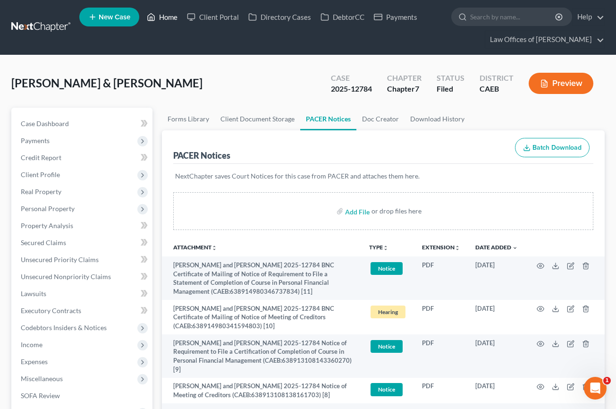
click at [168, 19] on link "Home" at bounding box center [162, 16] width 40 height 17
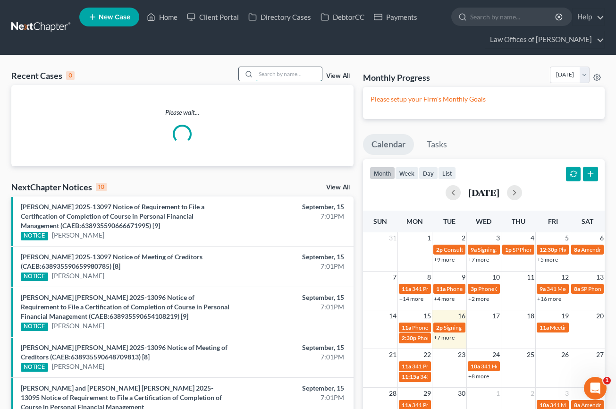
click at [269, 69] on input "search" at bounding box center [289, 74] width 66 height 14
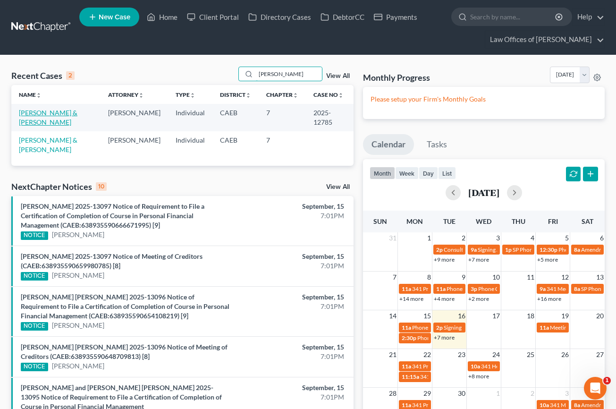
type input "[PERSON_NAME]"
click at [77, 112] on link "[PERSON_NAME] & [PERSON_NAME]" at bounding box center [48, 117] width 59 height 17
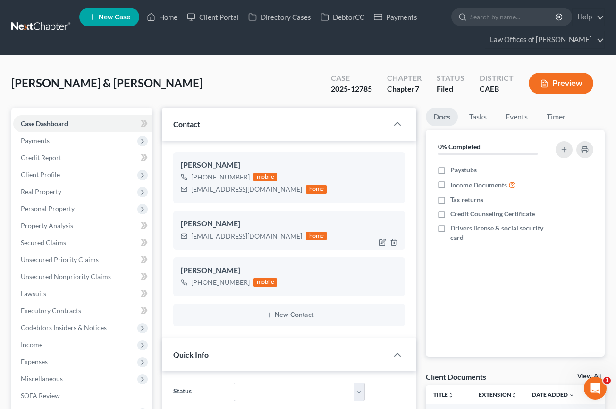
scroll to position [2175, 0]
drag, startPoint x: 277, startPoint y: 190, endPoint x: 190, endPoint y: 189, distance: 87.3
click at [190, 189] on div "[EMAIL_ADDRESS][DOMAIN_NAME] home" at bounding box center [254, 189] width 146 height 12
copy div "[EMAIL_ADDRESS][DOMAIN_NAME]"
drag, startPoint x: 255, startPoint y: 237, endPoint x: 191, endPoint y: 238, distance: 63.7
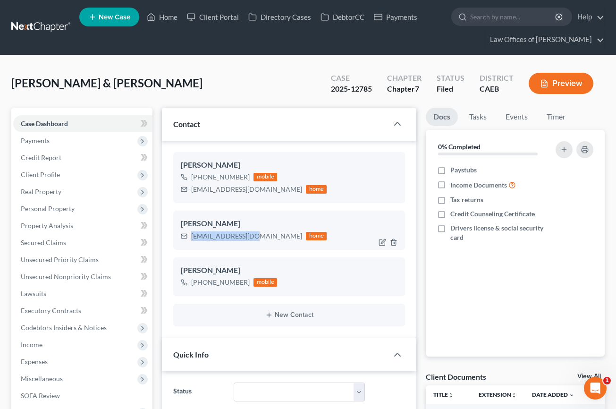
click at [191, 238] on div "[EMAIL_ADDRESS][DOMAIN_NAME] home" at bounding box center [254, 236] width 146 height 12
copy div "[EMAIL_ADDRESS][DOMAIN_NAME]"
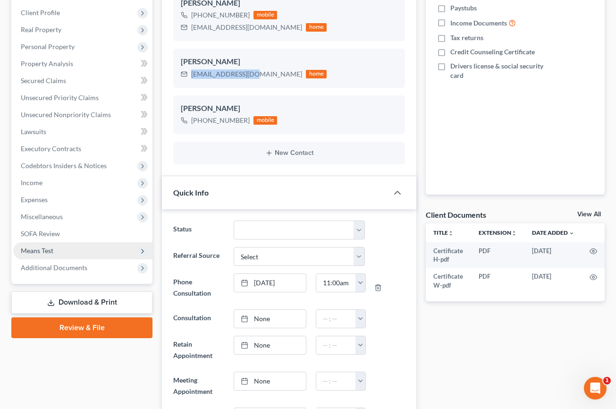
scroll to position [163, 0]
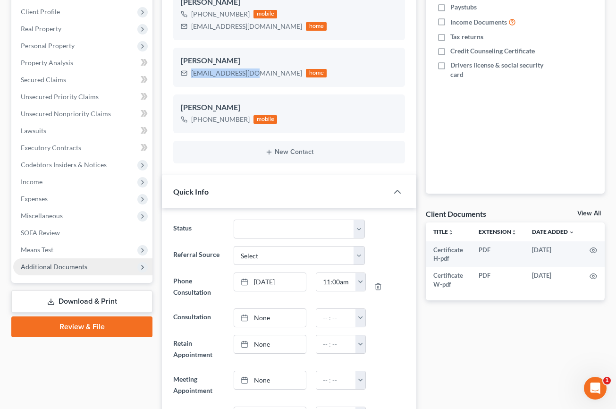
click at [84, 267] on span "Additional Documents" at bounding box center [54, 266] width 67 height 8
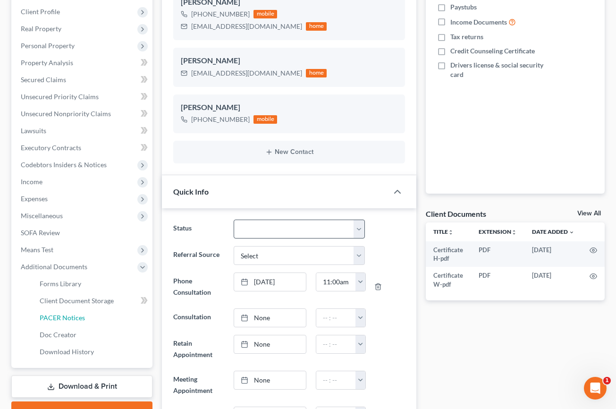
click at [53, 320] on span "PACER Notices" at bounding box center [62, 317] width 45 height 8
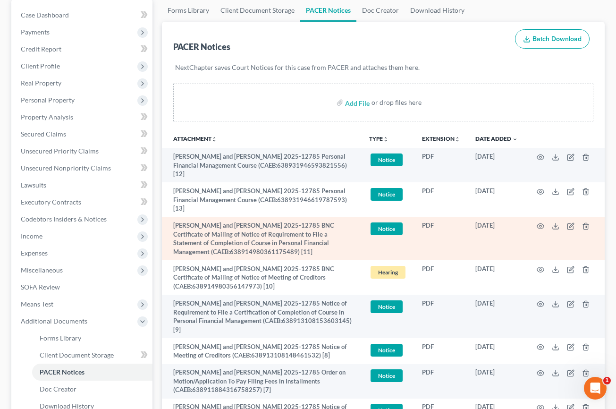
scroll to position [176, 0]
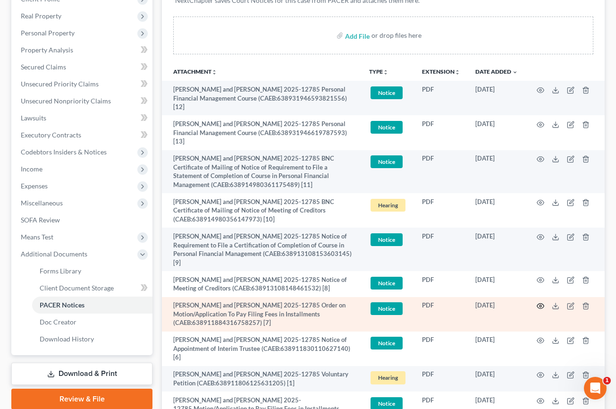
click at [543, 304] on icon "button" at bounding box center [540, 305] width 7 height 5
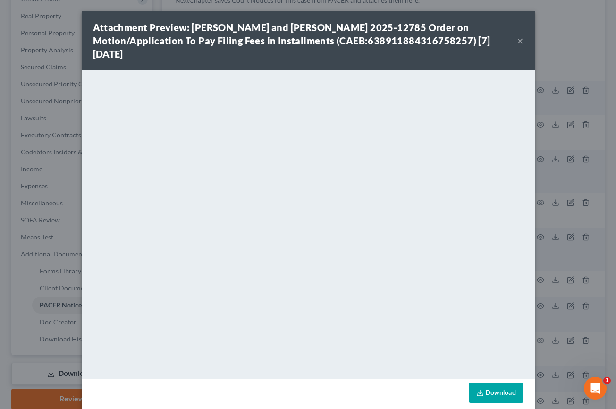
click at [518, 41] on button "×" at bounding box center [520, 40] width 7 height 11
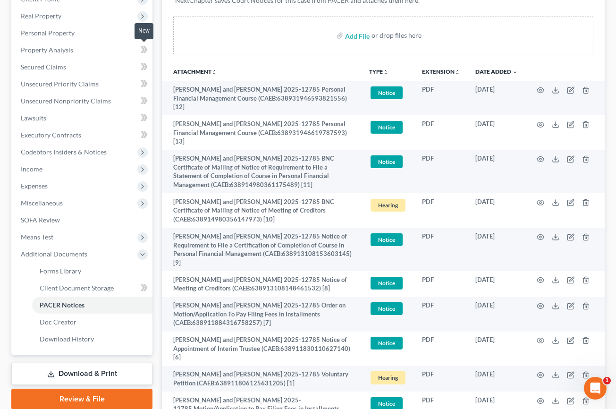
scroll to position [0, 0]
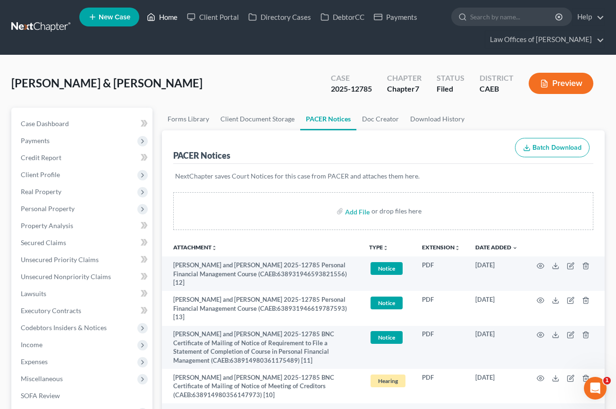
click at [168, 15] on link "Home" at bounding box center [162, 16] width 40 height 17
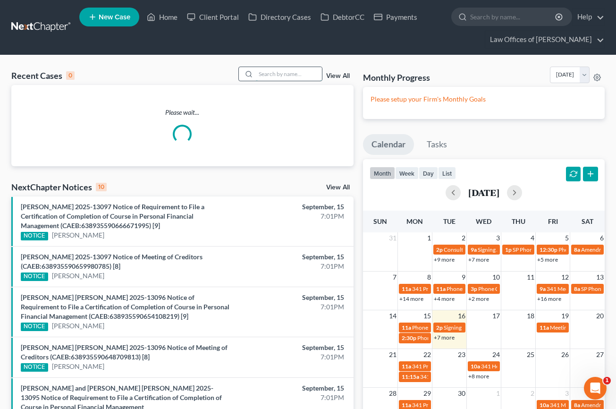
click at [282, 74] on input "search" at bounding box center [289, 74] width 66 height 14
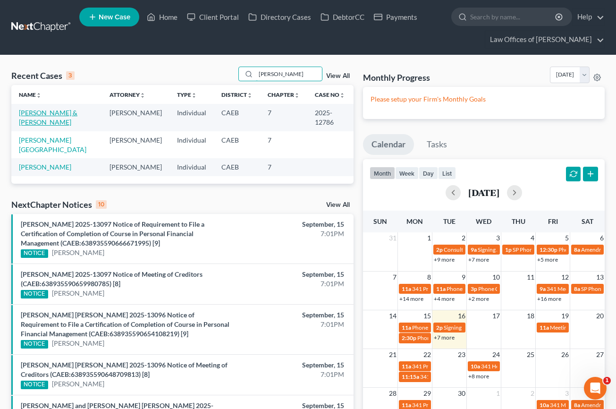
type input "[PERSON_NAME]"
click at [77, 116] on link "[PERSON_NAME] & [PERSON_NAME]" at bounding box center [48, 117] width 59 height 17
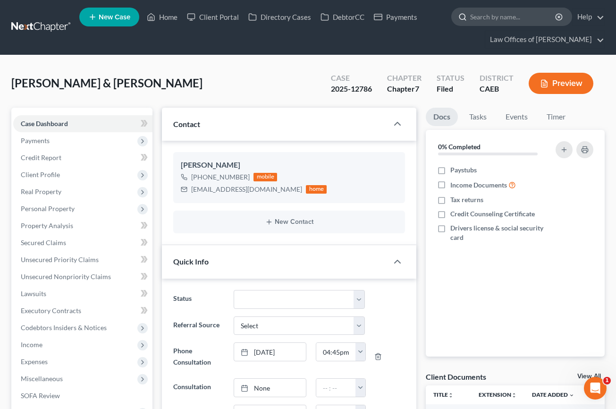
scroll to position [13620, 0]
drag, startPoint x: 191, startPoint y: 189, endPoint x: 279, endPoint y: 188, distance: 88.7
click at [279, 188] on div "[EMAIL_ADDRESS][DOMAIN_NAME] home" at bounding box center [254, 189] width 146 height 12
copy div "[EMAIL_ADDRESS][DOMAIN_NAME]"
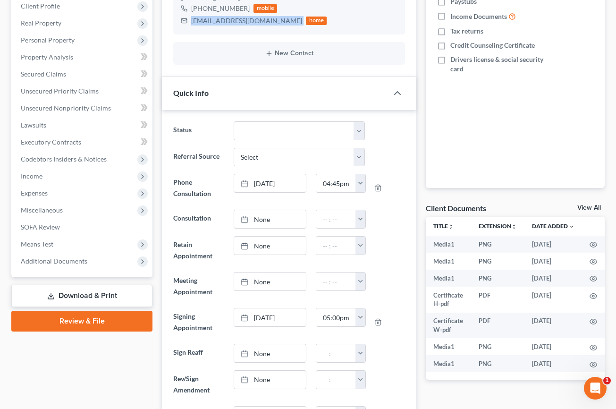
scroll to position [173, 0]
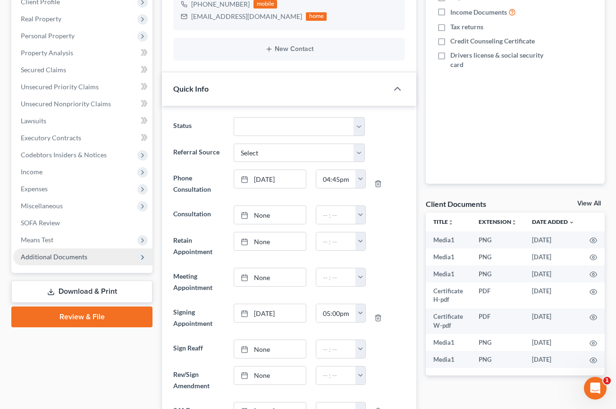
click at [66, 256] on span "Additional Documents" at bounding box center [54, 256] width 67 height 8
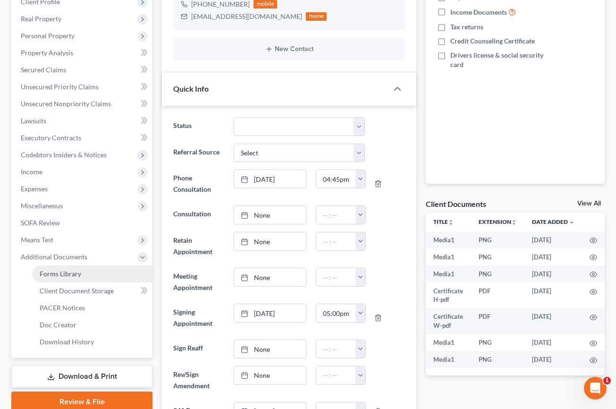
scroll to position [191, 0]
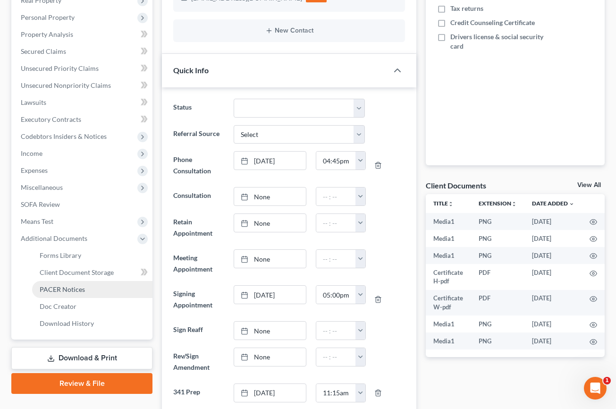
click at [59, 290] on span "PACER Notices" at bounding box center [62, 289] width 45 height 8
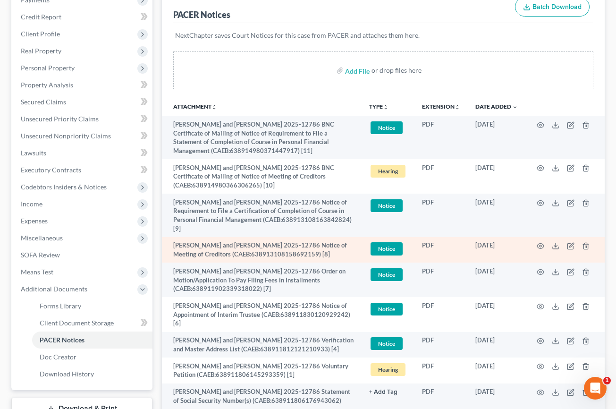
scroll to position [149, 0]
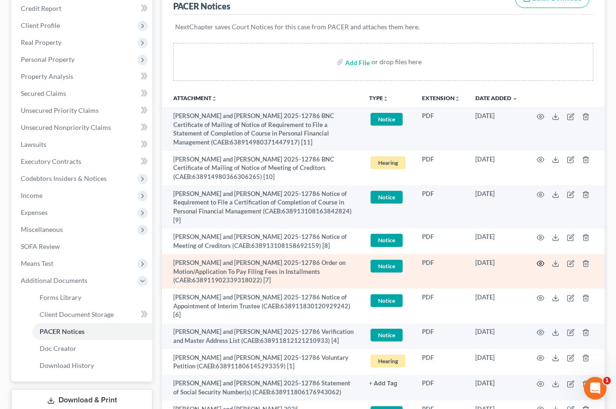
click at [539, 264] on circle "button" at bounding box center [540, 263] width 2 height 2
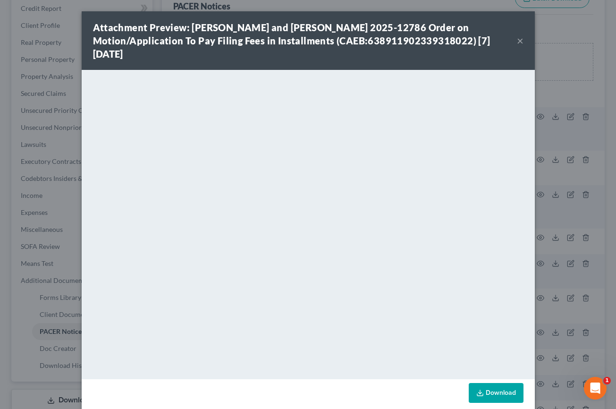
click at [517, 41] on button "×" at bounding box center [520, 40] width 7 height 11
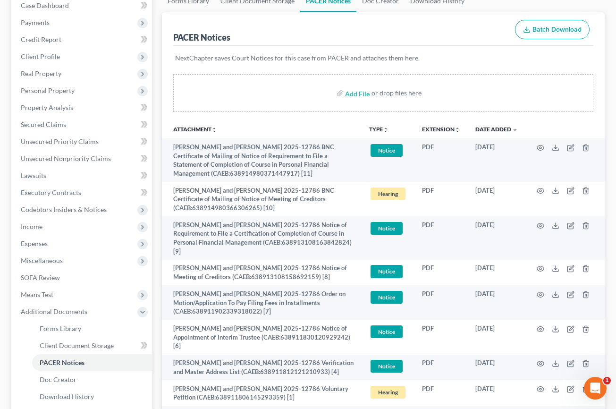
scroll to position [0, 0]
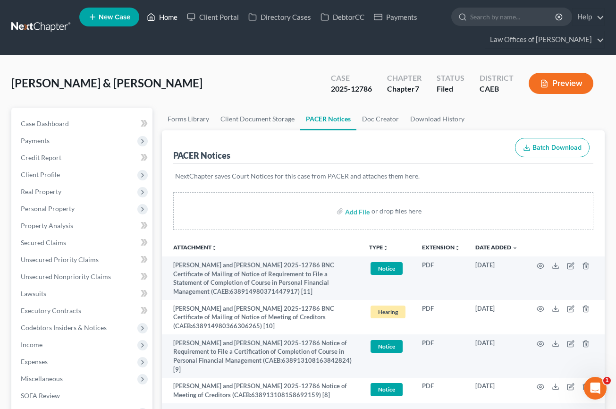
click at [166, 19] on link "Home" at bounding box center [162, 16] width 40 height 17
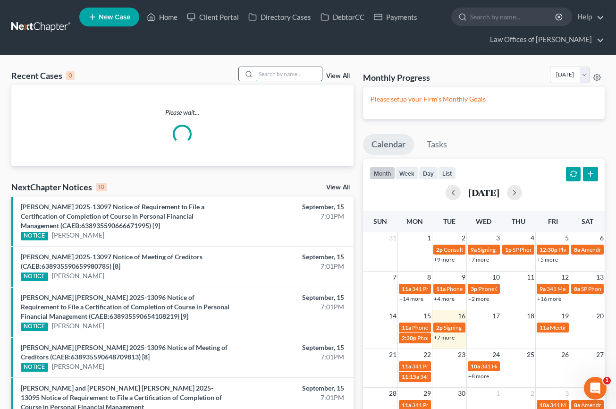
click at [305, 74] on input "search" at bounding box center [289, 74] width 66 height 14
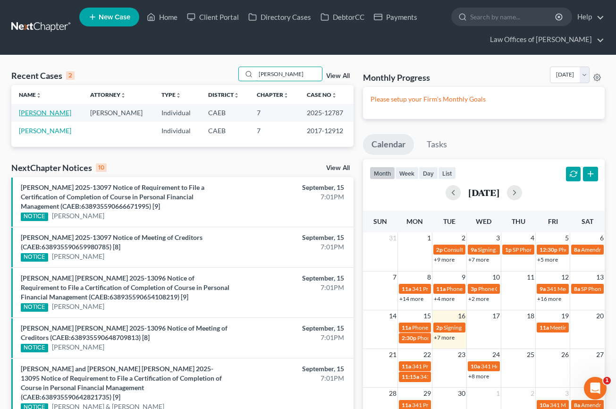
type input "[PERSON_NAME]"
click at [59, 111] on link "[PERSON_NAME]" at bounding box center [45, 113] width 52 height 8
select select "6"
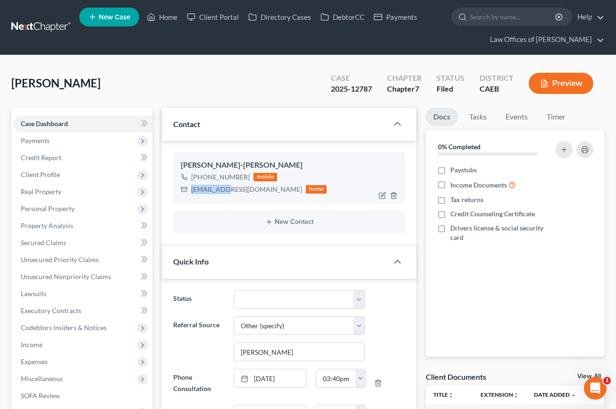
scroll to position [315, 0]
drag, startPoint x: 202, startPoint y: 191, endPoint x: 267, endPoint y: 189, distance: 64.7
click at [267, 189] on div "[EMAIL_ADDRESS][DOMAIN_NAME] home" at bounding box center [254, 189] width 146 height 12
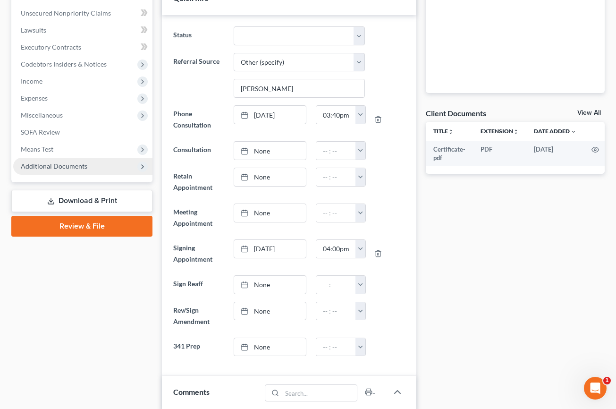
click at [57, 162] on span "Additional Documents" at bounding box center [54, 166] width 67 height 8
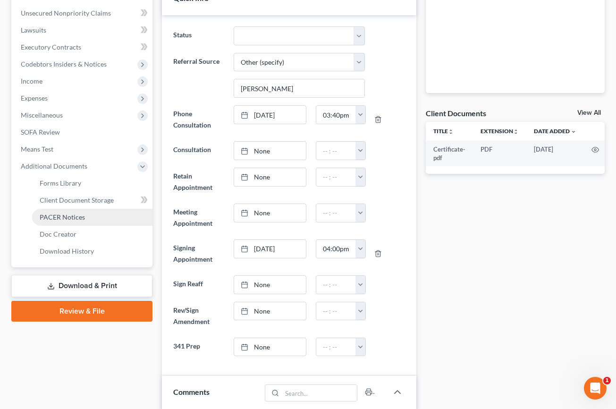
click at [71, 214] on span "PACER Notices" at bounding box center [62, 217] width 45 height 8
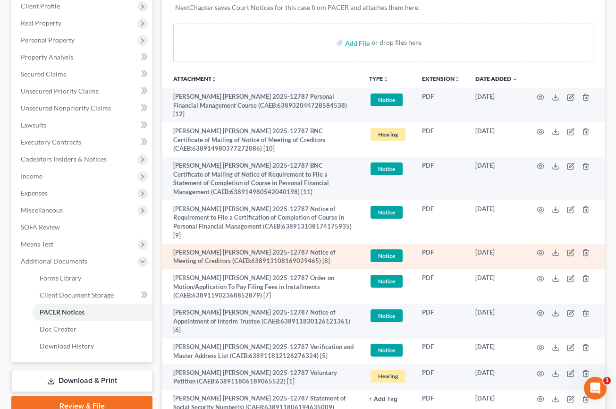
scroll to position [184, 0]
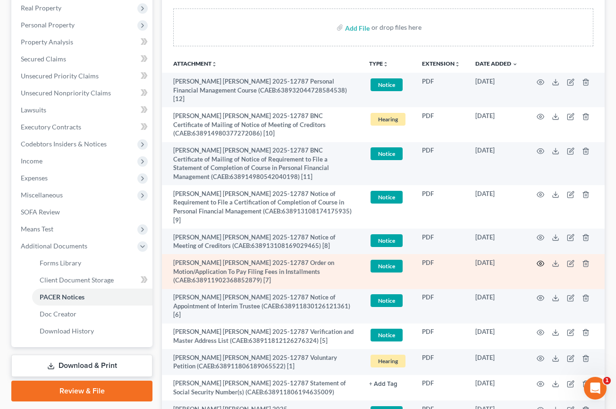
click at [542, 262] on icon "button" at bounding box center [541, 264] width 8 height 8
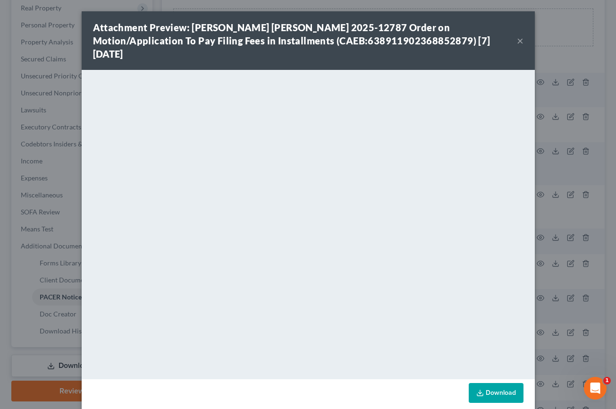
click at [518, 39] on button "×" at bounding box center [520, 40] width 7 height 11
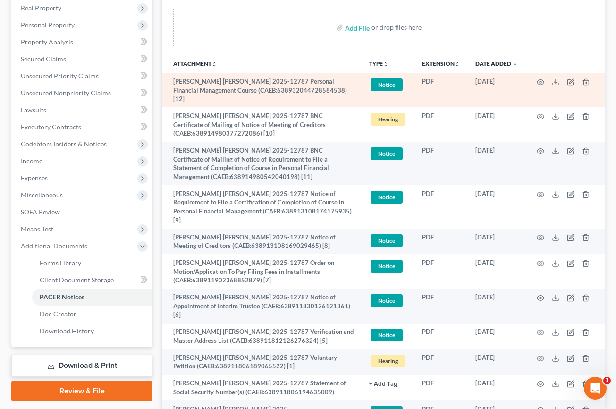
scroll to position [0, 0]
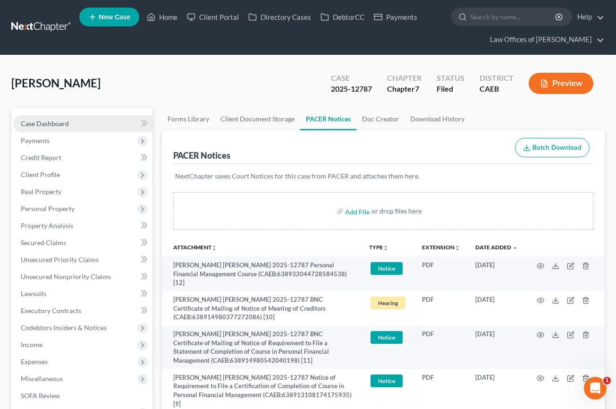
click at [57, 122] on span "Case Dashboard" at bounding box center [45, 123] width 48 height 8
select select "6"
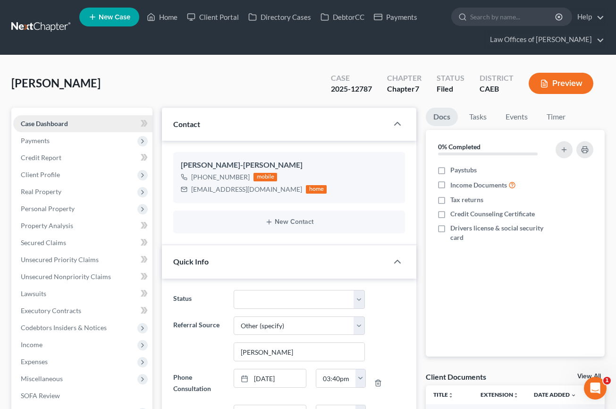
scroll to position [931, 0]
click at [163, 19] on link "Home" at bounding box center [162, 16] width 40 height 17
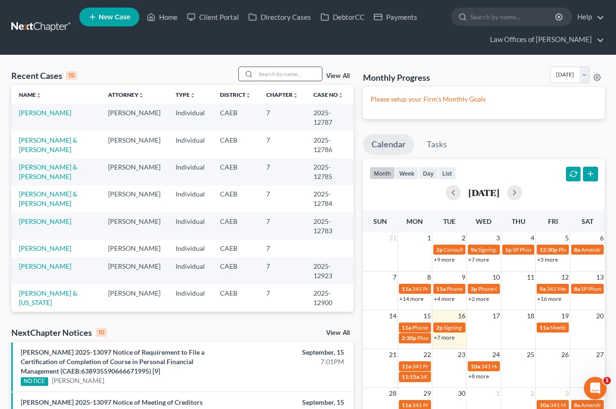
click at [274, 76] on input "search" at bounding box center [289, 74] width 66 height 14
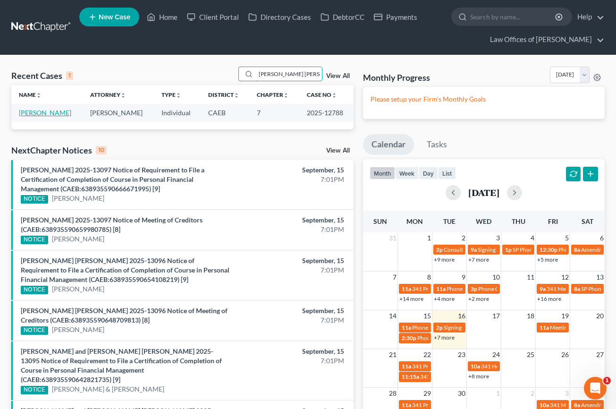
type input "[PERSON_NAME] [PERSON_NAME]"
click at [45, 112] on link "[PERSON_NAME]" at bounding box center [45, 113] width 52 height 8
select select "6"
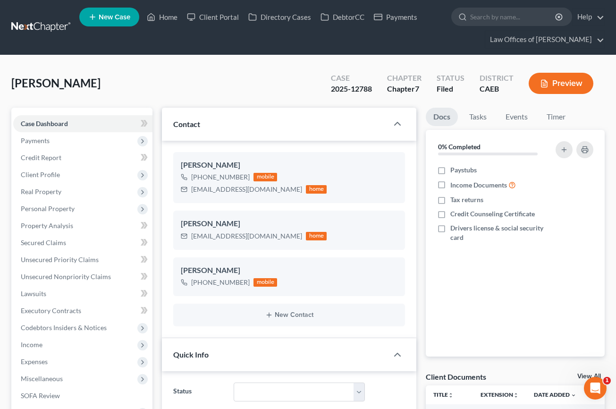
scroll to position [6326, 0]
click at [391, 243] on icon "button" at bounding box center [394, 242] width 8 height 8
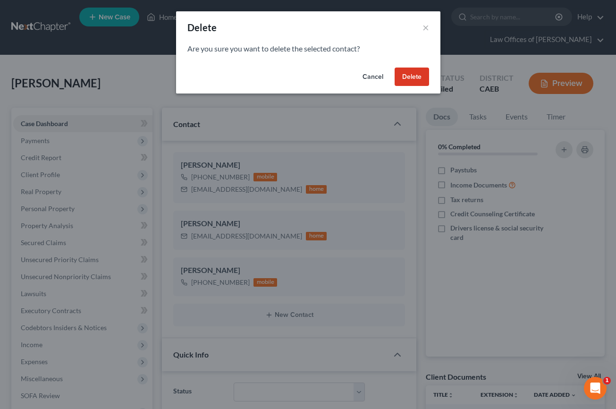
click at [432, 73] on div "Cancel Delete" at bounding box center [308, 79] width 264 height 30
click at [417, 76] on button "Delete" at bounding box center [412, 76] width 34 height 19
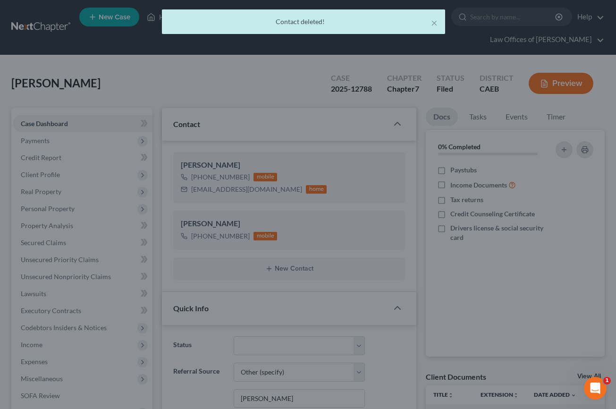
click at [411, 74] on div at bounding box center [308, 204] width 616 height 409
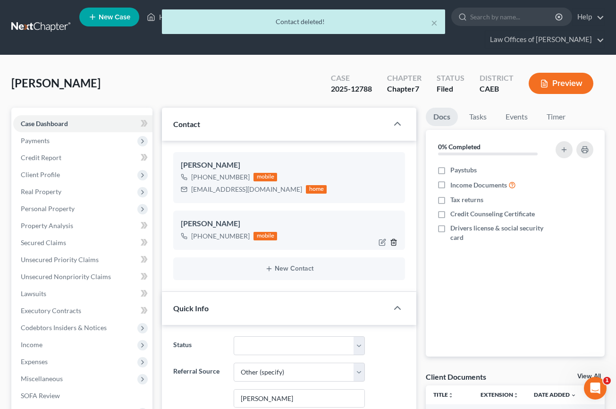
click at [395, 243] on icon "button" at bounding box center [394, 242] width 8 height 8
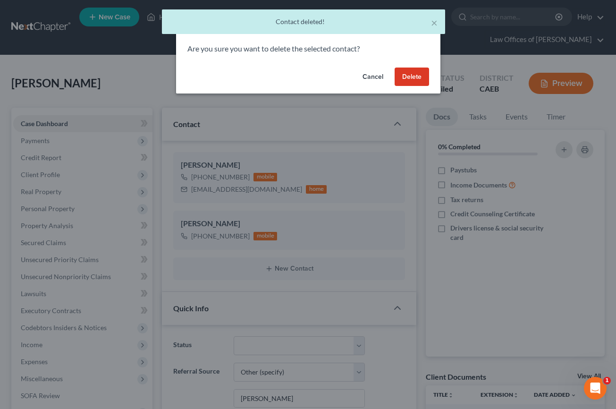
click at [414, 72] on button "Delete" at bounding box center [412, 76] width 34 height 19
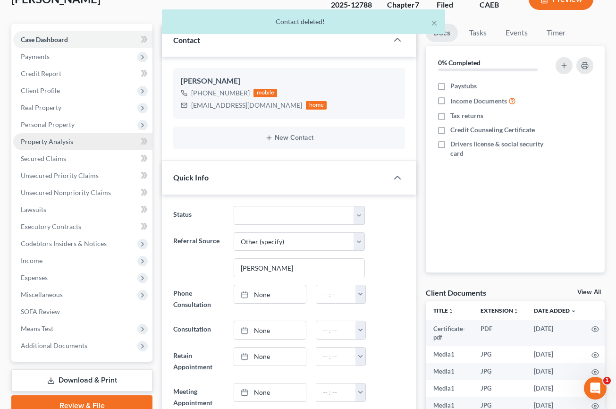
scroll to position [90, 0]
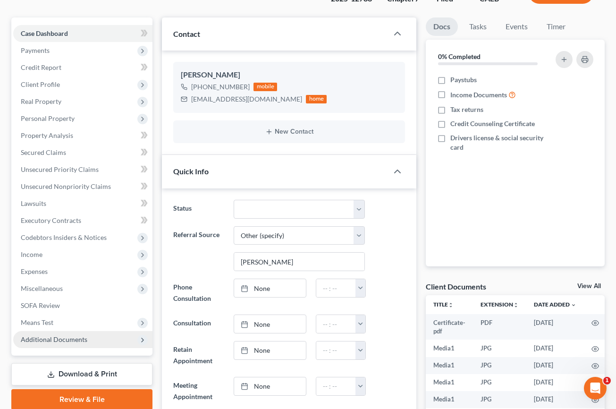
click at [73, 341] on span "Additional Documents" at bounding box center [54, 339] width 67 height 8
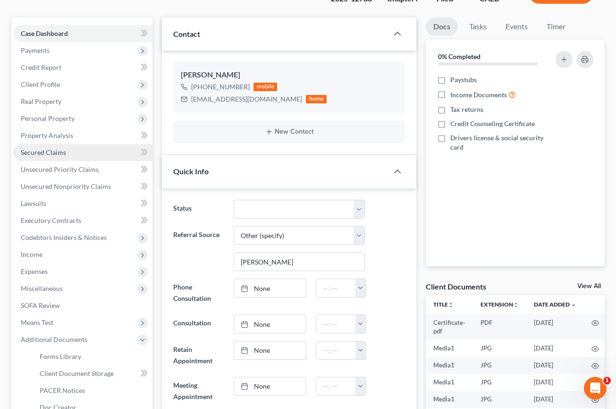
click at [37, 152] on span "Secured Claims" at bounding box center [43, 152] width 45 height 8
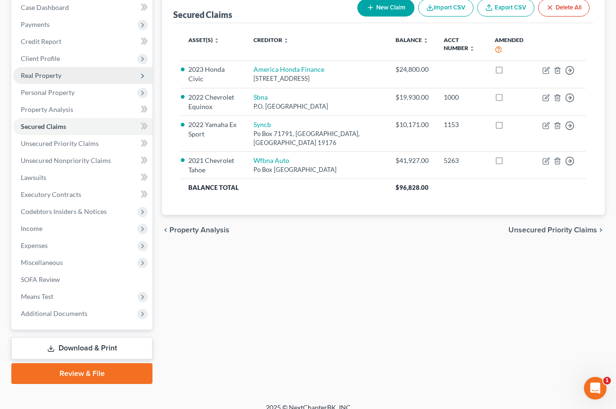
scroll to position [127, 0]
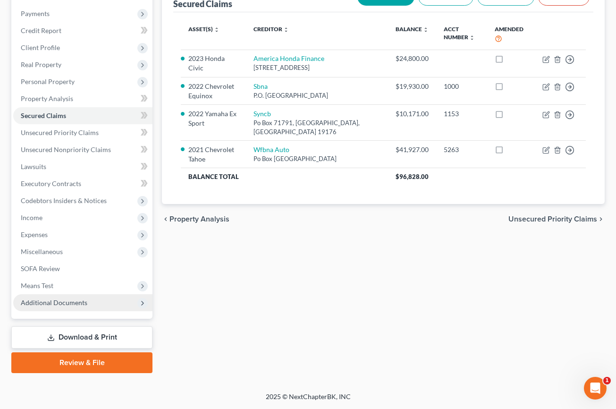
click at [67, 299] on span "Additional Documents" at bounding box center [54, 302] width 67 height 8
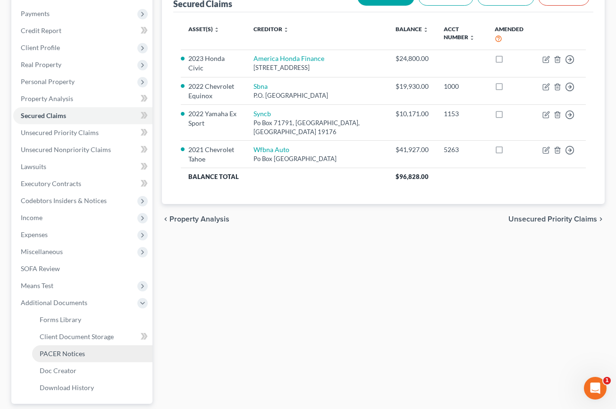
click at [70, 354] on span "PACER Notices" at bounding box center [62, 353] width 45 height 8
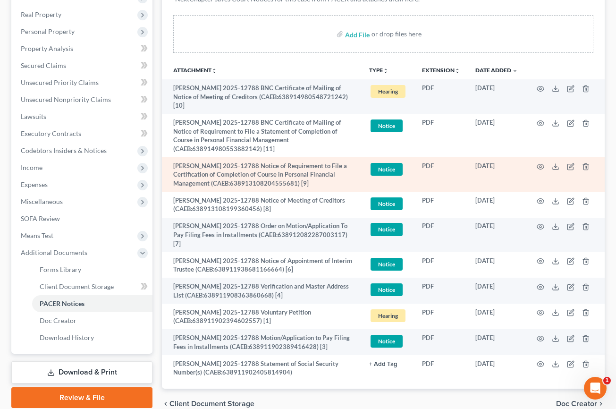
scroll to position [199, 0]
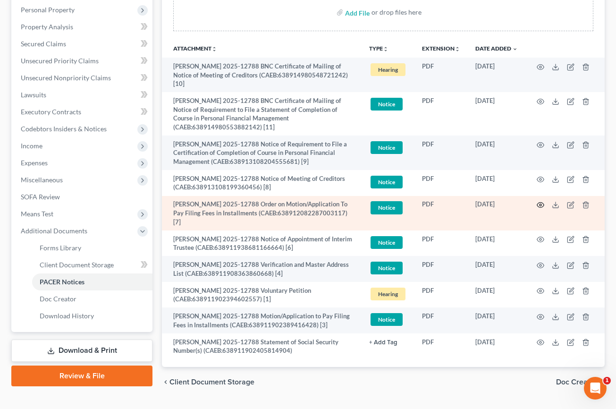
click at [540, 205] on circle "button" at bounding box center [540, 205] width 2 height 2
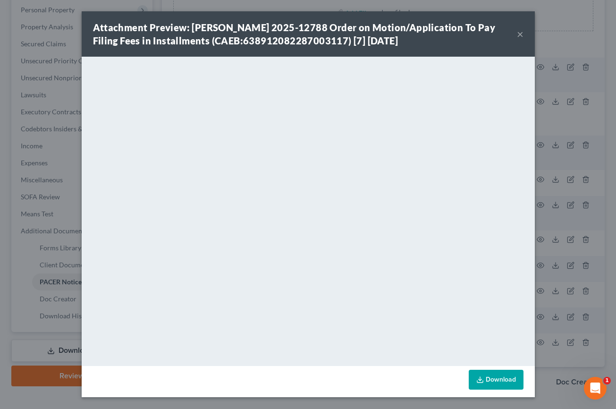
click at [520, 34] on button "×" at bounding box center [520, 33] width 7 height 11
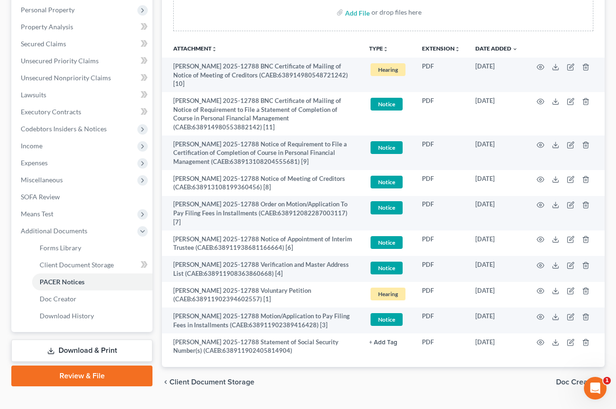
scroll to position [0, 0]
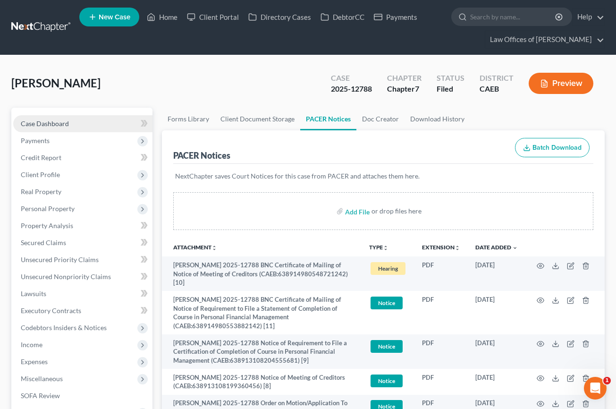
click at [65, 127] on link "Case Dashboard" at bounding box center [82, 123] width 139 height 17
select select "6"
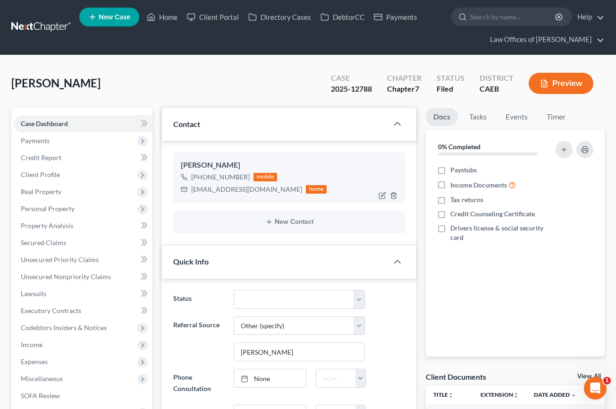
scroll to position [501, 0]
drag, startPoint x: 270, startPoint y: 189, endPoint x: 188, endPoint y: 191, distance: 82.1
click at [188, 191] on div "[EMAIL_ADDRESS][DOMAIN_NAME] home" at bounding box center [254, 189] width 146 height 12
copy div "[EMAIL_ADDRESS][DOMAIN_NAME]"
